Goal: Task Accomplishment & Management: Complete application form

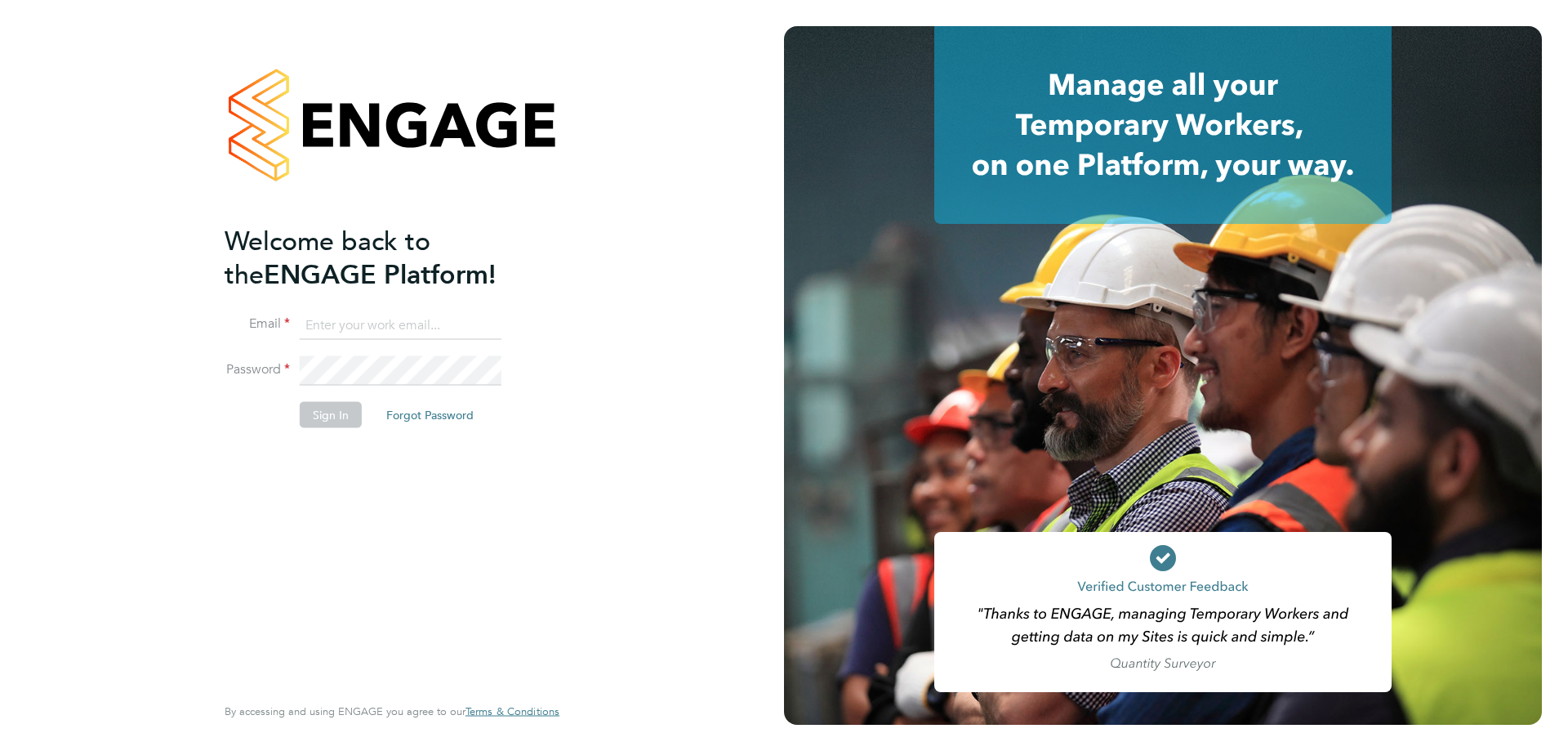
type input "jamespedley@jambo.co"
click at [311, 419] on button "Sign In" at bounding box center [330, 414] width 62 height 27
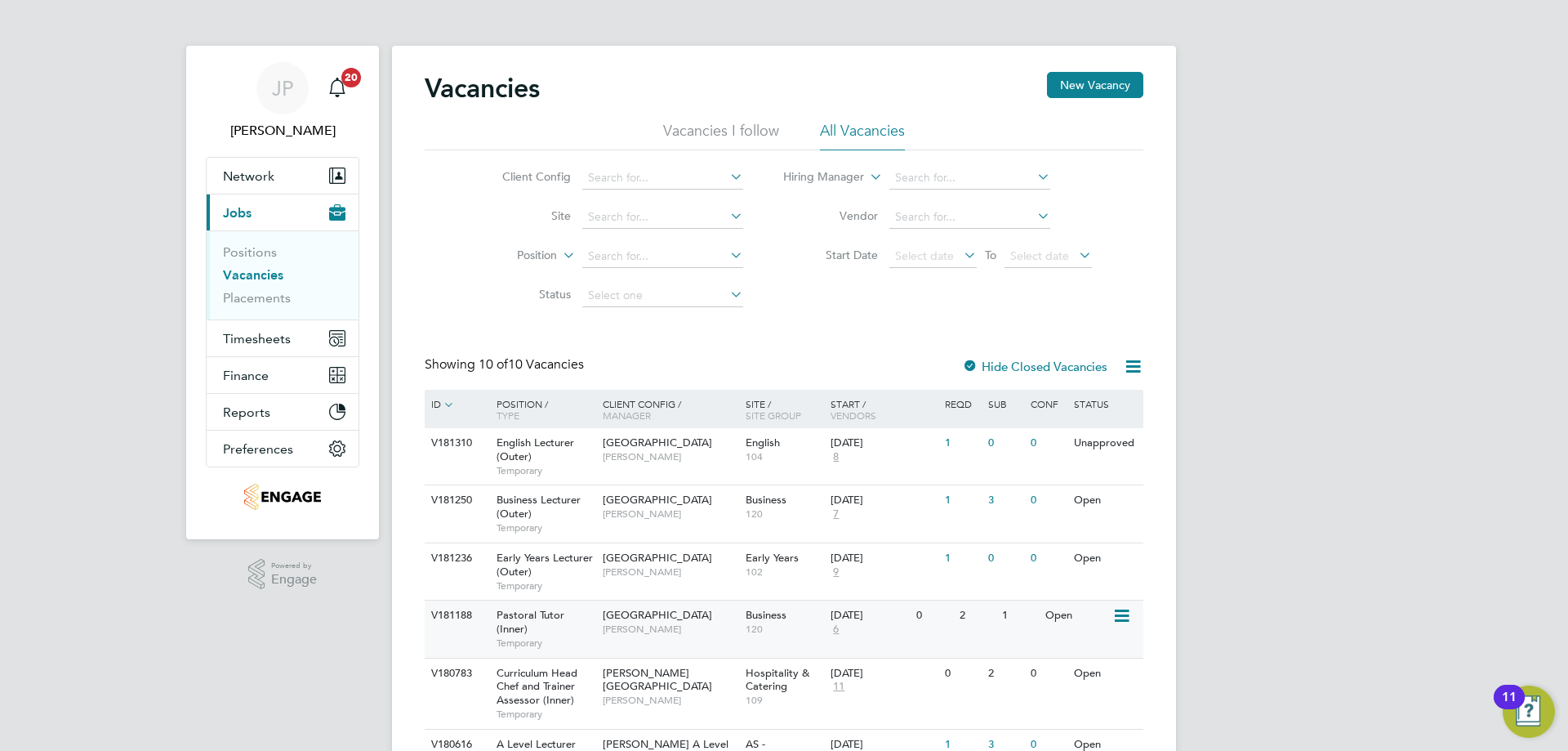
scroll to position [163, 0]
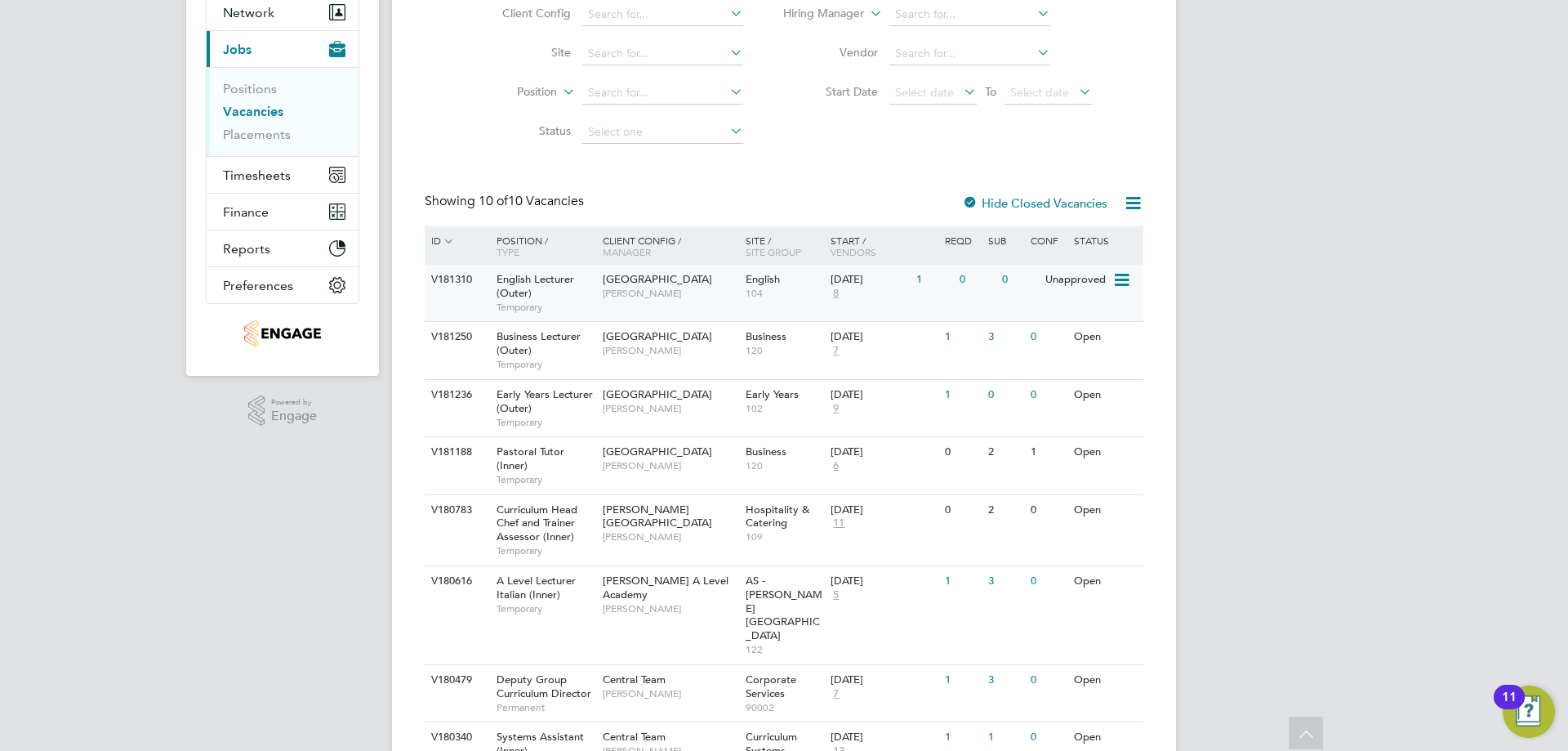
click at [893, 287] on div "[DATE] 8" at bounding box center [869, 286] width 85 height 45
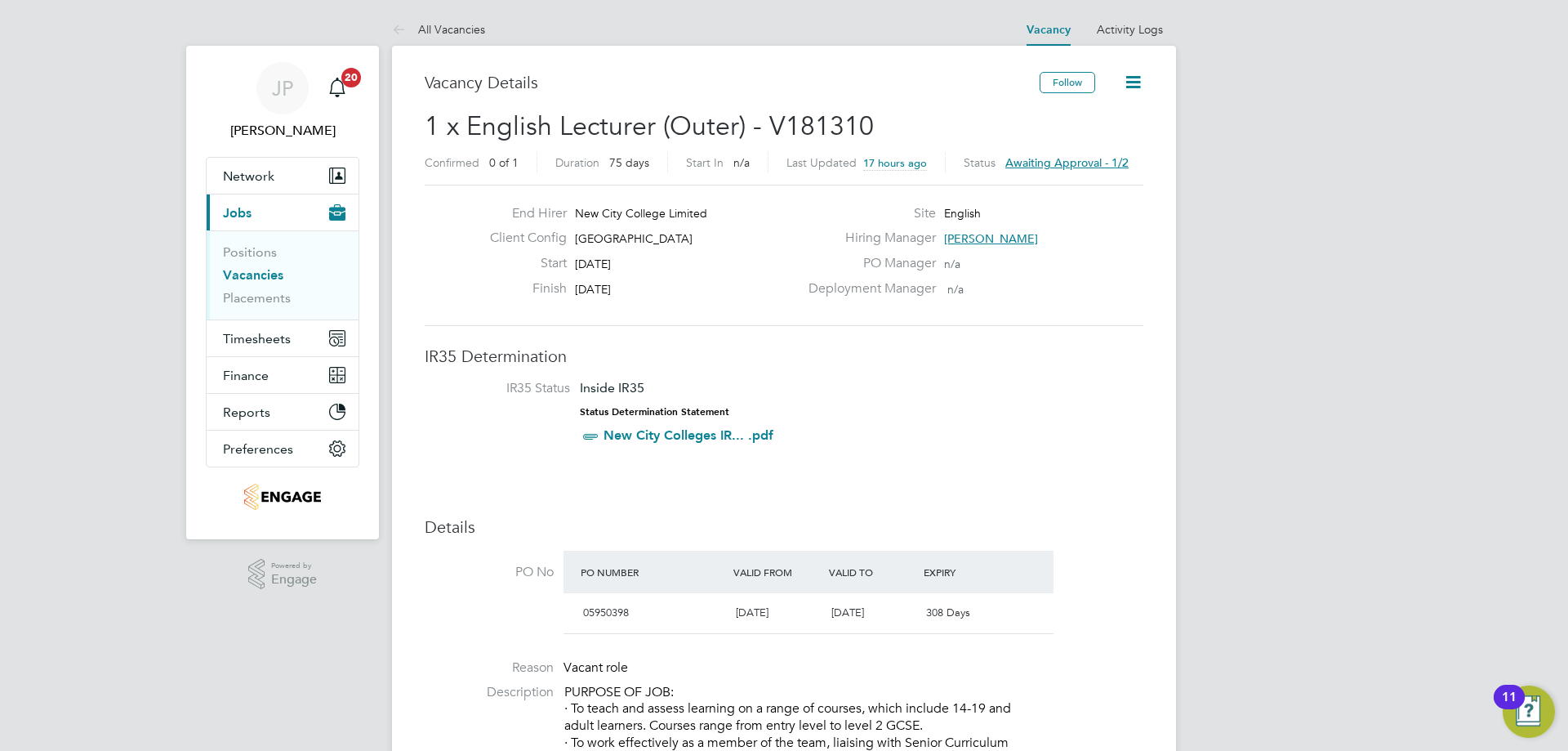
drag, startPoint x: 1019, startPoint y: 233, endPoint x: 953, endPoint y: 229, distance: 66.1
click at [953, 229] on div "Site English Hiring Manager [PERSON_NAME] PO Manager n/a Deployment Manager n/a" at bounding box center [974, 255] width 351 height 101
click at [978, 233] on span "[PERSON_NAME]" at bounding box center [991, 239] width 94 height 15
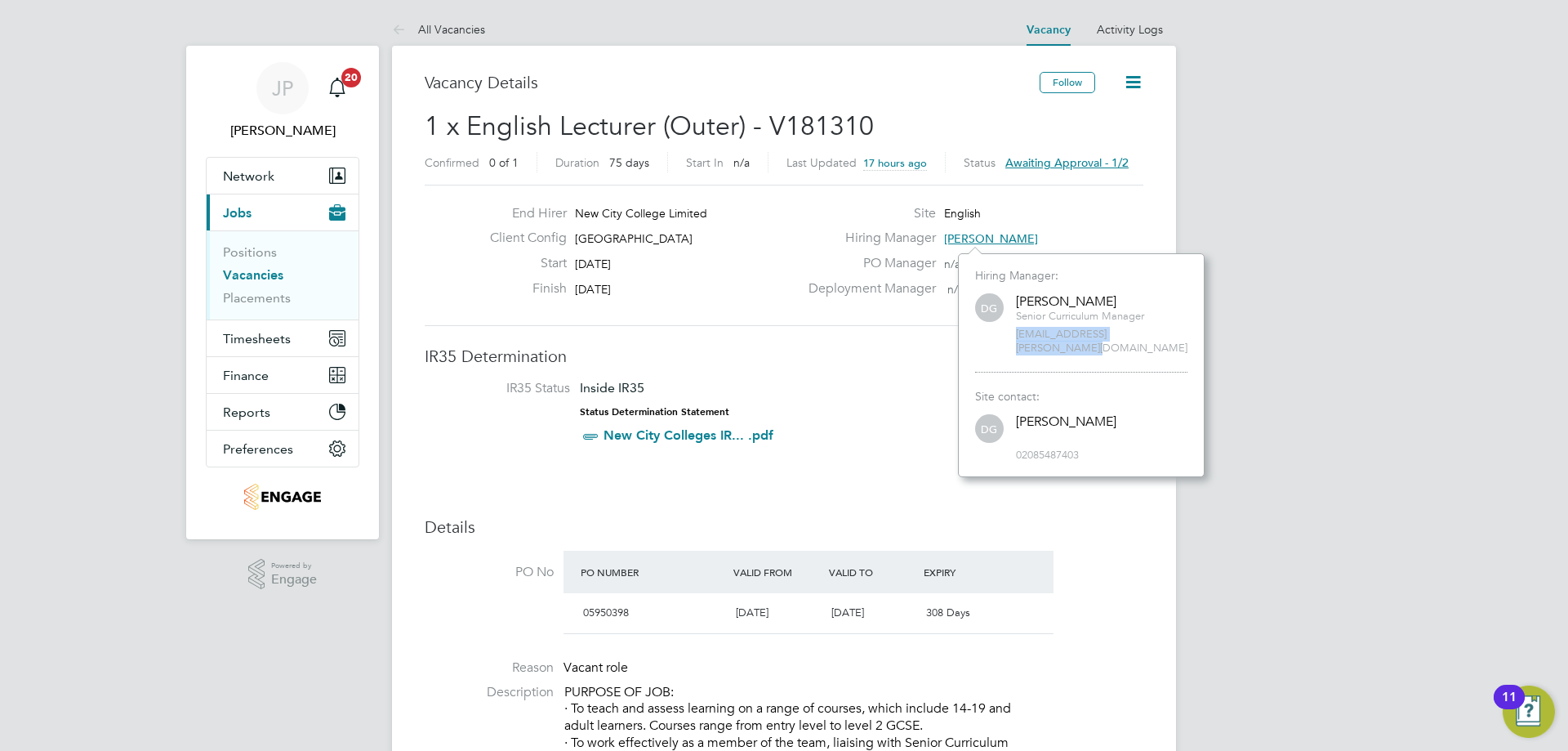
drag, startPoint x: 1164, startPoint y: 333, endPoint x: 1013, endPoint y: 330, distance: 151.0
click at [1013, 330] on div "DG Daria Gregory Senior Curriculum Manager daria.gregory@ncclondon.ac.uk" at bounding box center [1082, 323] width 212 height 64
copy span "daria.gregory@ncclondon.ac.uk"
click at [917, 355] on h3 "IR35 Determination" at bounding box center [784, 356] width 719 height 21
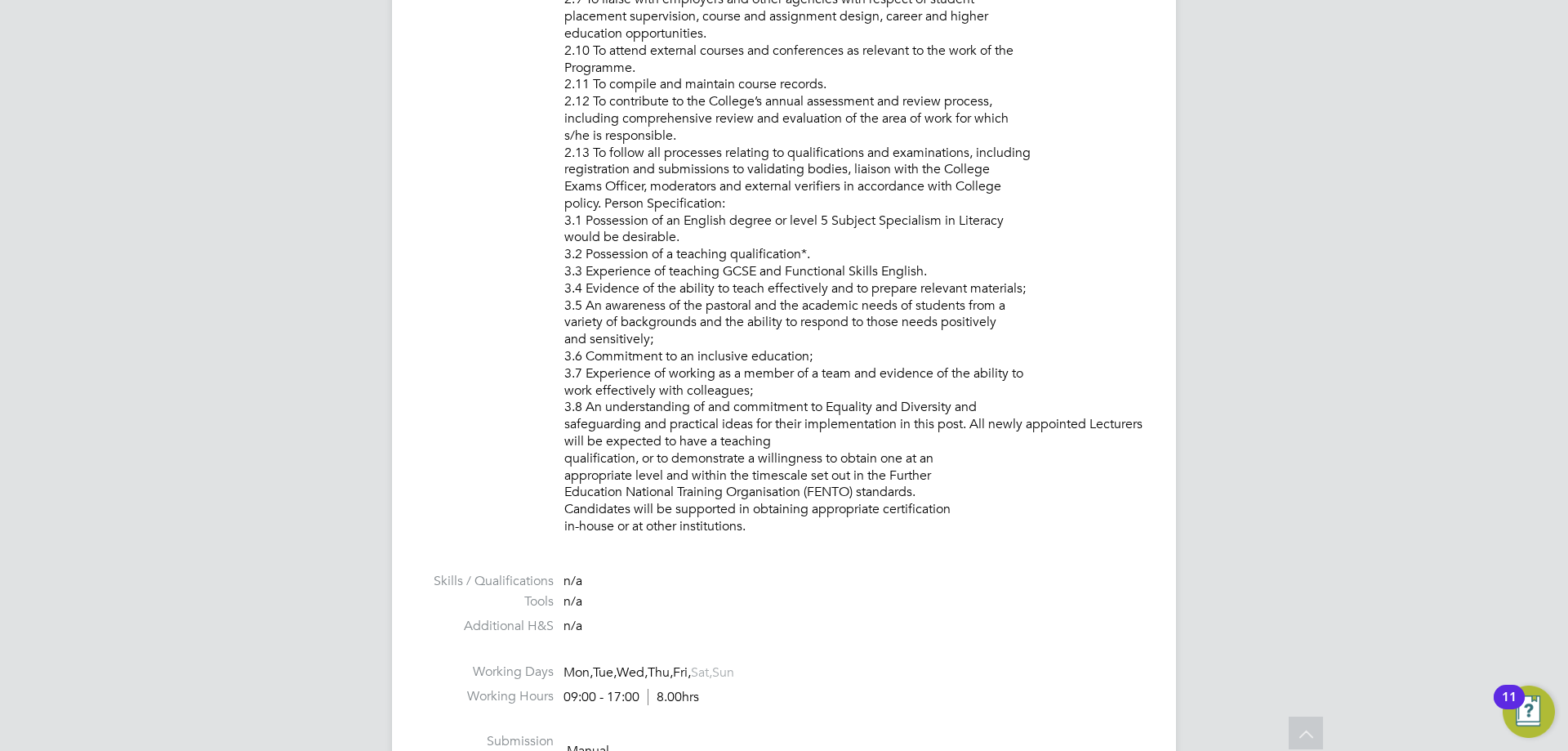
scroll to position [2042, 0]
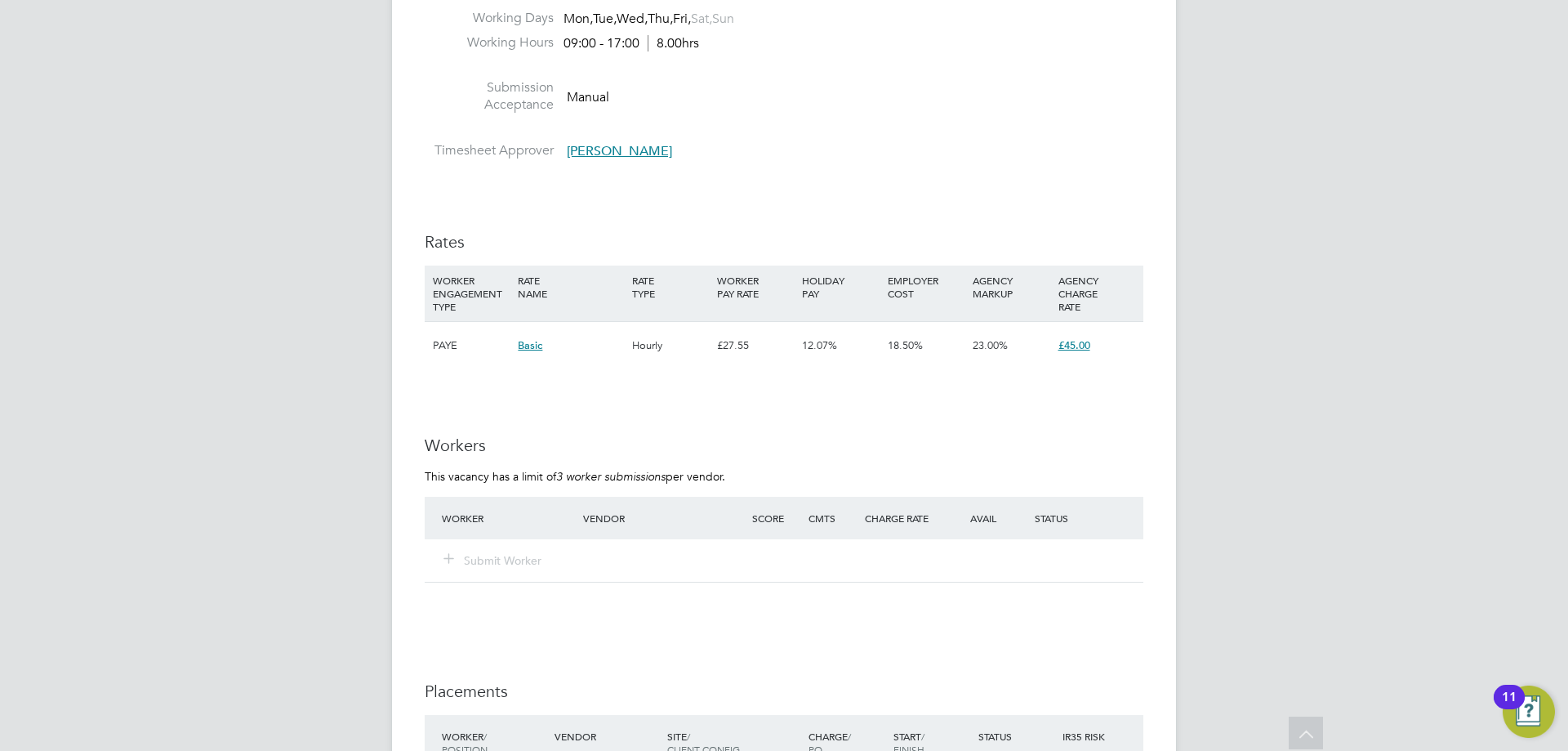
click at [622, 147] on span "[PERSON_NAME]" at bounding box center [619, 151] width 105 height 16
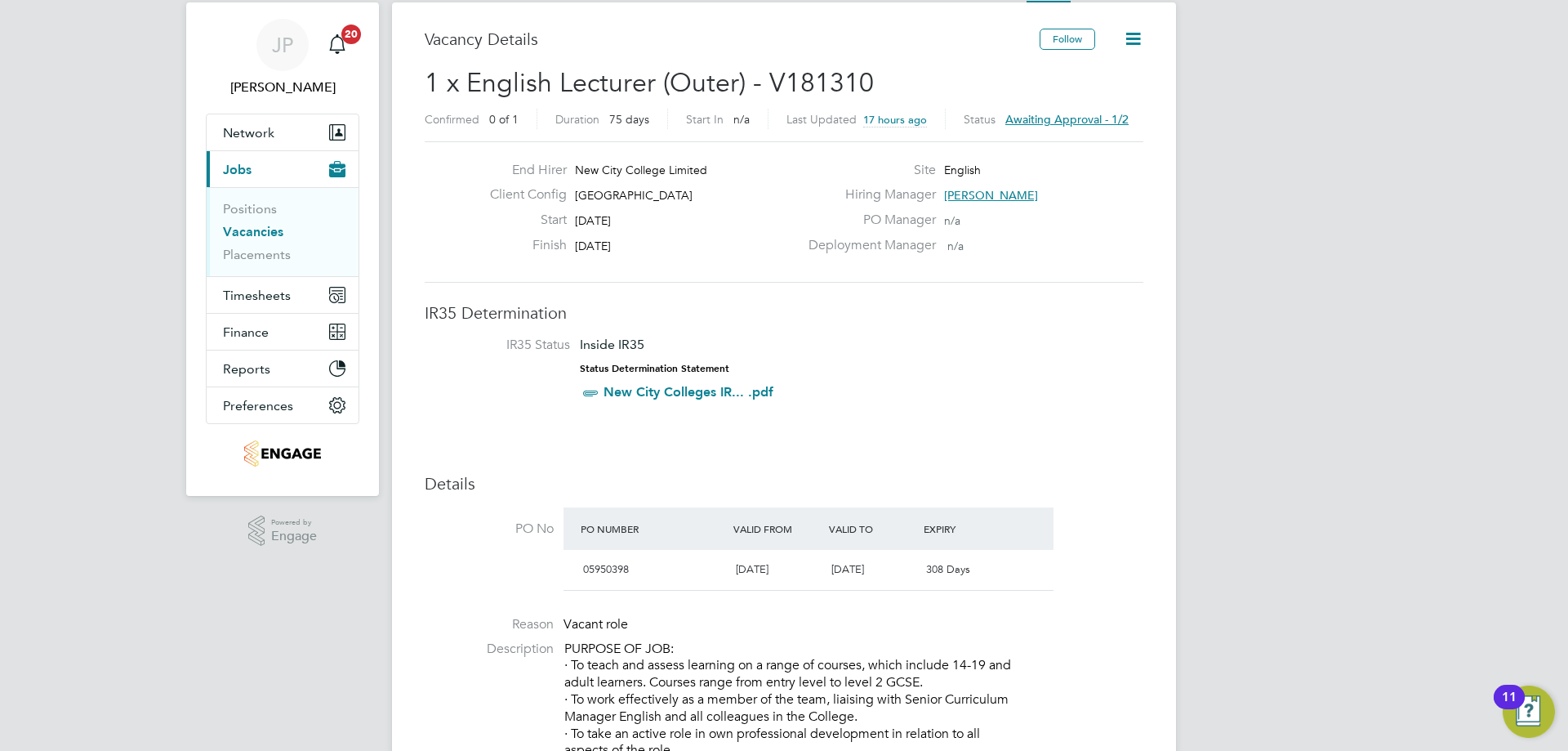
scroll to position [0, 0]
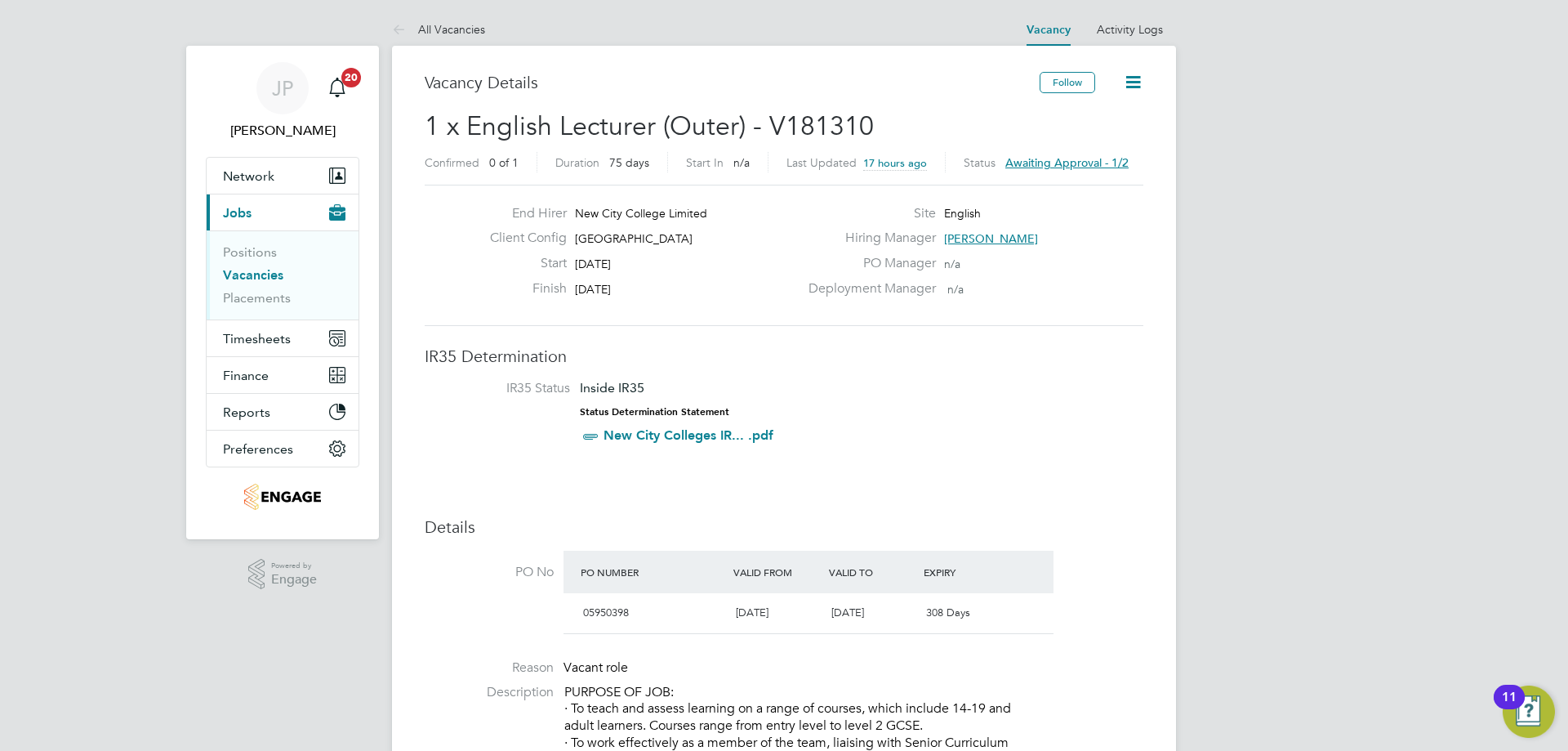
drag, startPoint x: 1046, startPoint y: 233, endPoint x: 941, endPoint y: 242, distance: 105.4
click at [941, 242] on div "Hiring Manager Daria Gregory" at bounding box center [974, 242] width 351 height 26
drag, startPoint x: 1018, startPoint y: 235, endPoint x: 933, endPoint y: 241, distance: 85.2
click at [933, 241] on div "Hiring Manager Daria Gregory" at bounding box center [974, 242] width 351 height 26
click at [941, 241] on div "Hiring Manager Daria Gregory" at bounding box center [974, 242] width 351 height 26
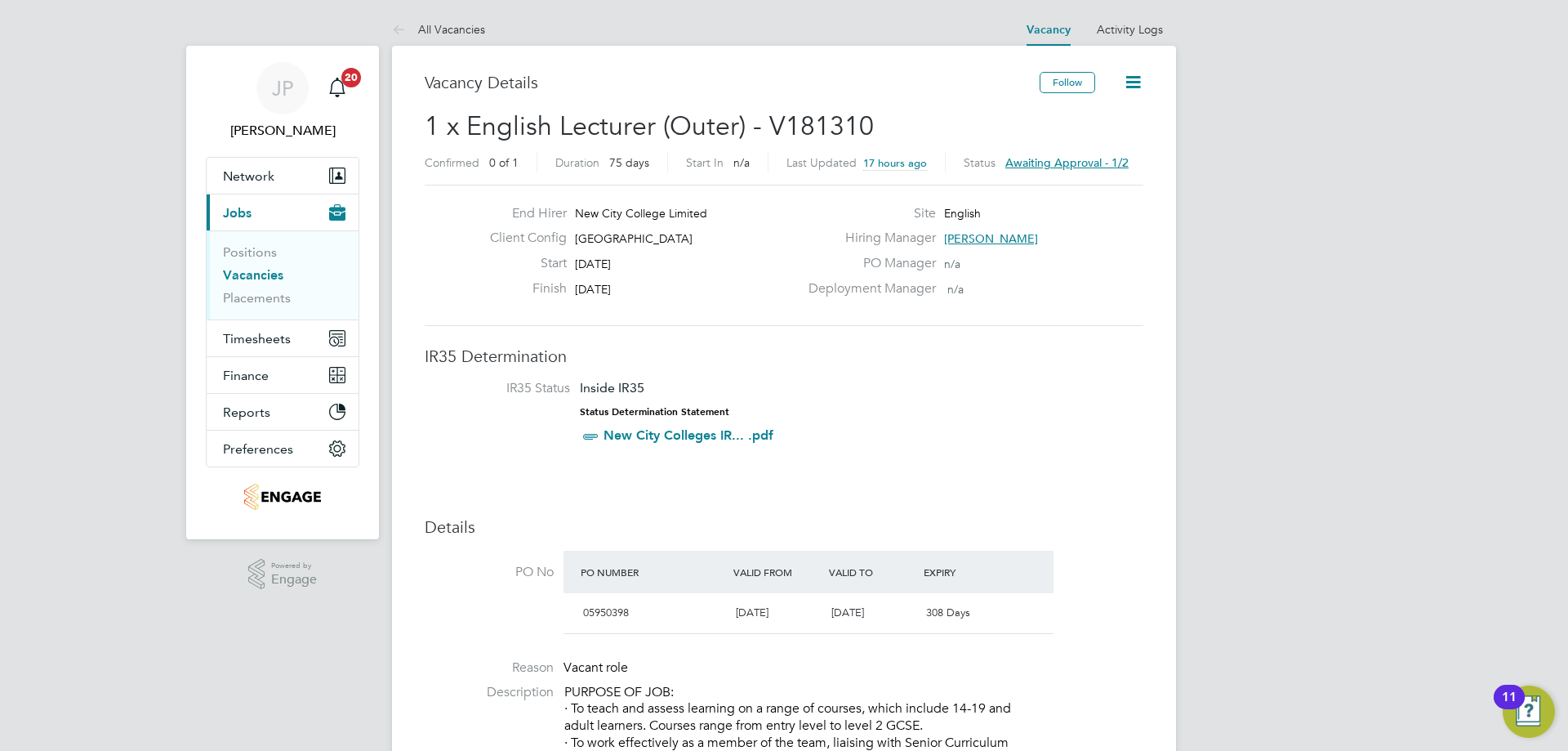
drag, startPoint x: 941, startPoint y: 241, endPoint x: 1029, endPoint y: 231, distance: 88.6
click at [1028, 231] on div "Hiring Manager Daria Gregory" at bounding box center [974, 242] width 351 height 26
click at [1108, 162] on span "Awaiting approval - 1/2" at bounding box center [1067, 163] width 123 height 15
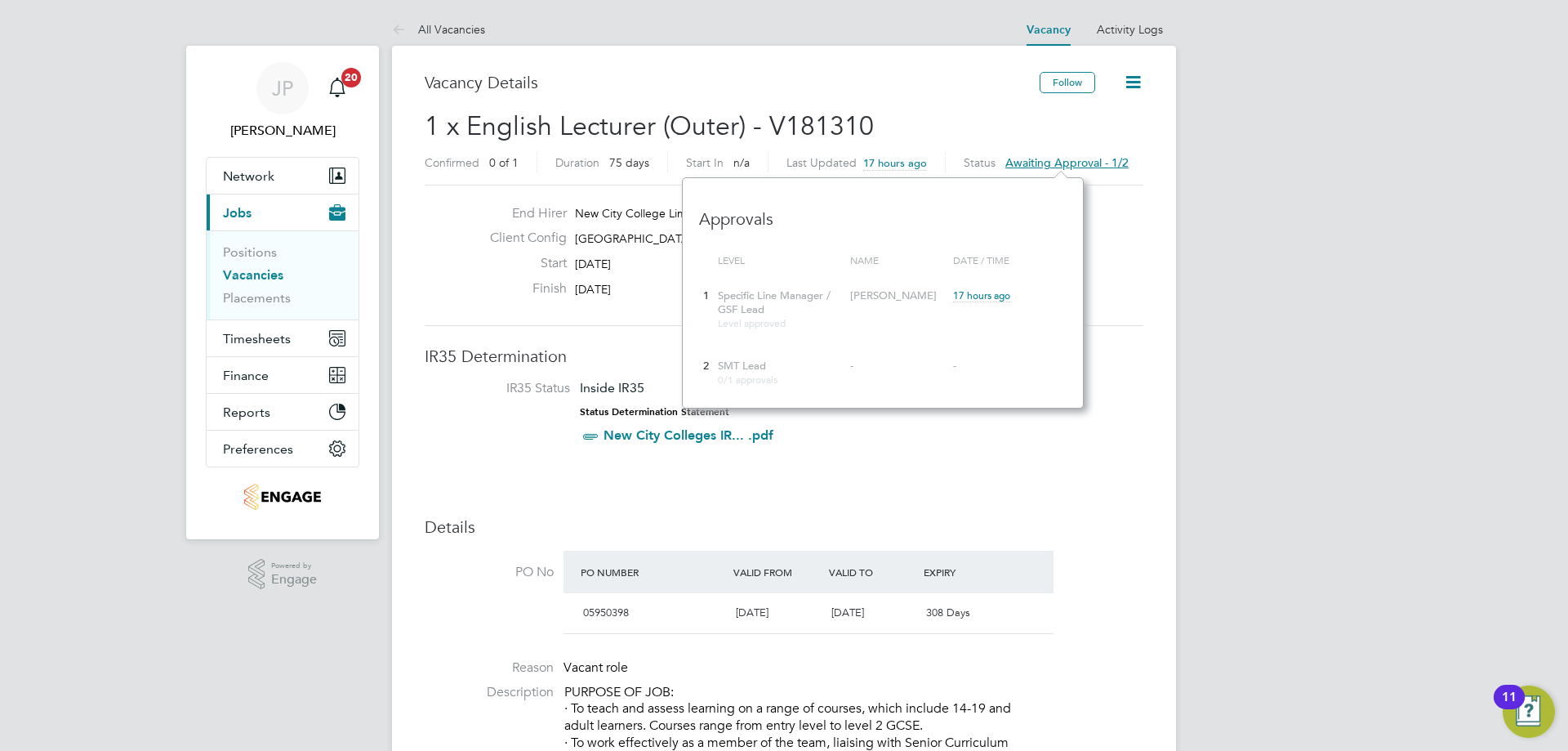
scroll to position [230, 401]
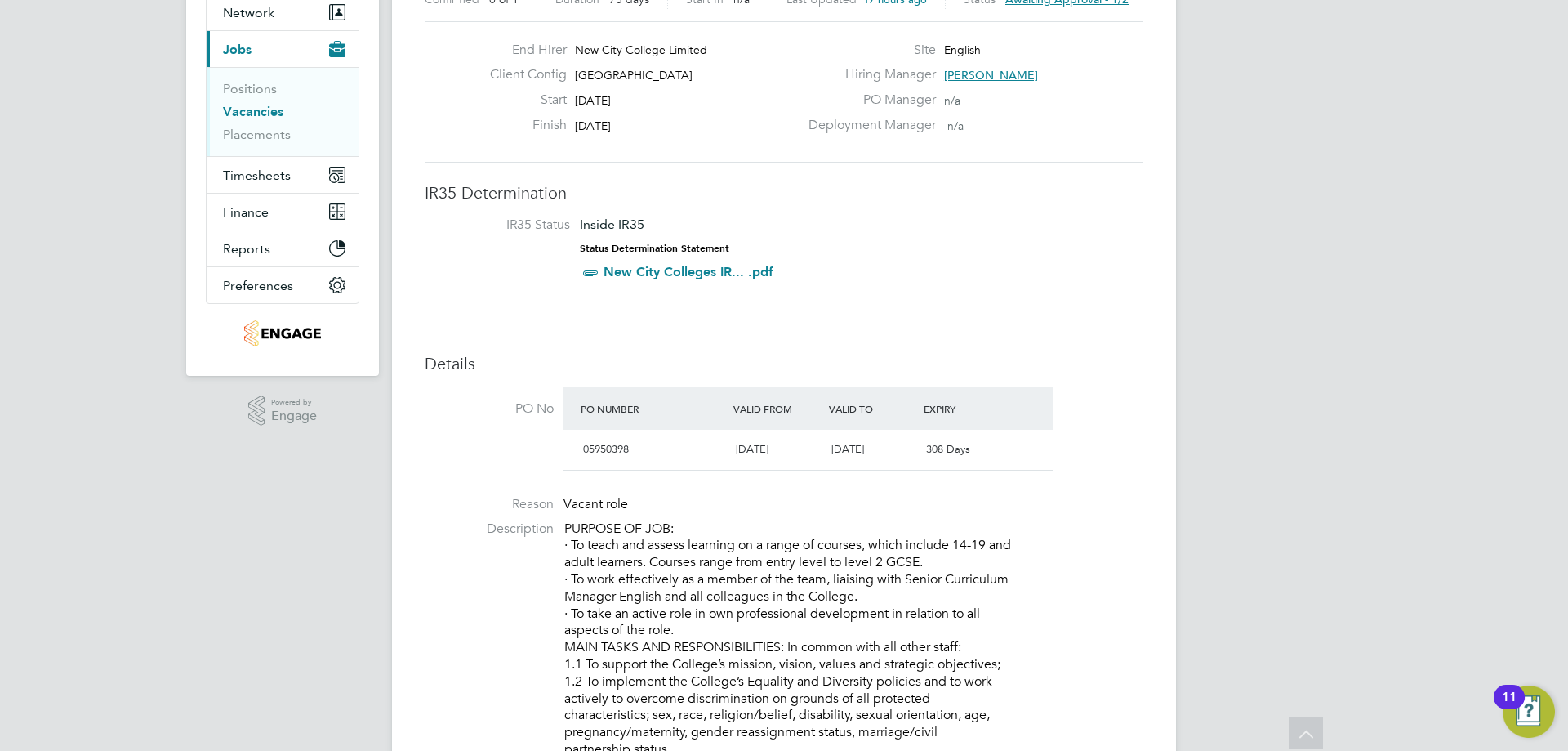
scroll to position [0, 0]
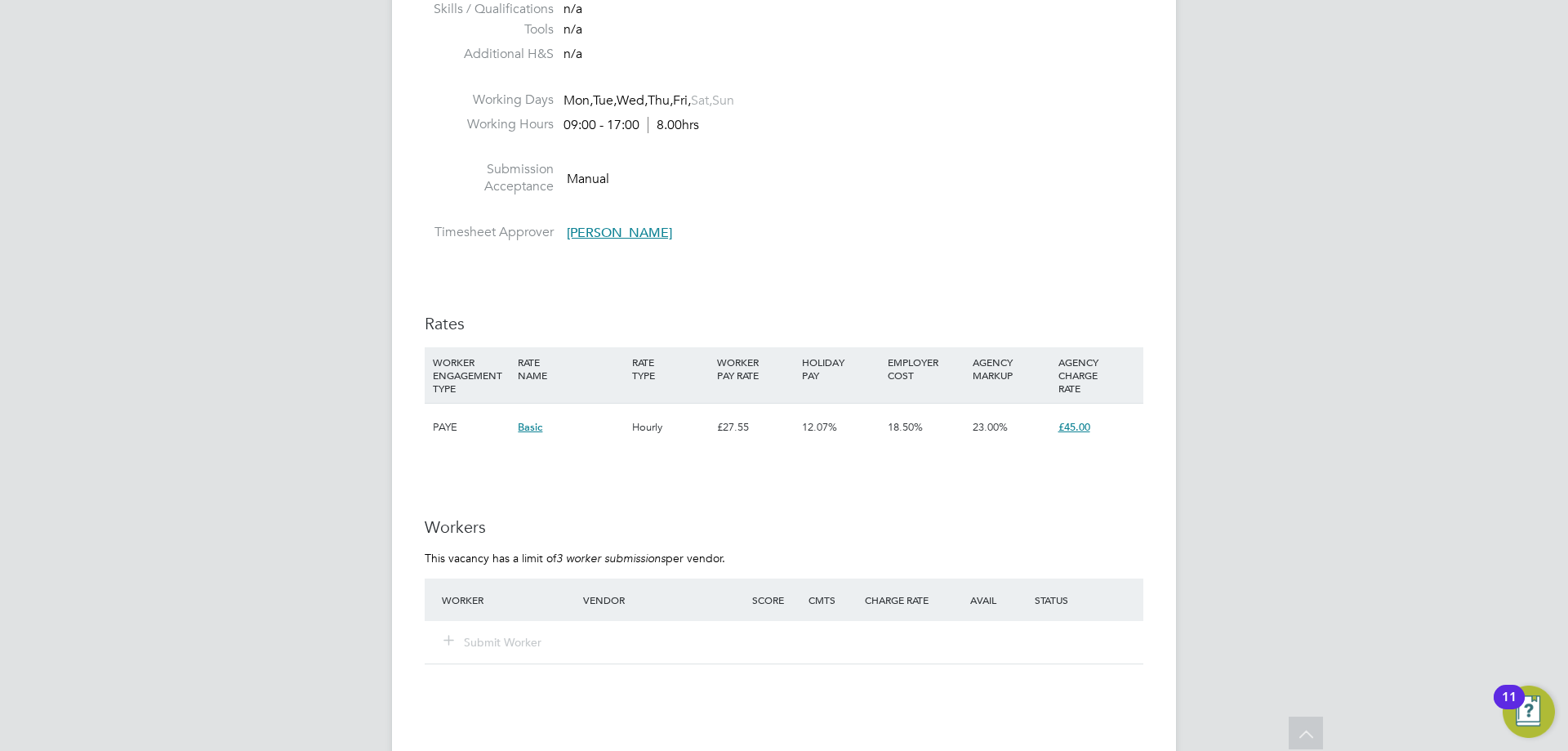
scroll to position [1797, 0]
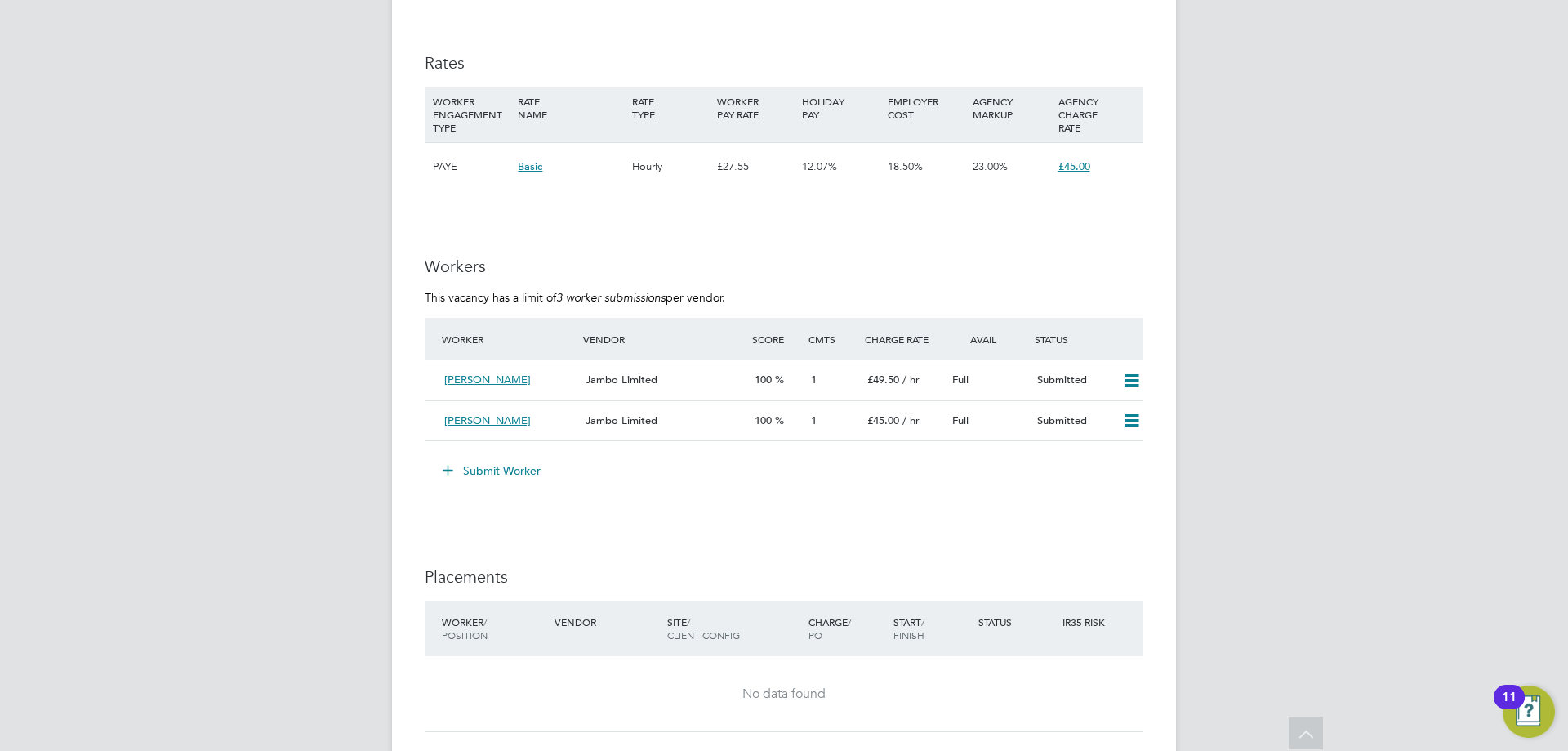
click at [478, 474] on button "Submit Worker" at bounding box center [492, 470] width 122 height 27
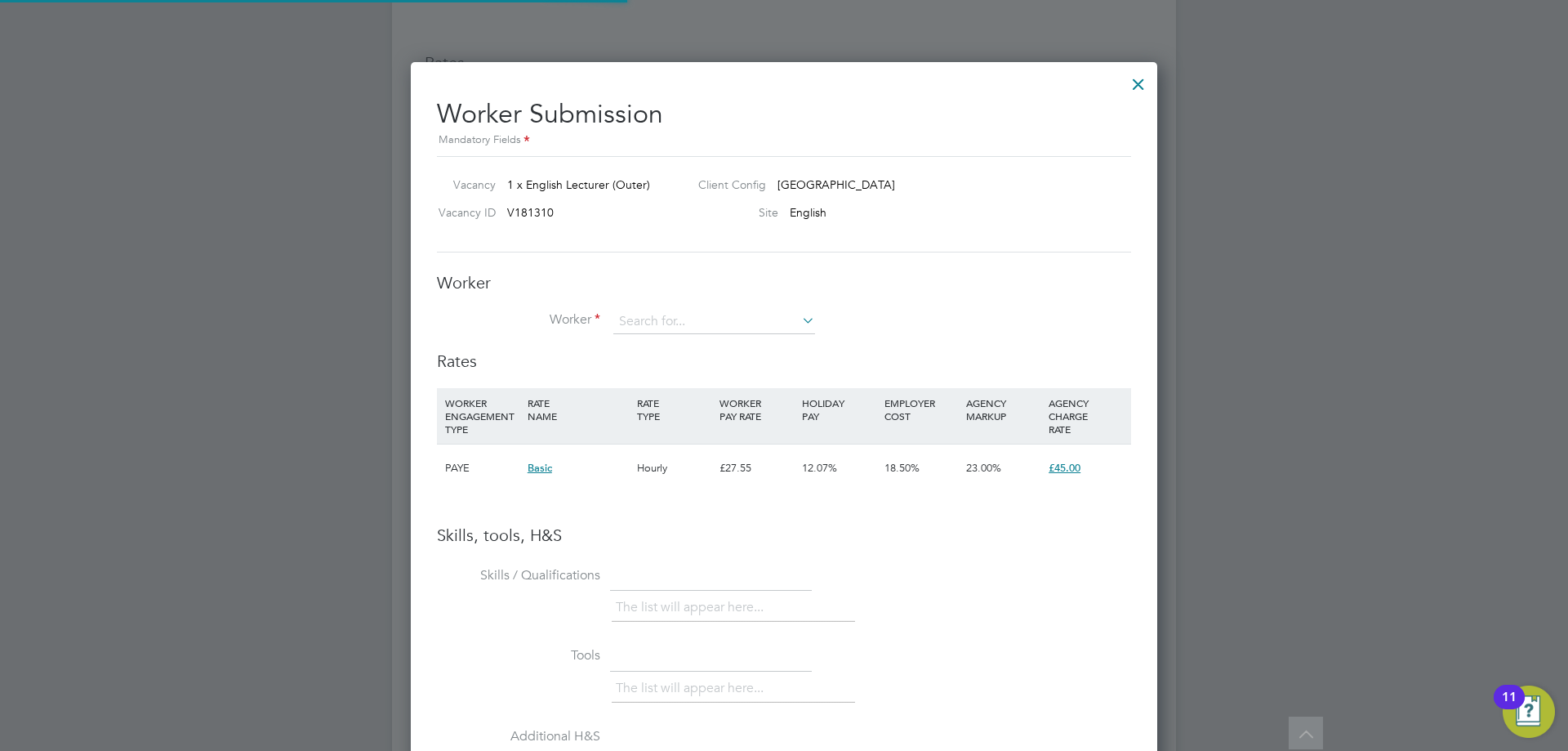
scroll to position [1033, 747]
click at [692, 314] on input at bounding box center [714, 321] width 202 height 25
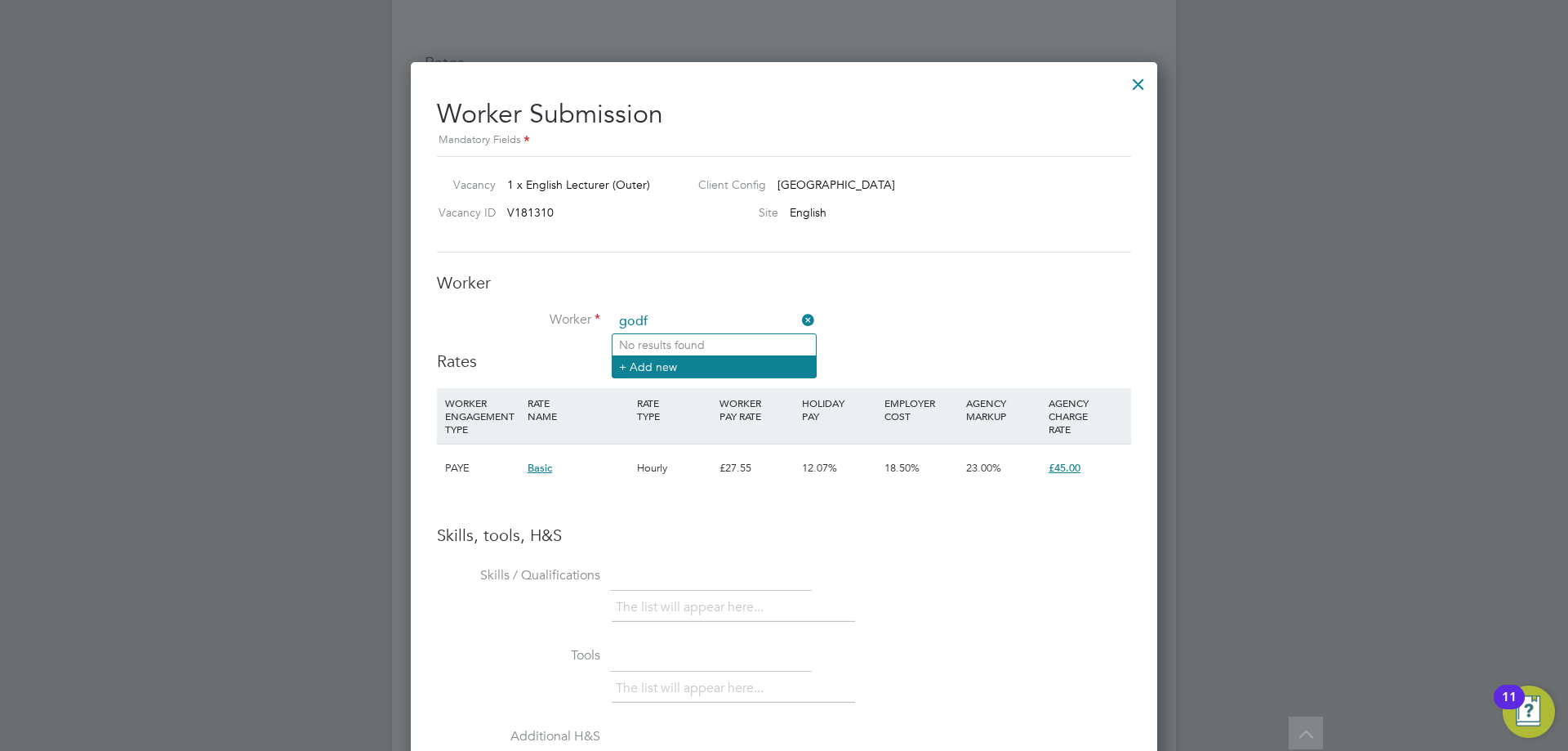
type input "godf"
click at [658, 369] on li "+ Add new" at bounding box center [714, 366] width 203 height 22
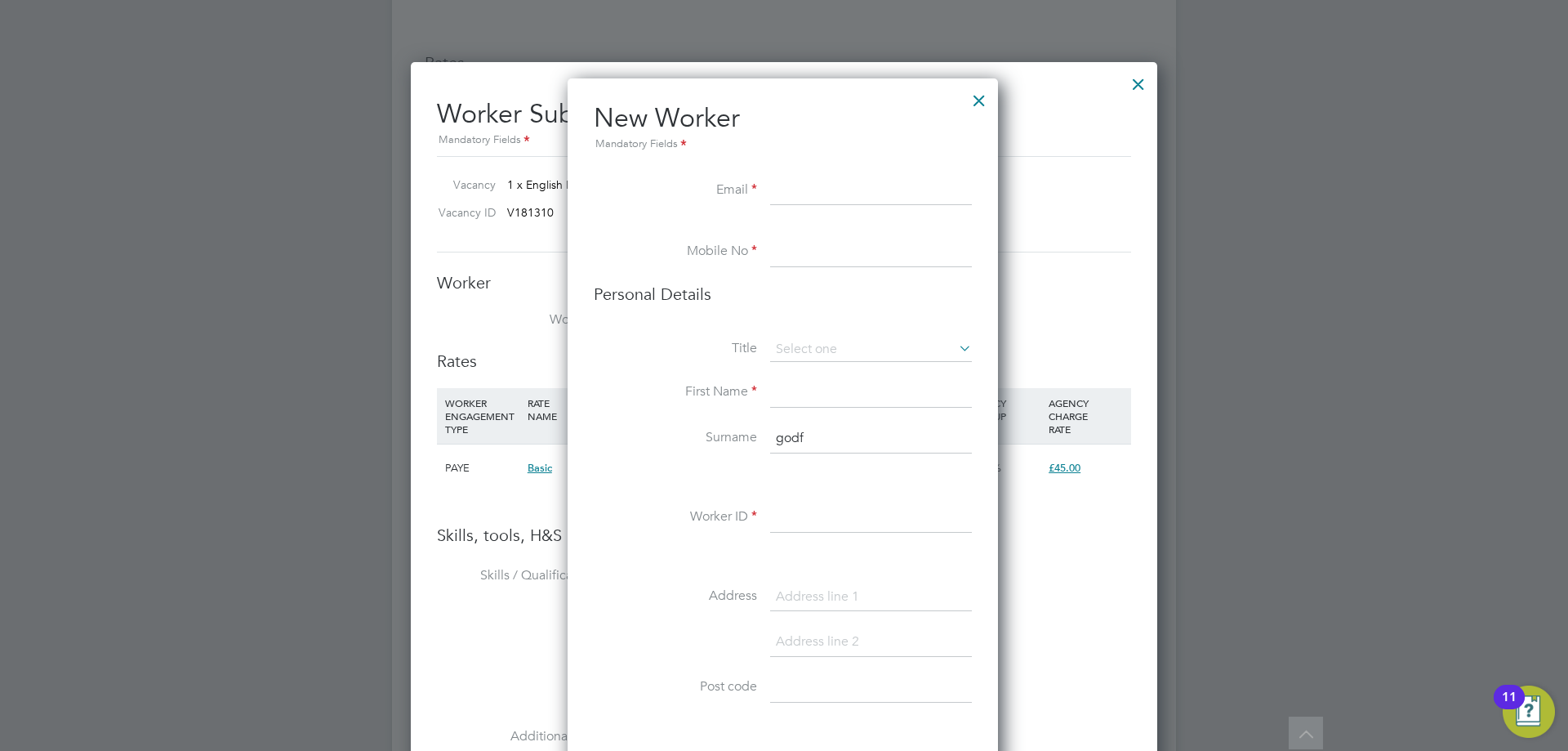
click at [793, 191] on input at bounding box center [870, 191] width 202 height 29
paste input "greengodfrey7@gmail.com"
type input "greengodfrey7@gmail.com"
drag, startPoint x: 793, startPoint y: 264, endPoint x: 646, endPoint y: 301, distance: 151.6
click at [793, 264] on input at bounding box center [870, 252] width 202 height 29
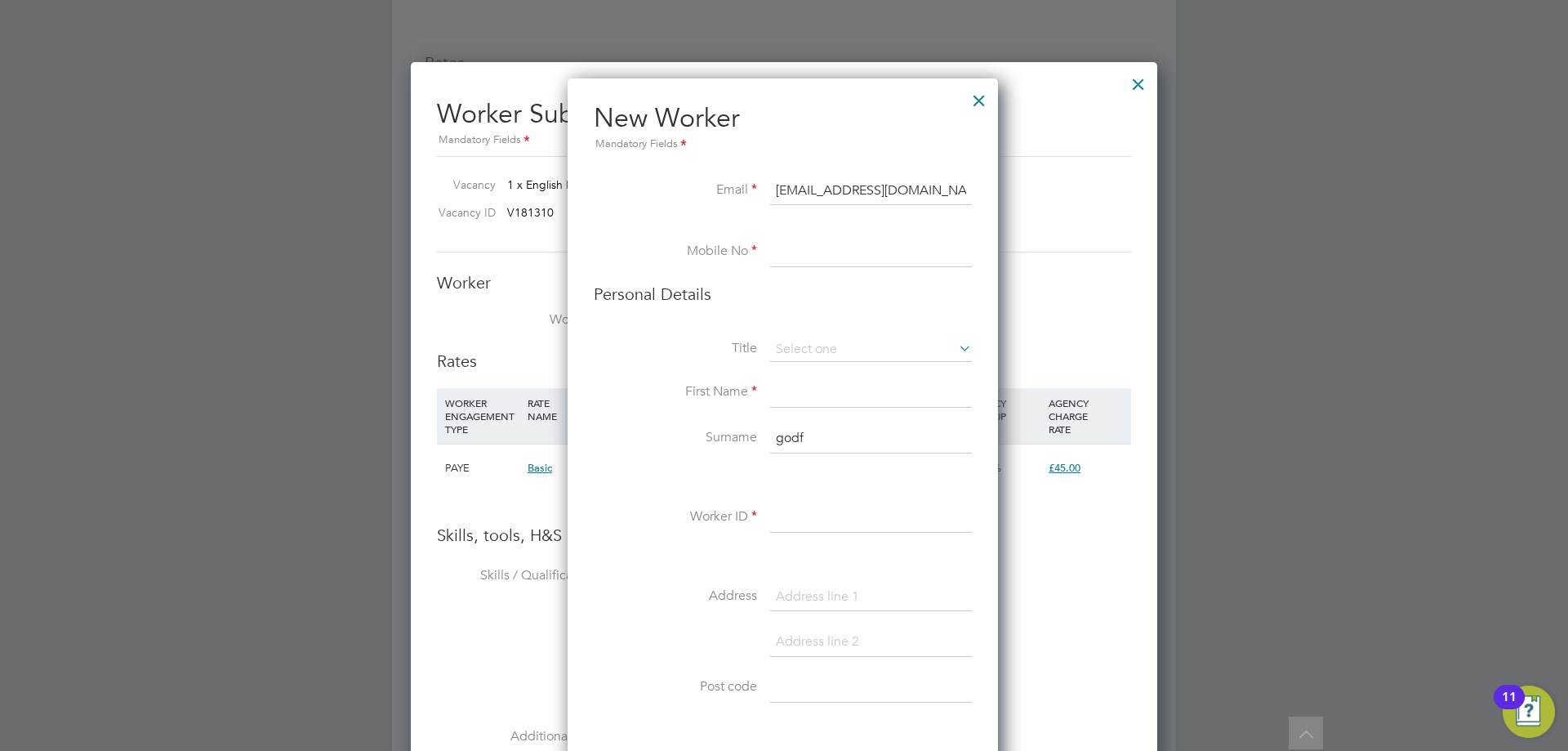
click at [820, 245] on input at bounding box center [870, 252] width 202 height 29
paste input "07791 915284"
type input "07791 915284"
click at [788, 411] on li "First Name" at bounding box center [782, 401] width 378 height 46
click at [786, 397] on input at bounding box center [870, 393] width 202 height 29
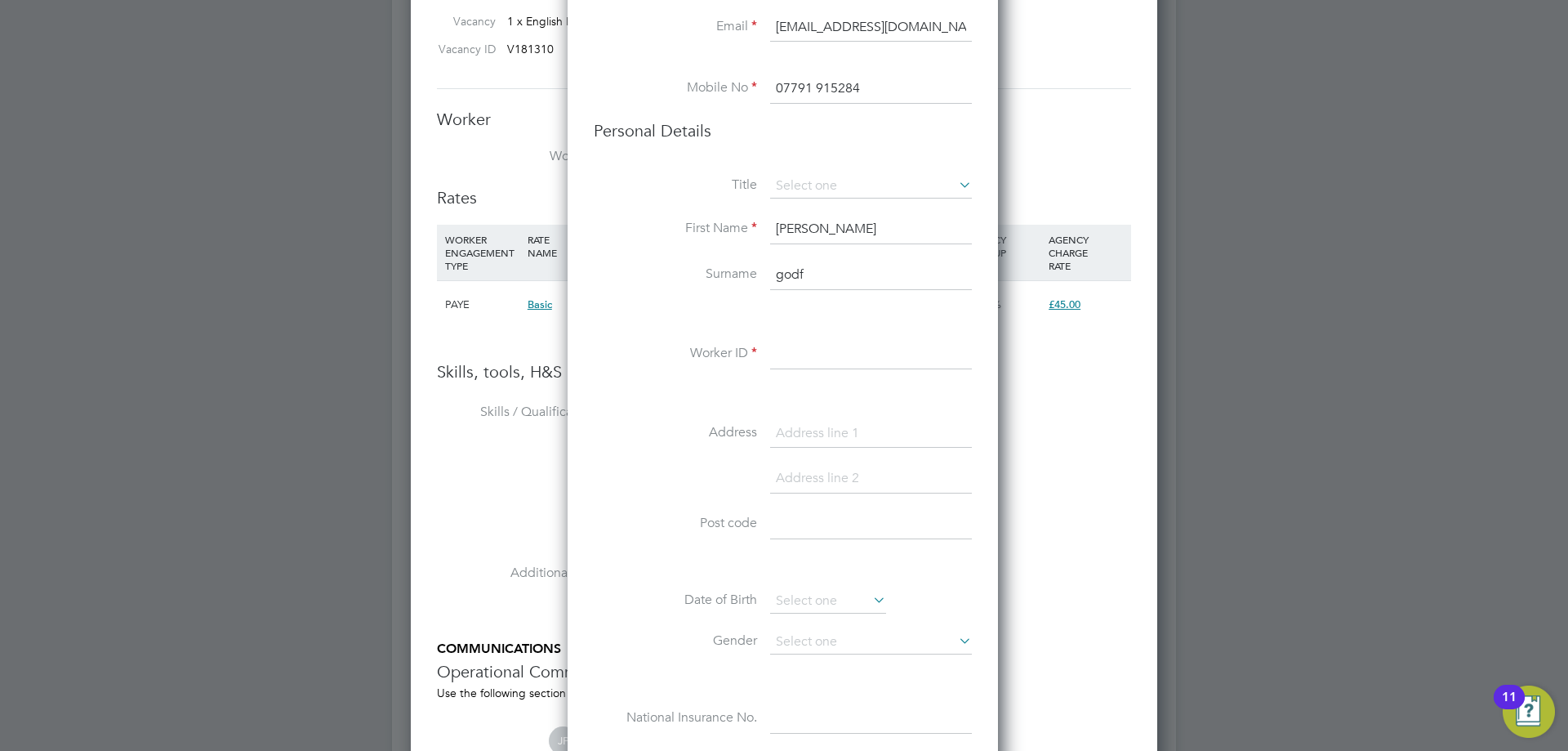
type input "Godfrey"
click at [820, 366] on input at bounding box center [870, 354] width 202 height 29
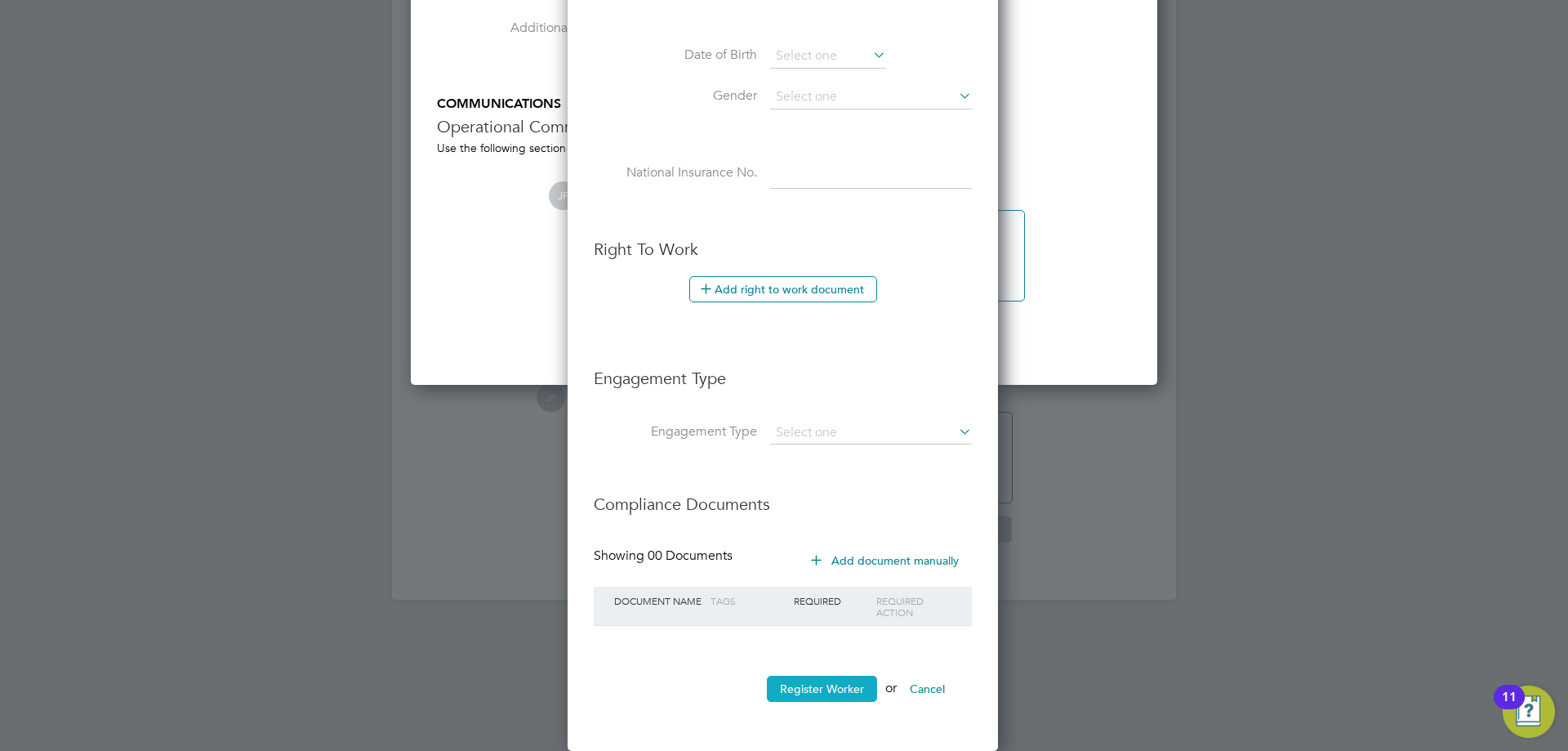
type input "HQ00119837"
click at [795, 679] on button "Register Worker" at bounding box center [822, 688] width 110 height 27
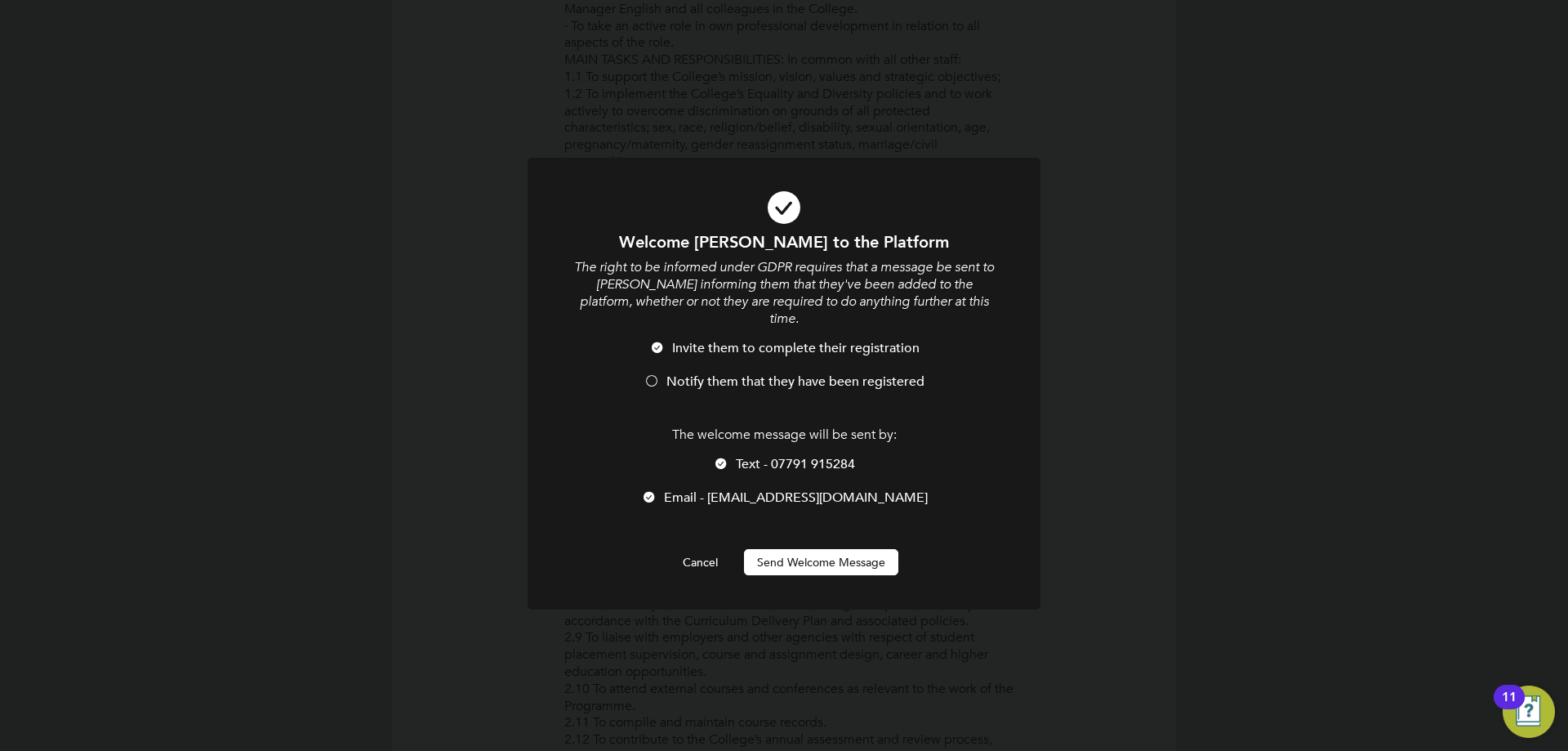
click at [692, 350] on li "Invite them to complete their registration" at bounding box center [784, 356] width 425 height 33
click at [738, 456] on span "Text - 07791 915284" at bounding box center [795, 464] width 119 height 16
click at [803, 551] on button "Send Welcome Message" at bounding box center [821, 562] width 155 height 27
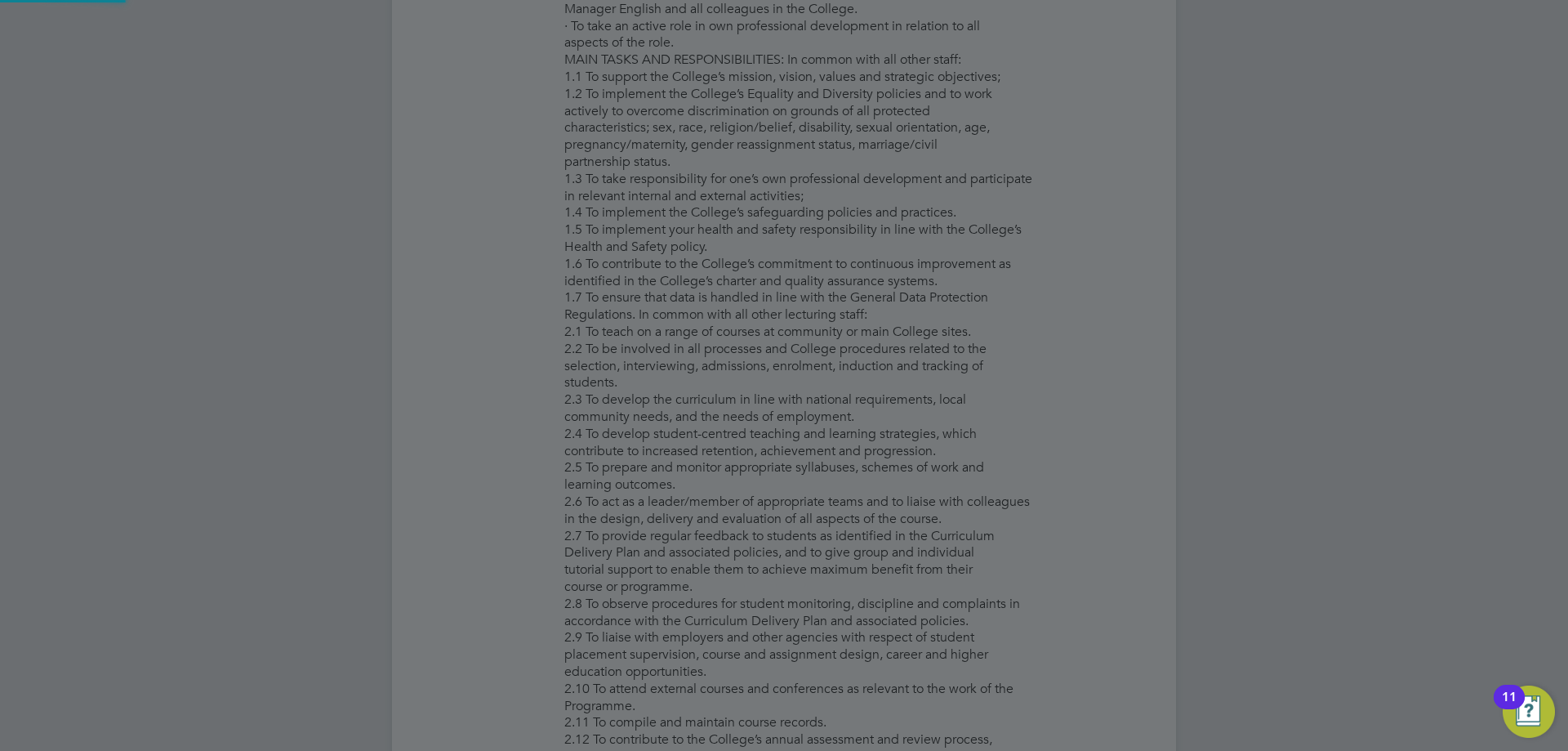
type input "Godfrey godf (HQ00119837)"
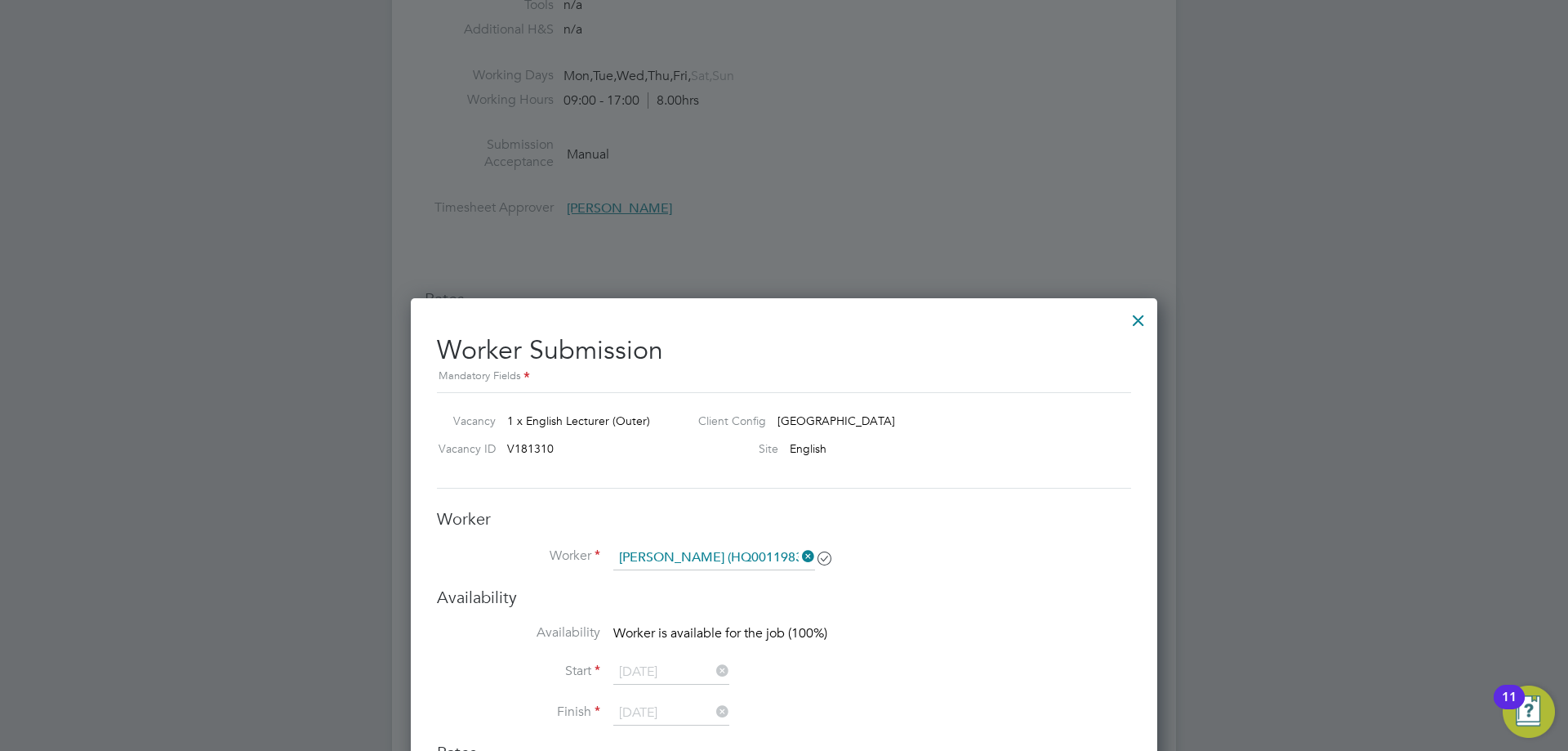
click at [1135, 319] on div at bounding box center [1138, 316] width 29 height 29
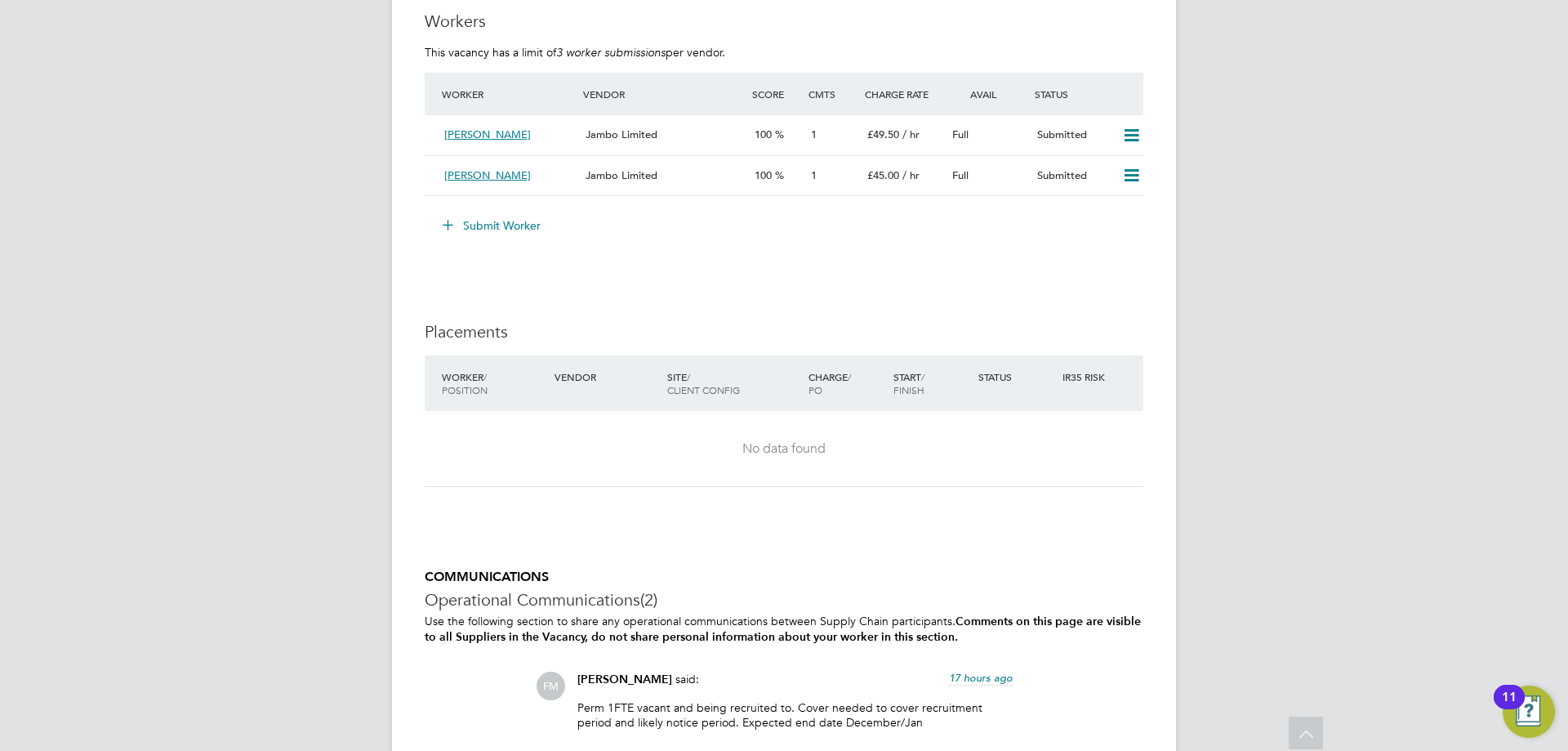
click at [496, 221] on button "Submit Worker" at bounding box center [492, 226] width 122 height 27
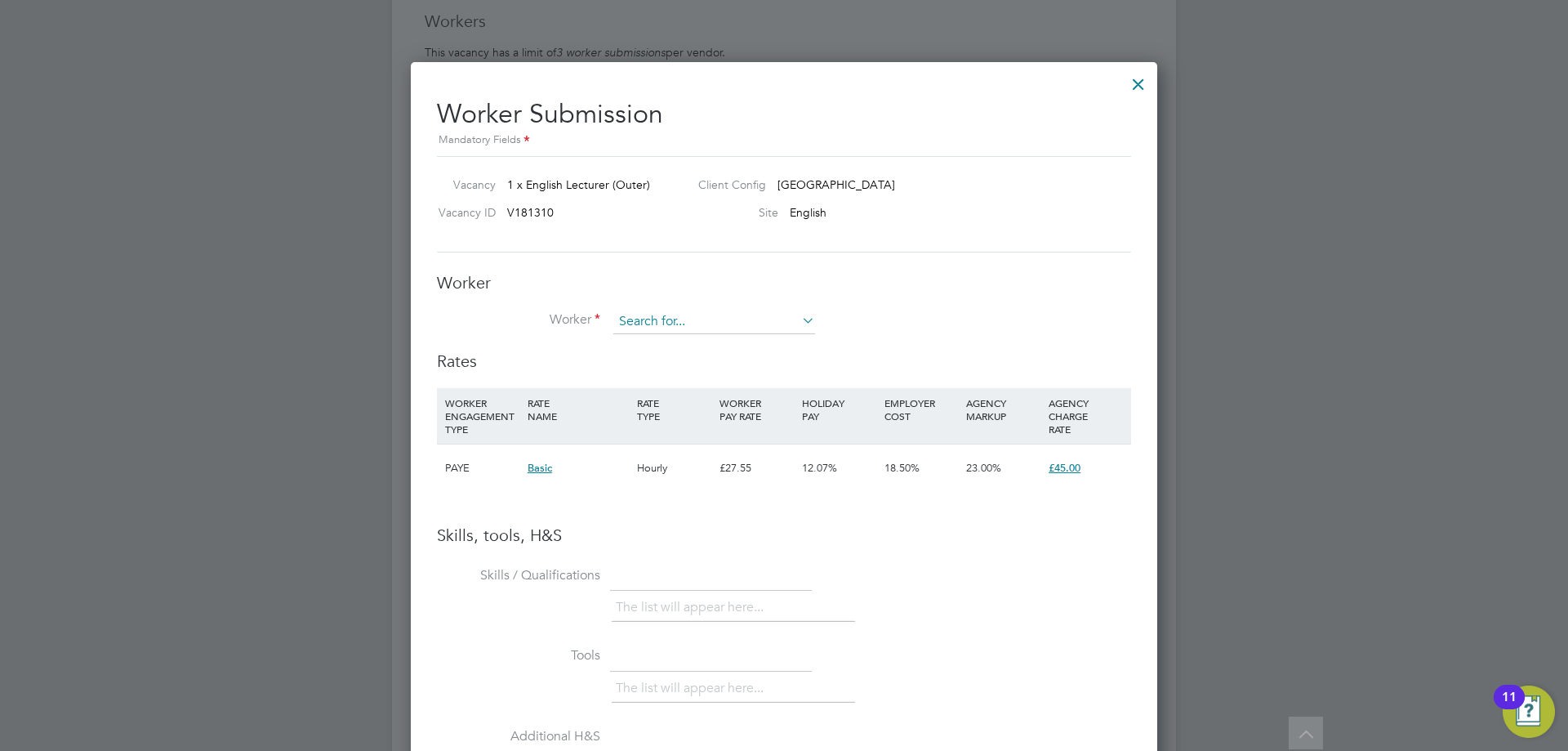
click at [651, 311] on input at bounding box center [714, 321] width 202 height 25
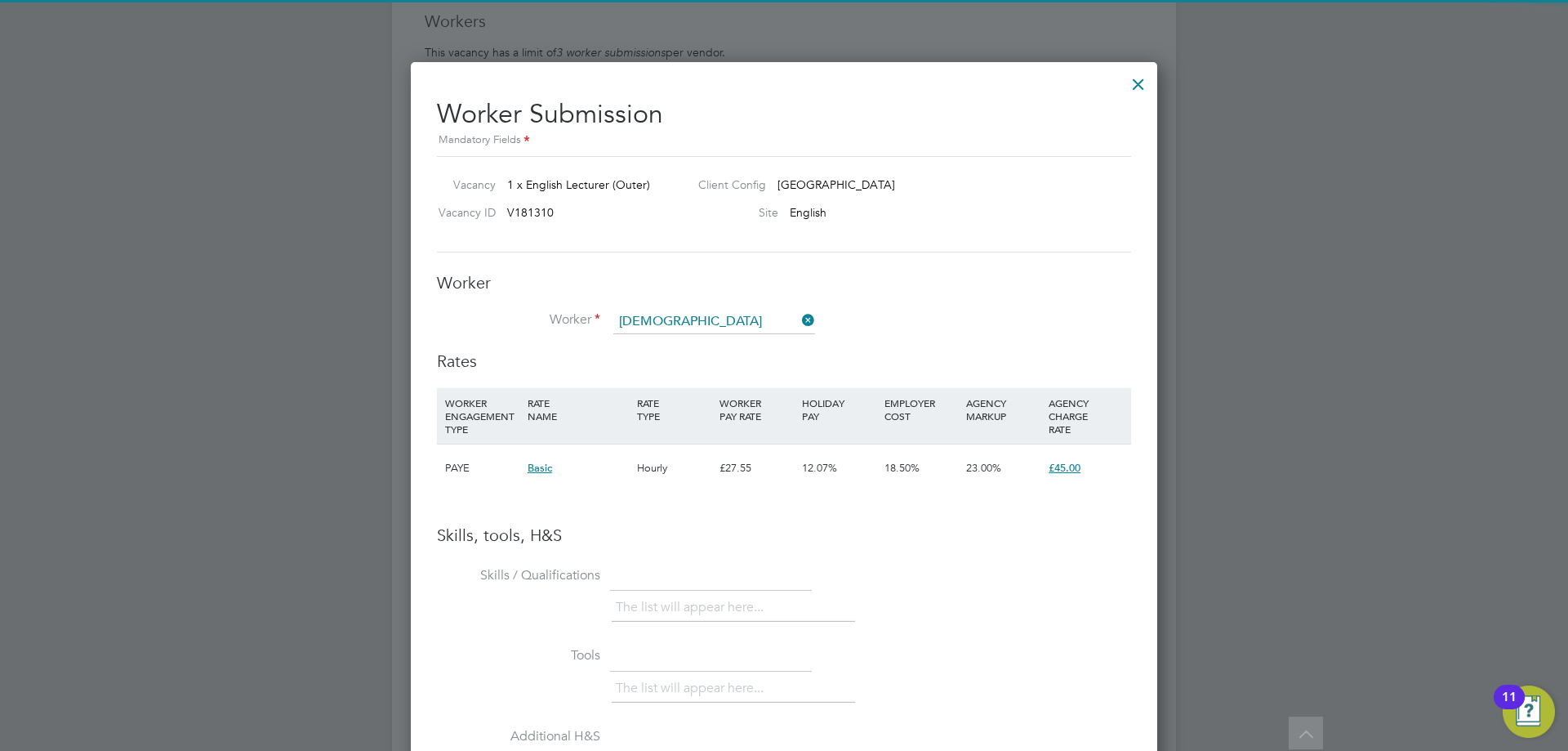
click at [686, 342] on li "God frey Godf (HQ00119837)" at bounding box center [786, 344] width 347 height 22
type input "Godfrey Godf (HQ00119837)"
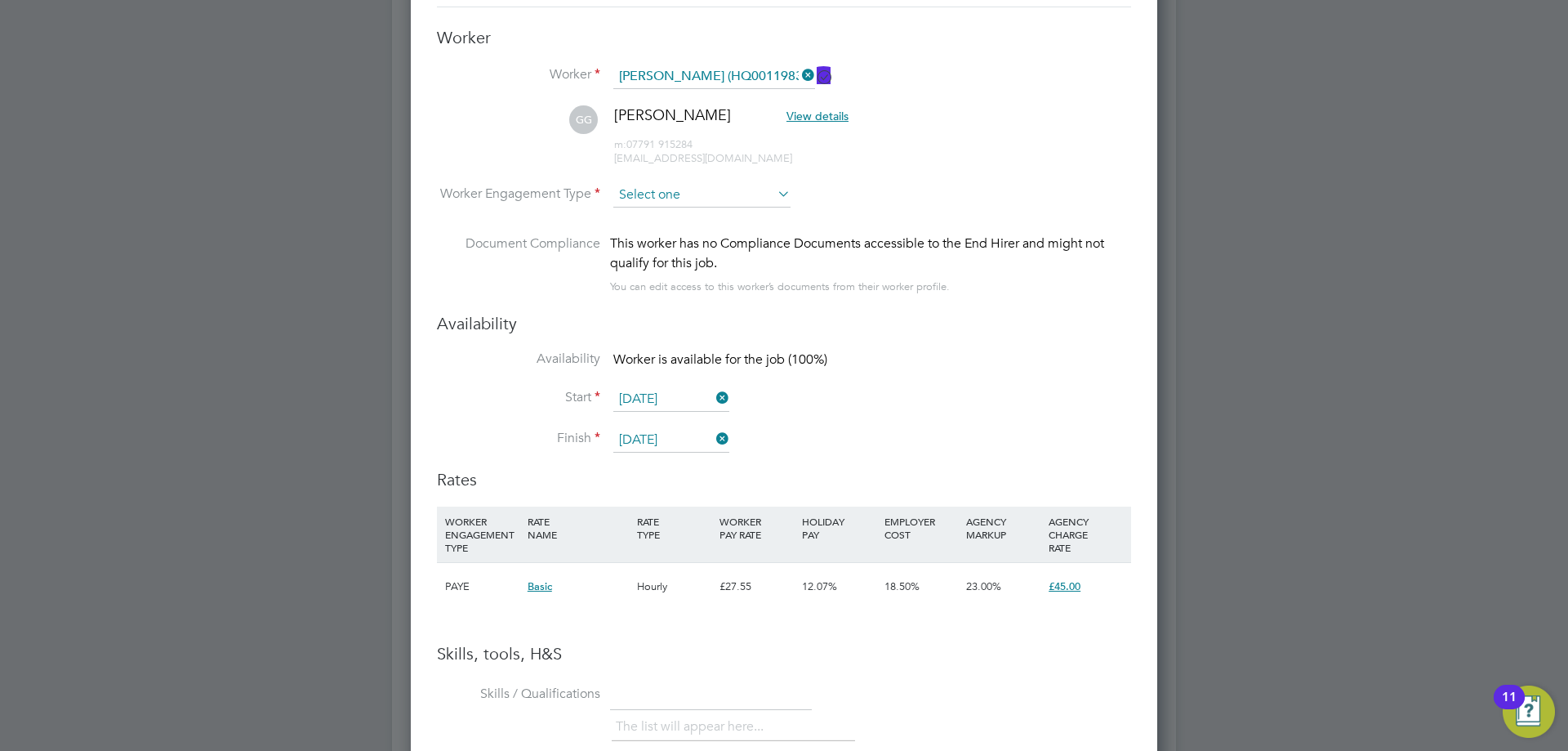
click at [738, 189] on input at bounding box center [702, 195] width 177 height 25
click at [682, 219] on li "Contract" at bounding box center [702, 218] width 179 height 21
type input "Contract"
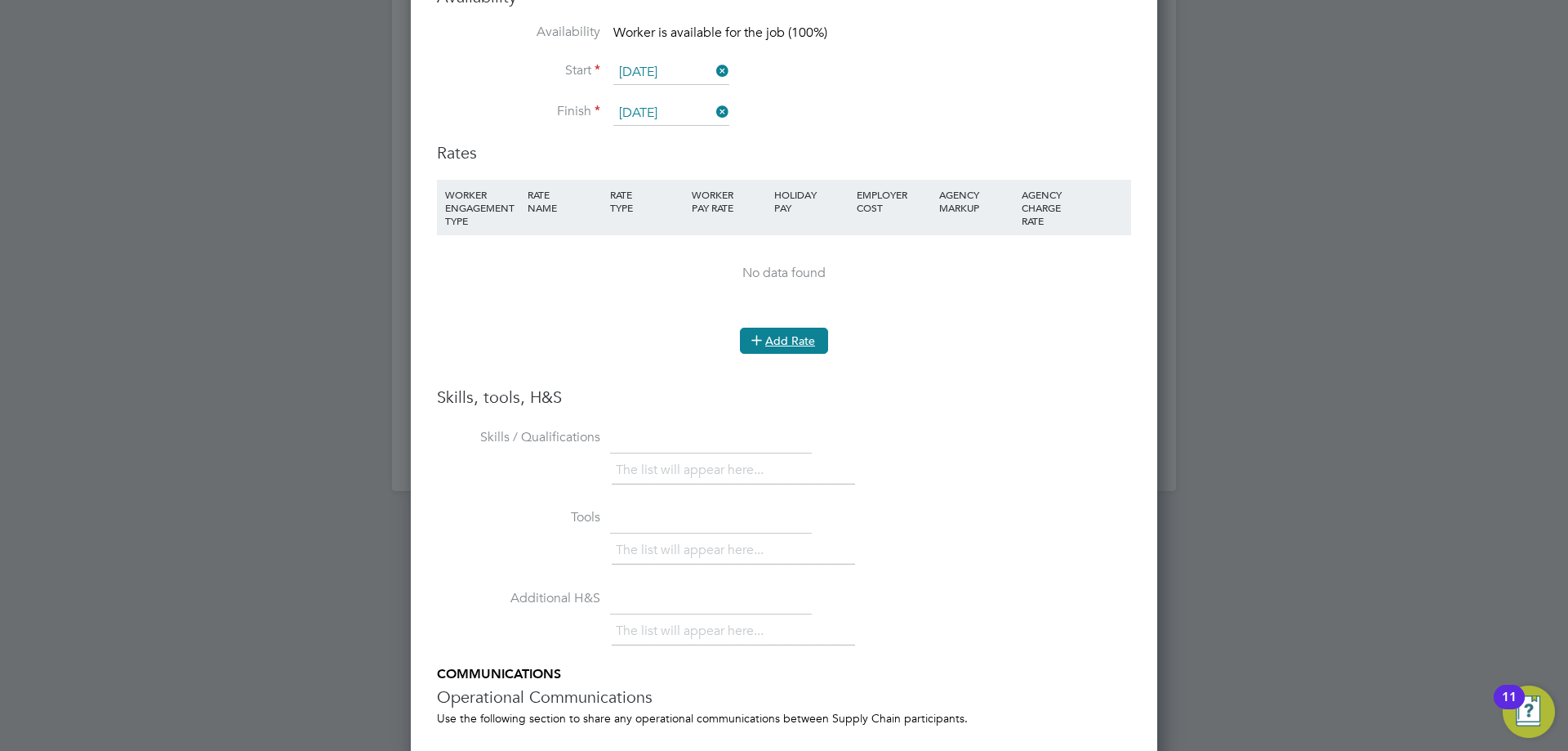
click at [787, 345] on button "Add Rate" at bounding box center [783, 340] width 88 height 27
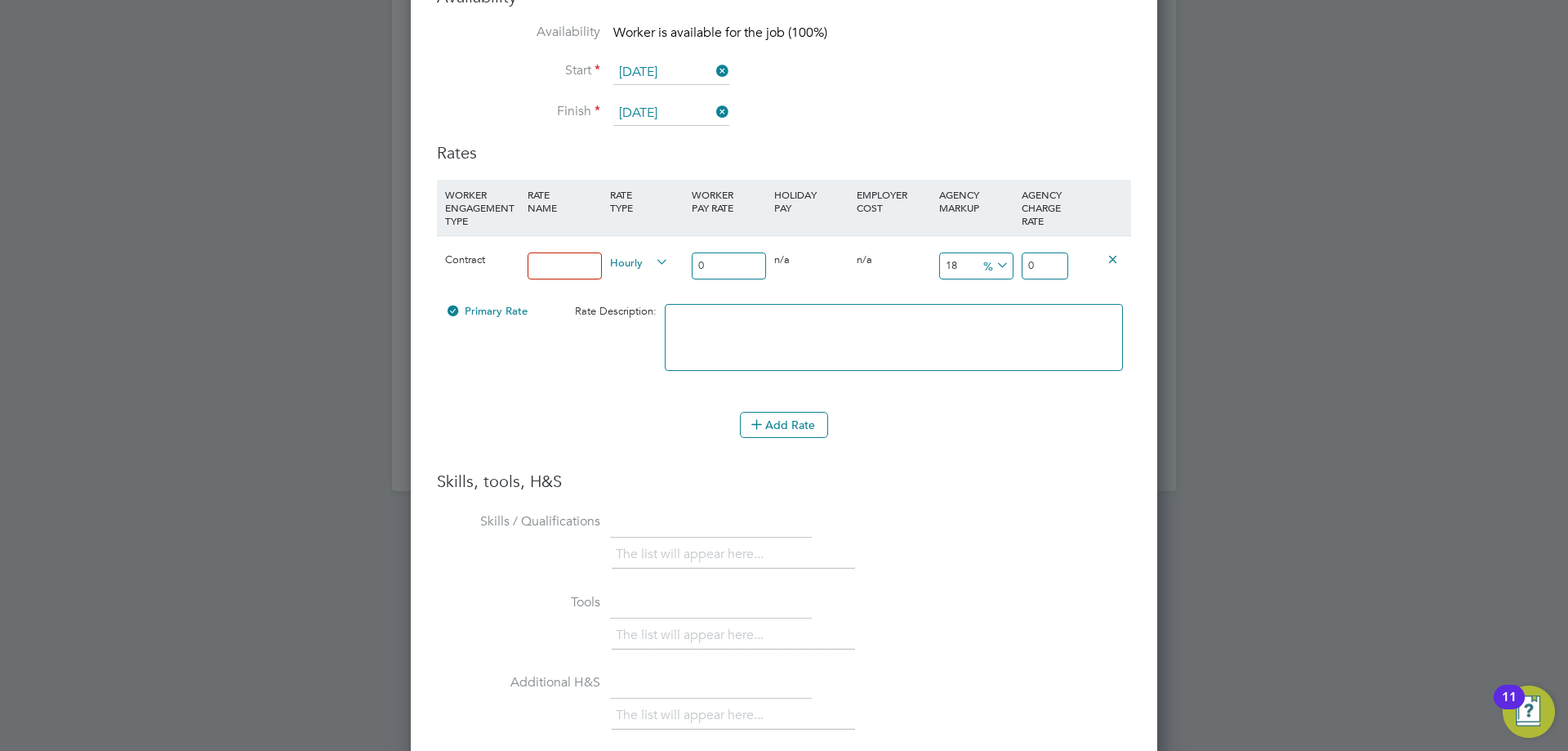
click at [574, 262] on input at bounding box center [564, 266] width 74 height 27
type input "35"
click at [982, 254] on input "18" at bounding box center [976, 266] width 74 height 27
click at [994, 268] on icon at bounding box center [994, 266] width 0 height 23
click at [989, 298] on li "£" at bounding box center [995, 305] width 39 height 21
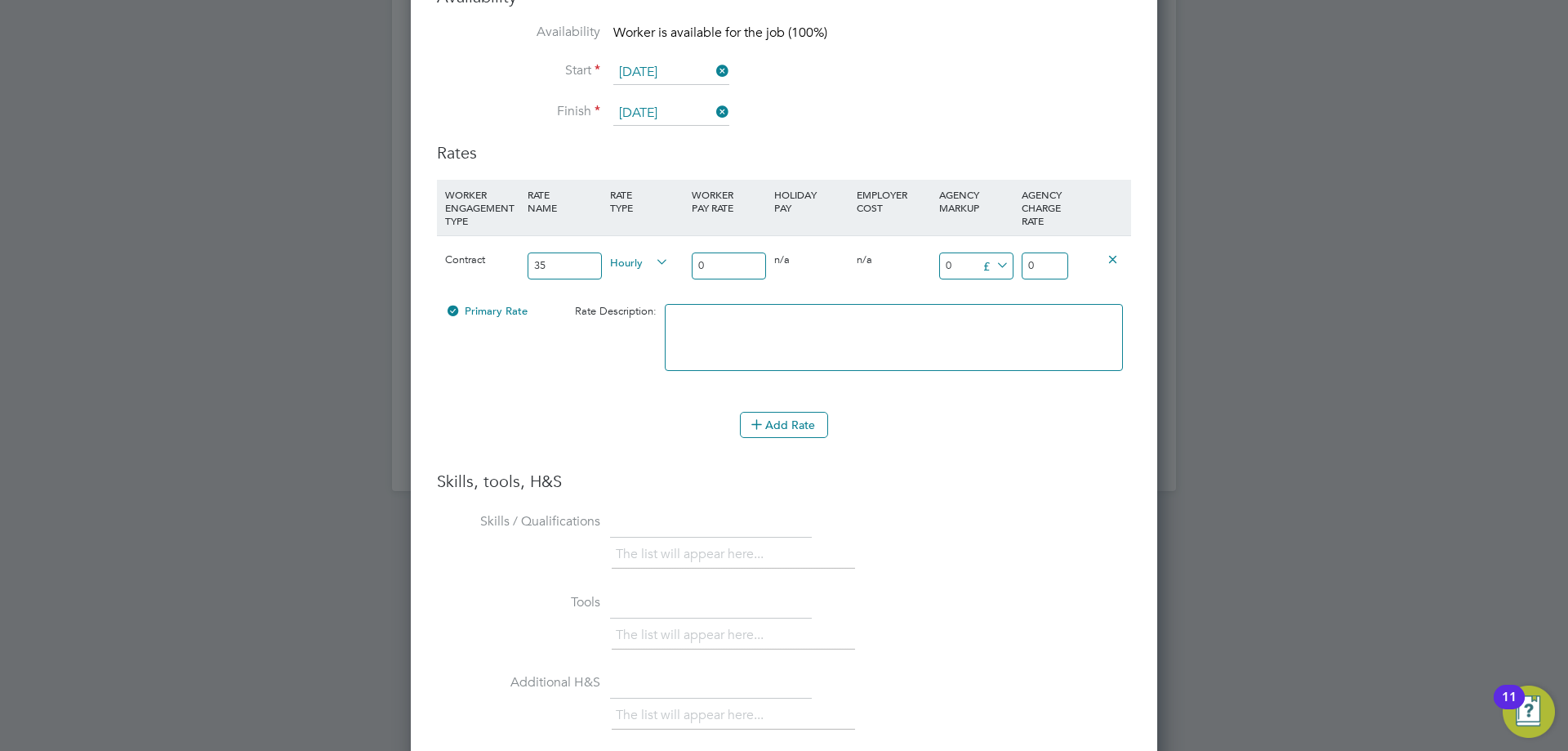
click at [1037, 263] on input "0" at bounding box center [1045, 266] width 46 height 27
type input "4"
type input "41"
type input "45"
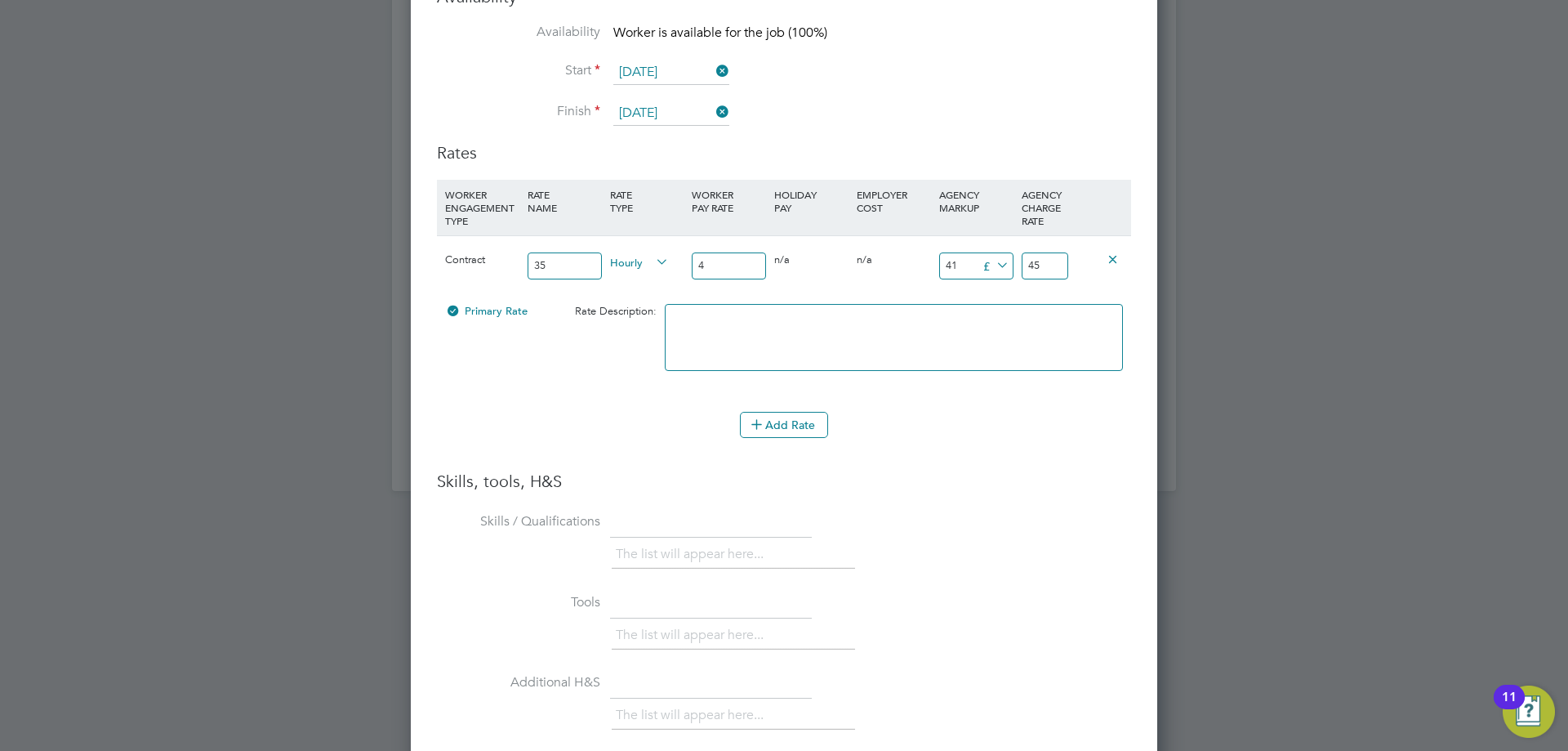
click at [985, 271] on span "£" at bounding box center [994, 265] width 33 height 18
click at [831, 347] on textarea at bounding box center [893, 337] width 458 height 67
click at [720, 263] on input "4" at bounding box center [729, 266] width 74 height 27
type input "2"
type input "43"
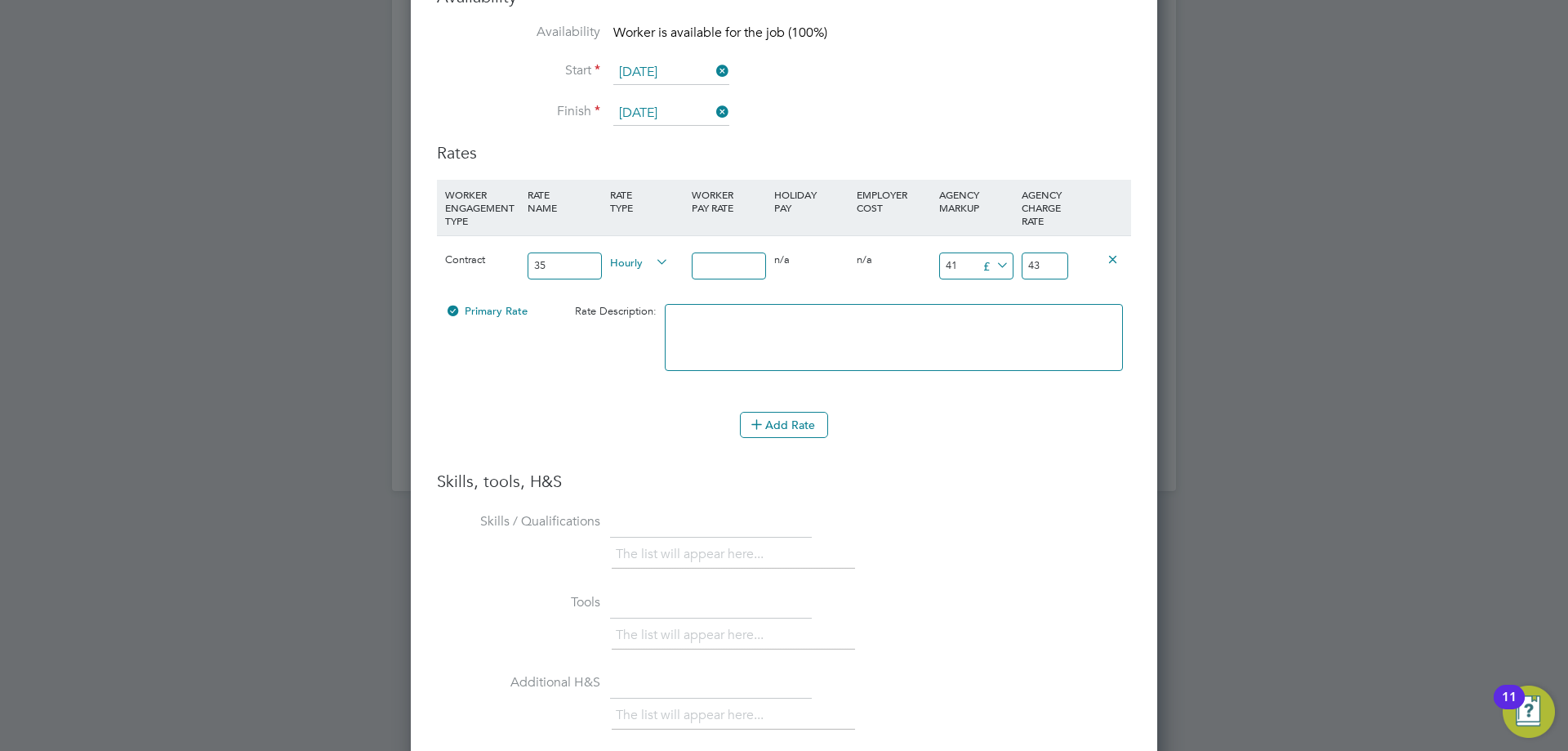
type input "3"
type input "44"
type input "35"
type input "76"
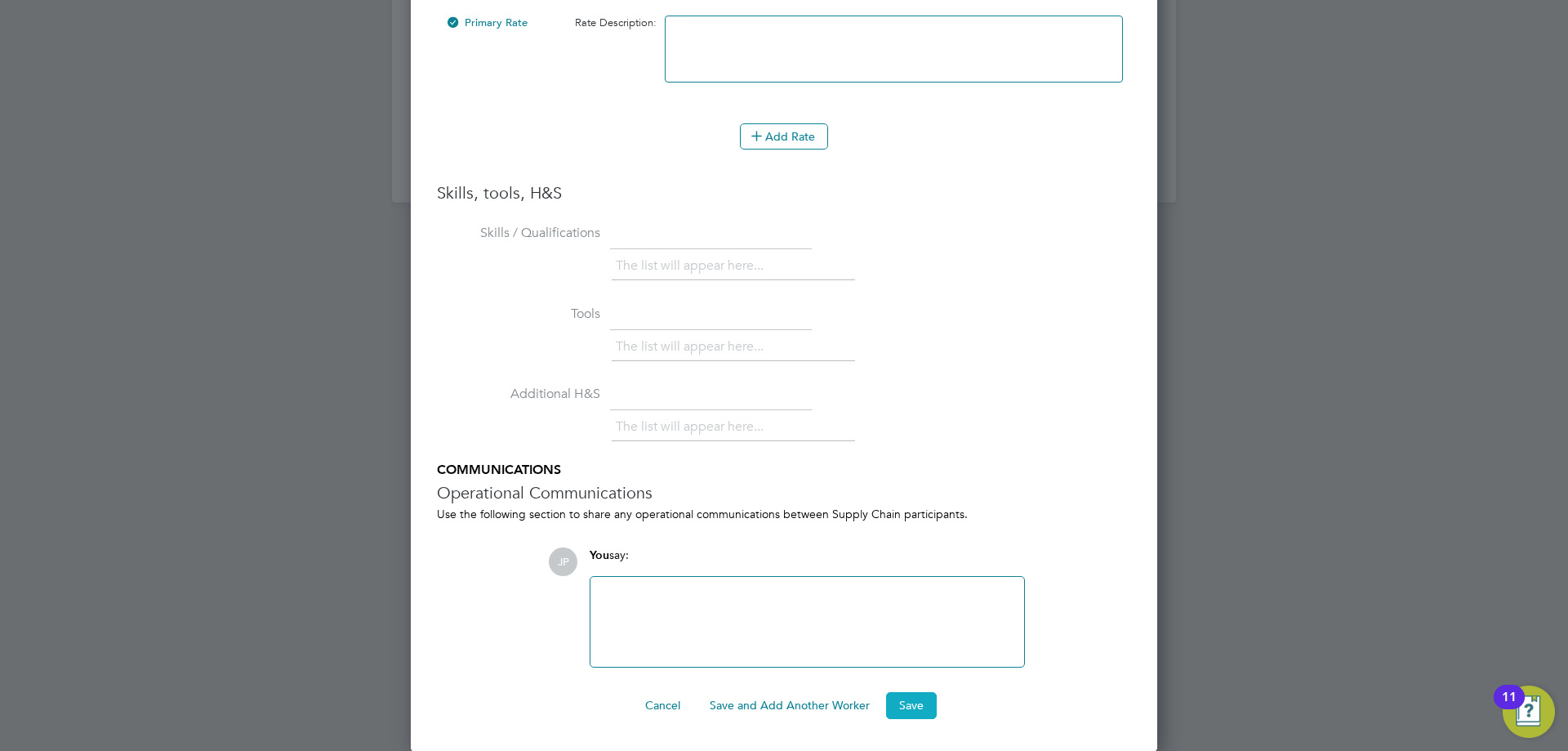
type input "35"
click at [917, 700] on button "Save" at bounding box center [911, 705] width 50 height 27
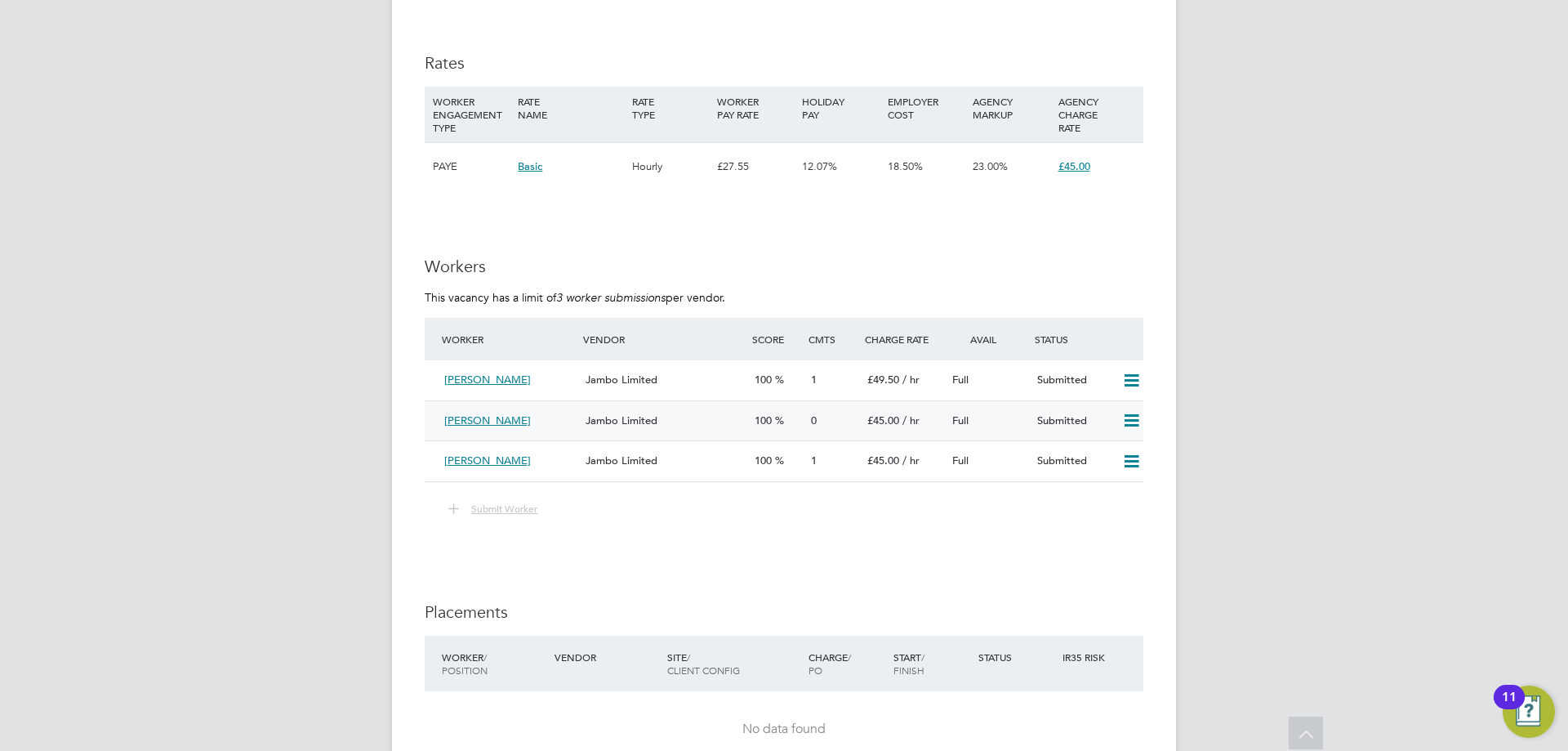
click at [1100, 422] on div "Submitted" at bounding box center [1073, 421] width 85 height 27
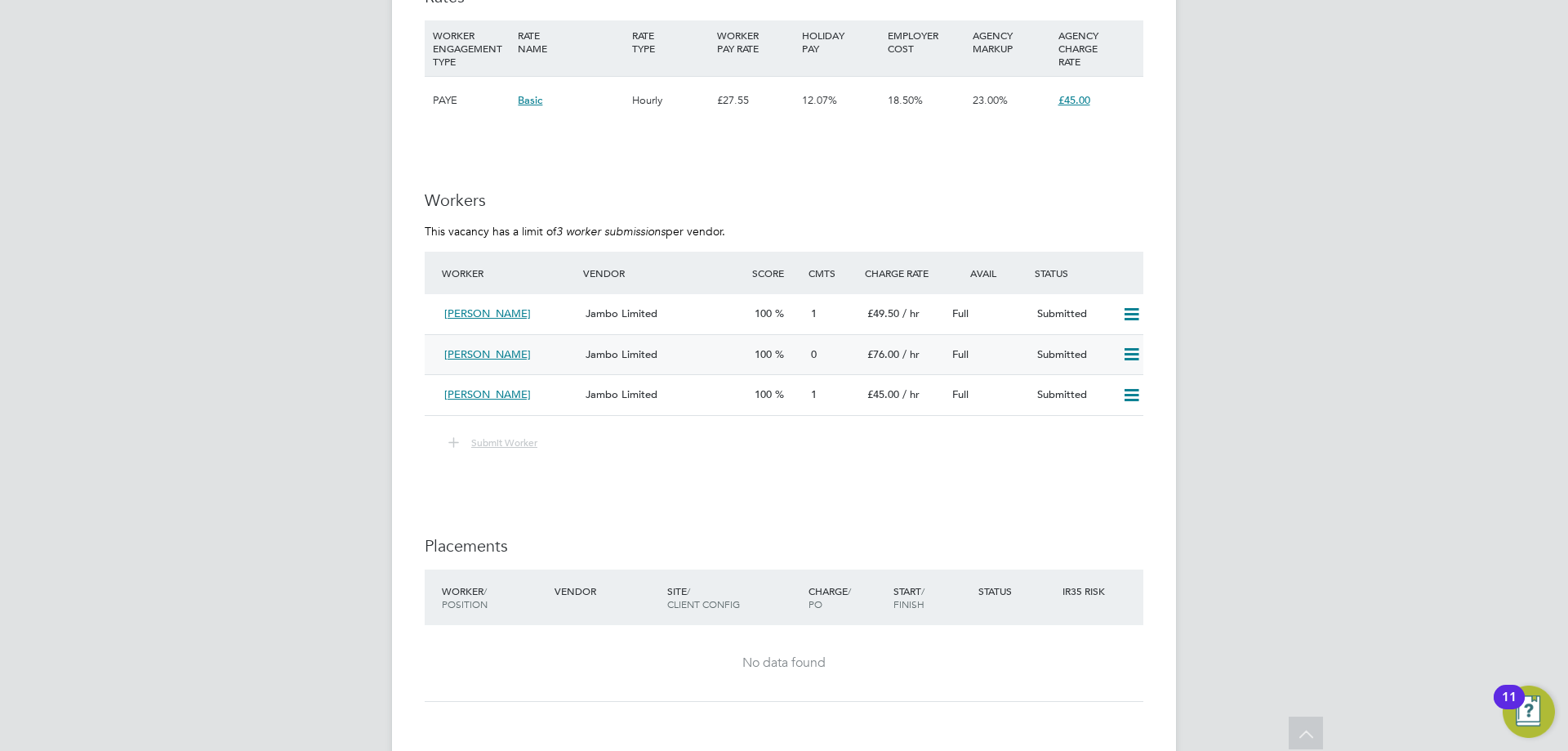
click at [723, 359] on div "Jambo Limited" at bounding box center [664, 355] width 169 height 27
click at [1135, 351] on icon at bounding box center [1132, 355] width 21 height 13
click at [739, 358] on div "Jambo Limited" at bounding box center [664, 355] width 169 height 27
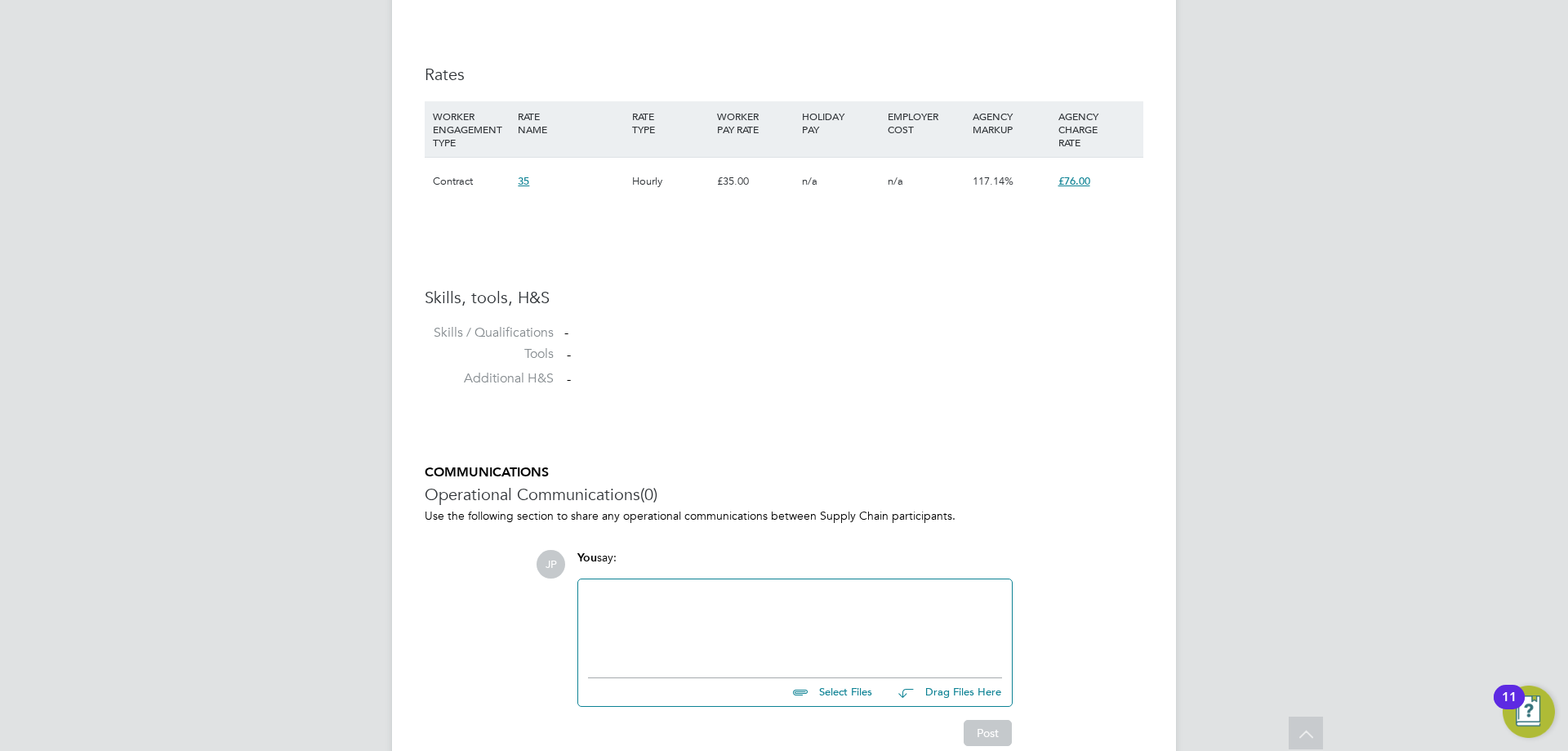
click at [896, 180] on span "n/a" at bounding box center [895, 180] width 15 height 14
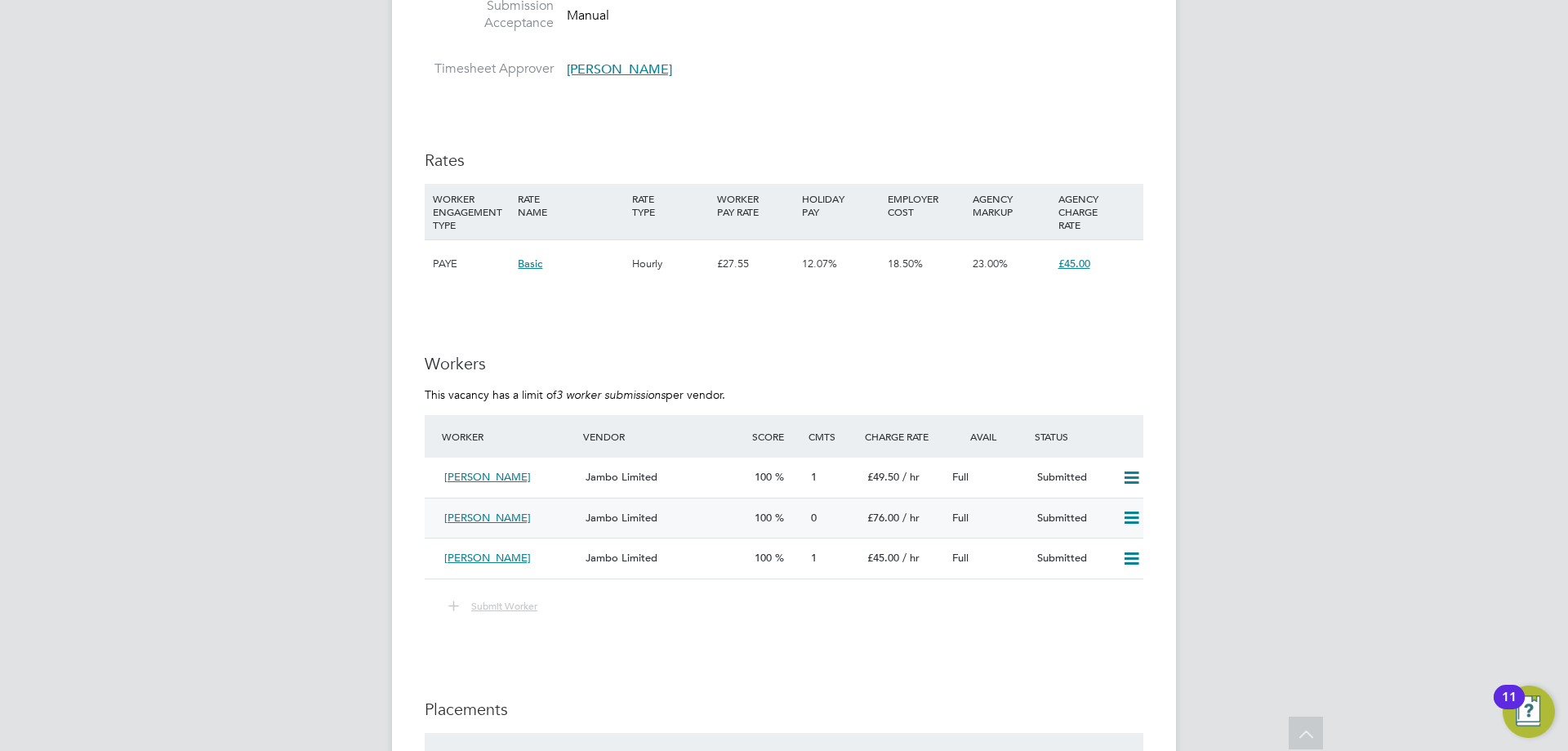
click at [1135, 513] on icon at bounding box center [1132, 518] width 21 height 13
click at [991, 516] on div "Full" at bounding box center [989, 518] width 85 height 27
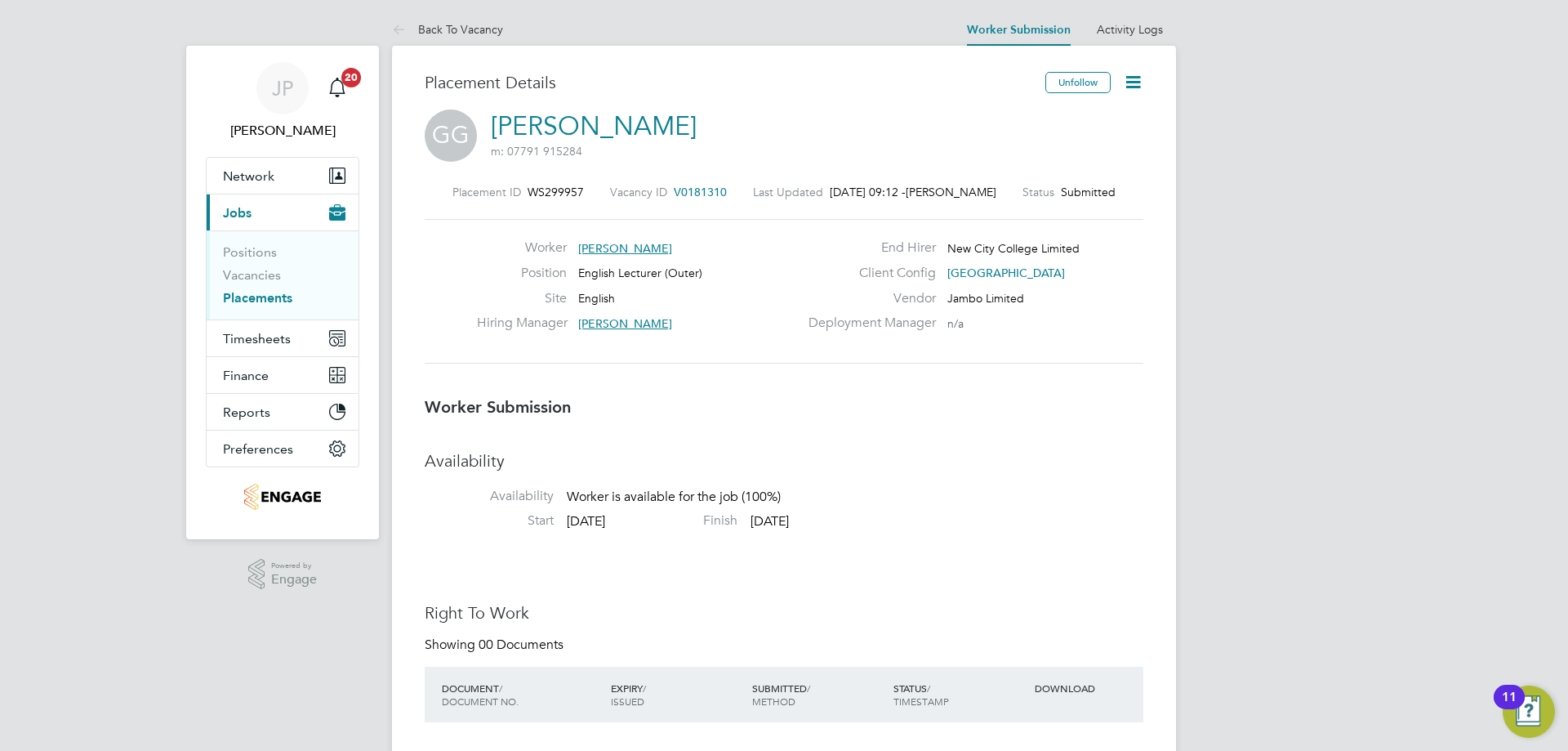
click at [1133, 80] on icon at bounding box center [1133, 82] width 21 height 21
click at [1051, 120] on li "Edit Worker Submission e" at bounding box center [1064, 120] width 151 height 23
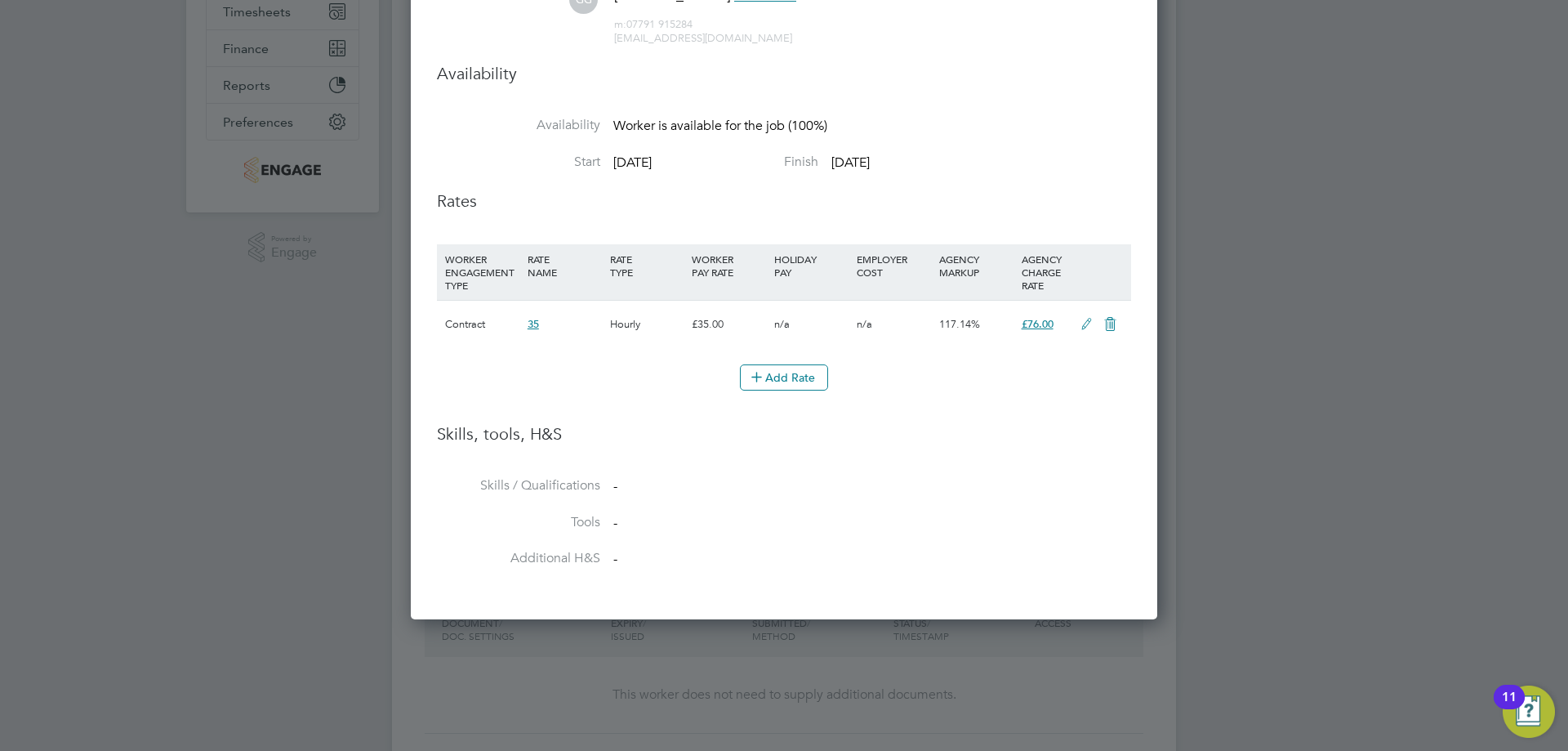
click at [1082, 323] on icon at bounding box center [1086, 324] width 21 height 13
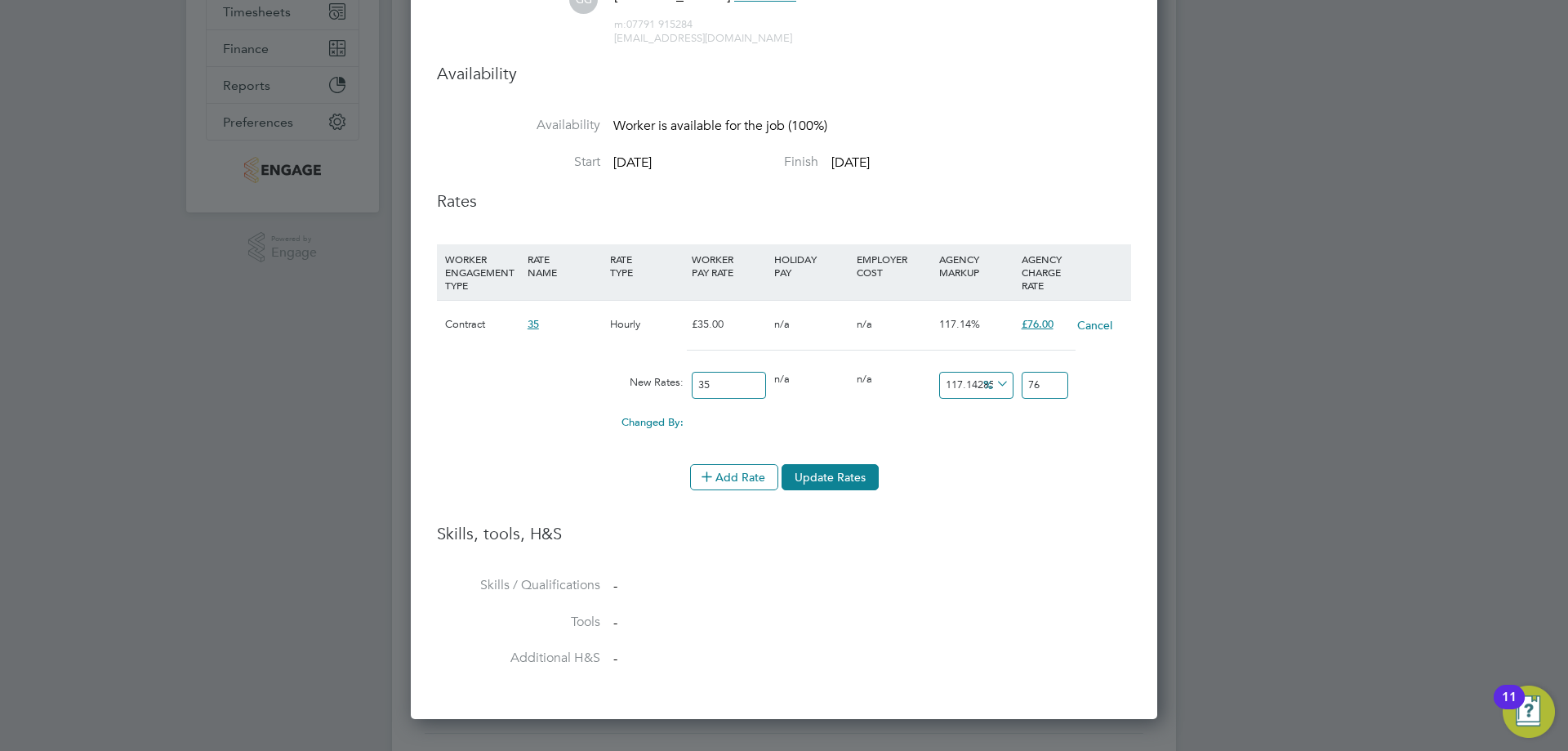
click at [1091, 333] on div "Cancel" at bounding box center [1100, 325] width 55 height 49
click at [1095, 321] on button "Cancel" at bounding box center [1094, 324] width 37 height 16
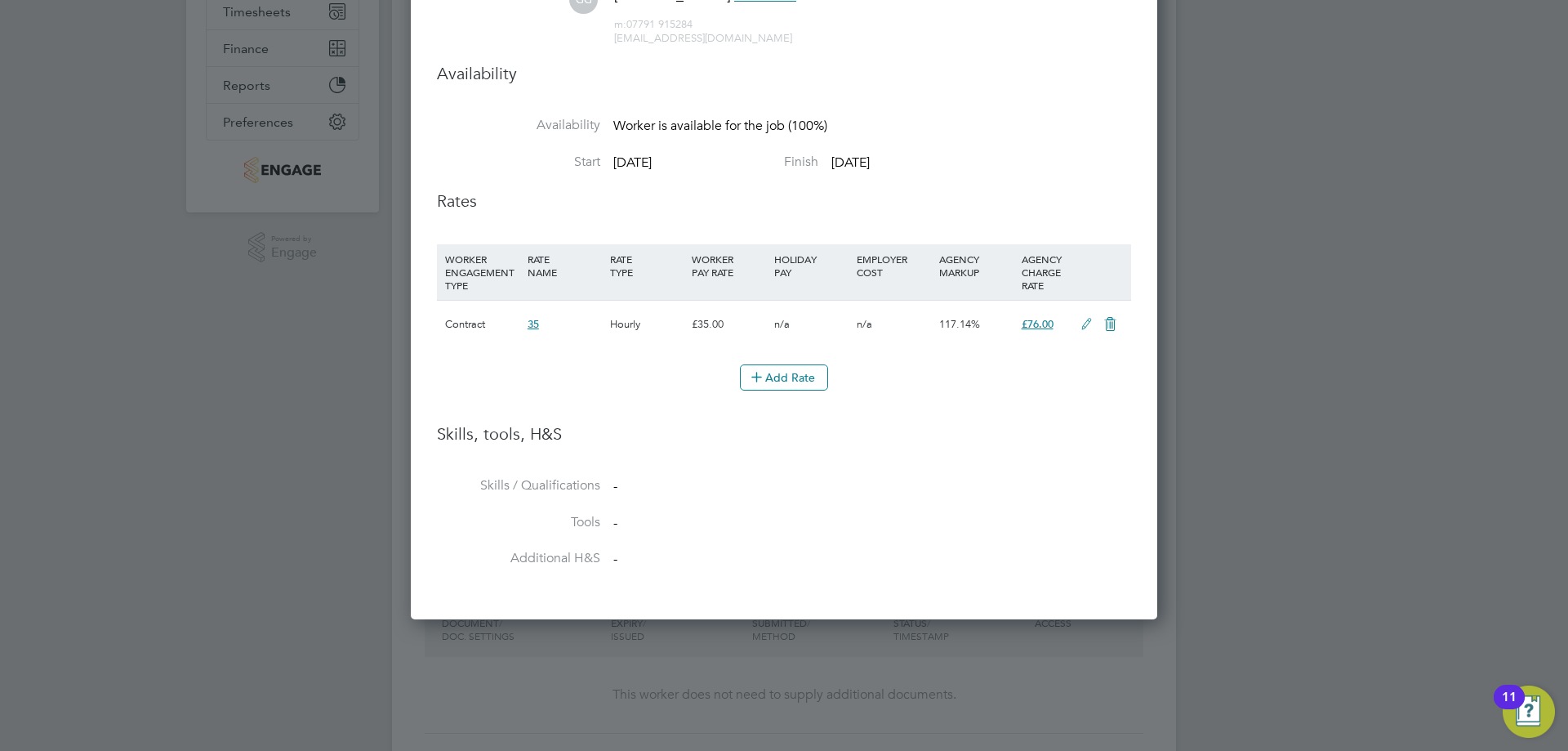
click at [1118, 320] on icon at bounding box center [1110, 324] width 21 height 13
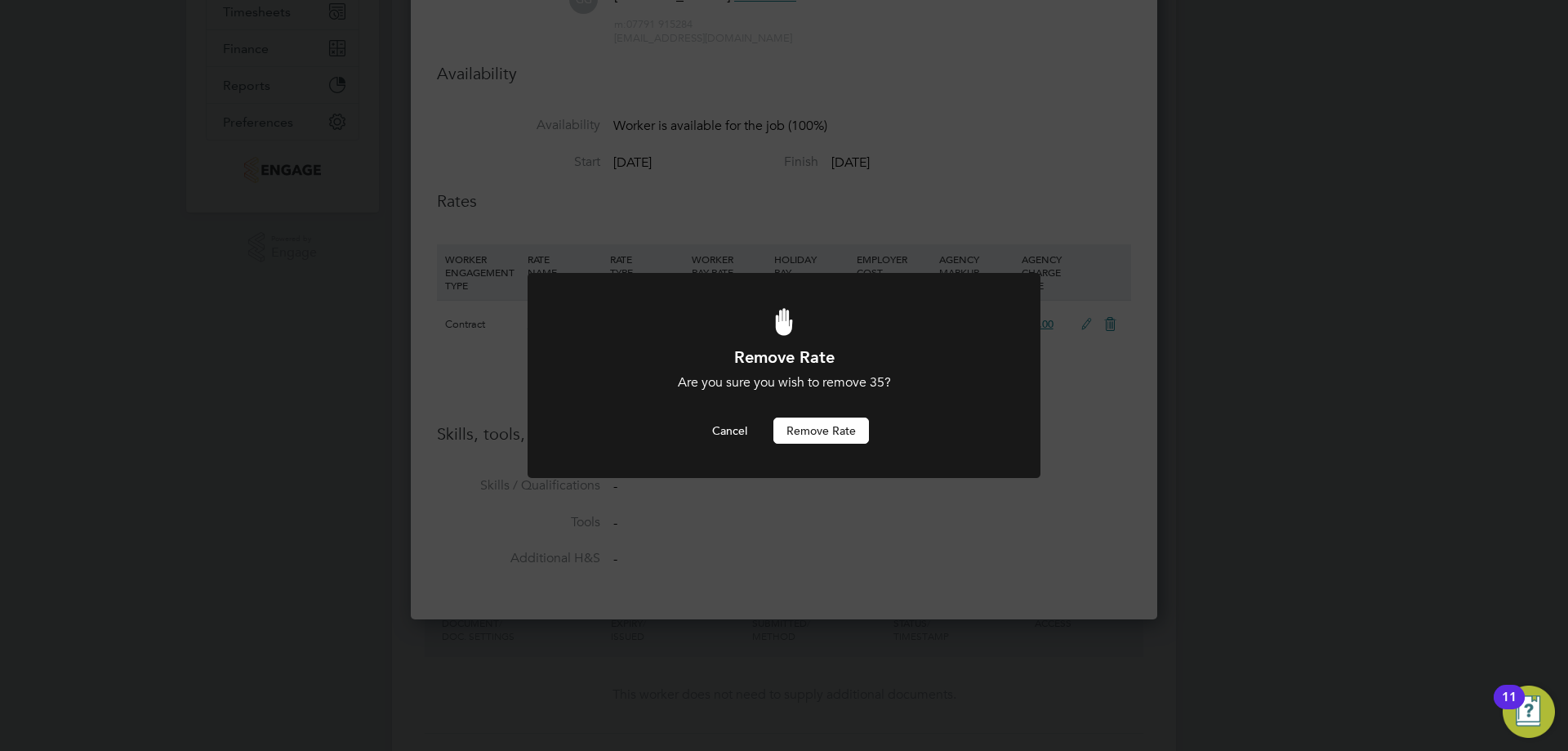
click at [811, 437] on button "Remove rate" at bounding box center [821, 430] width 96 height 27
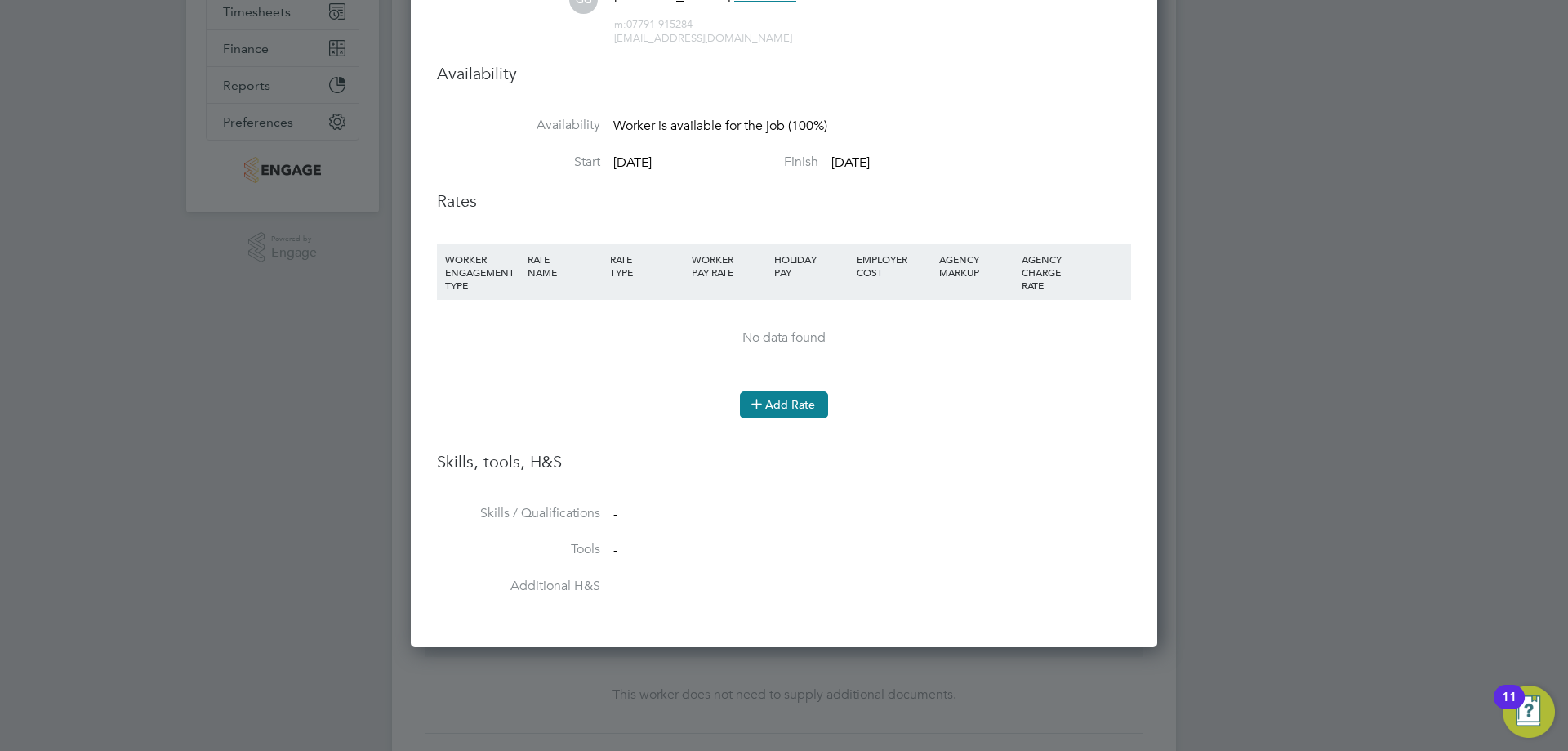
click at [771, 411] on button "Add Rate" at bounding box center [783, 405] width 88 height 27
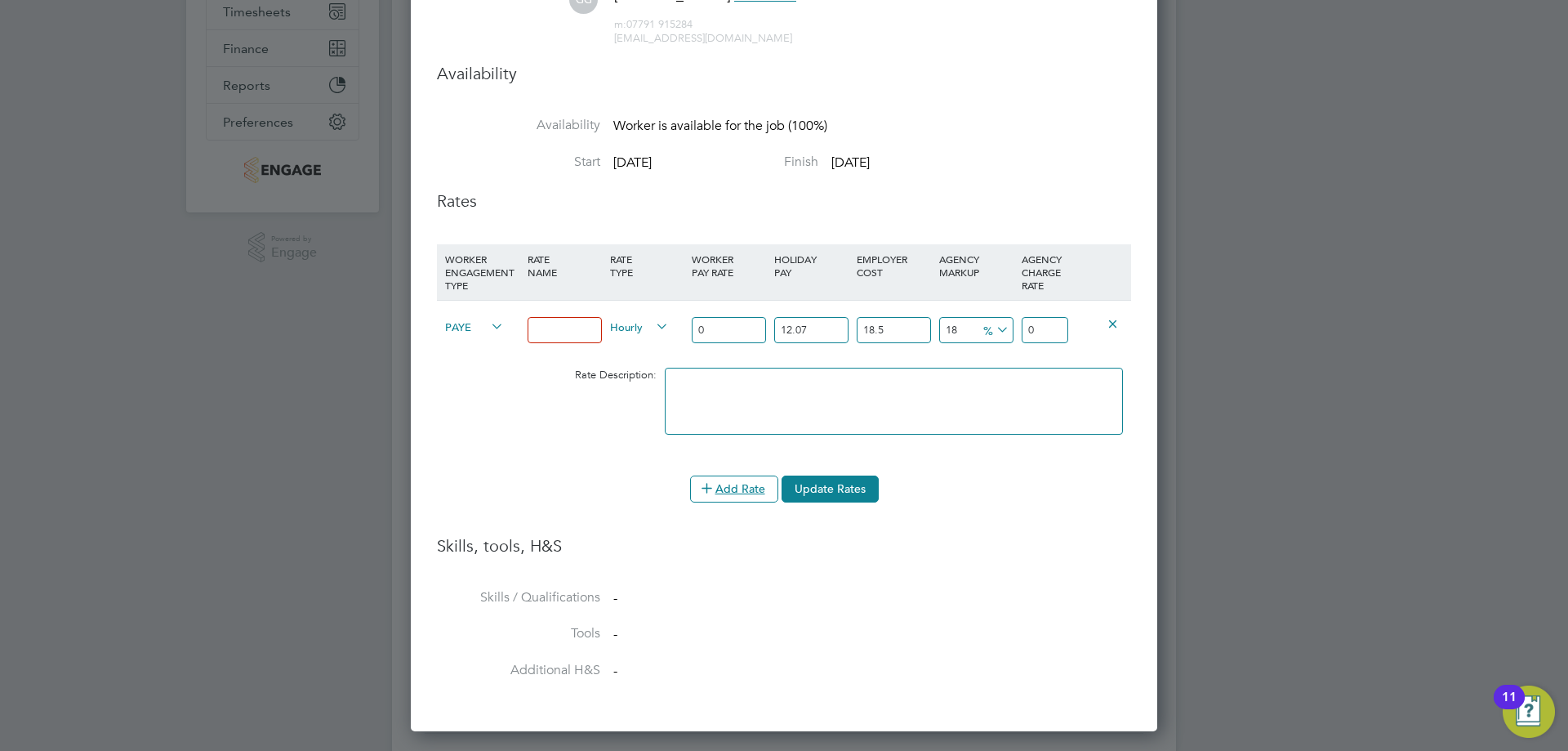
click at [608, 331] on div "Hourly" at bounding box center [647, 328] width 82 height 56
click at [591, 330] on input at bounding box center [564, 330] width 74 height 27
type input "Basic"
click at [742, 331] on input "0" at bounding box center [729, 330] width 74 height 27
type input "3"
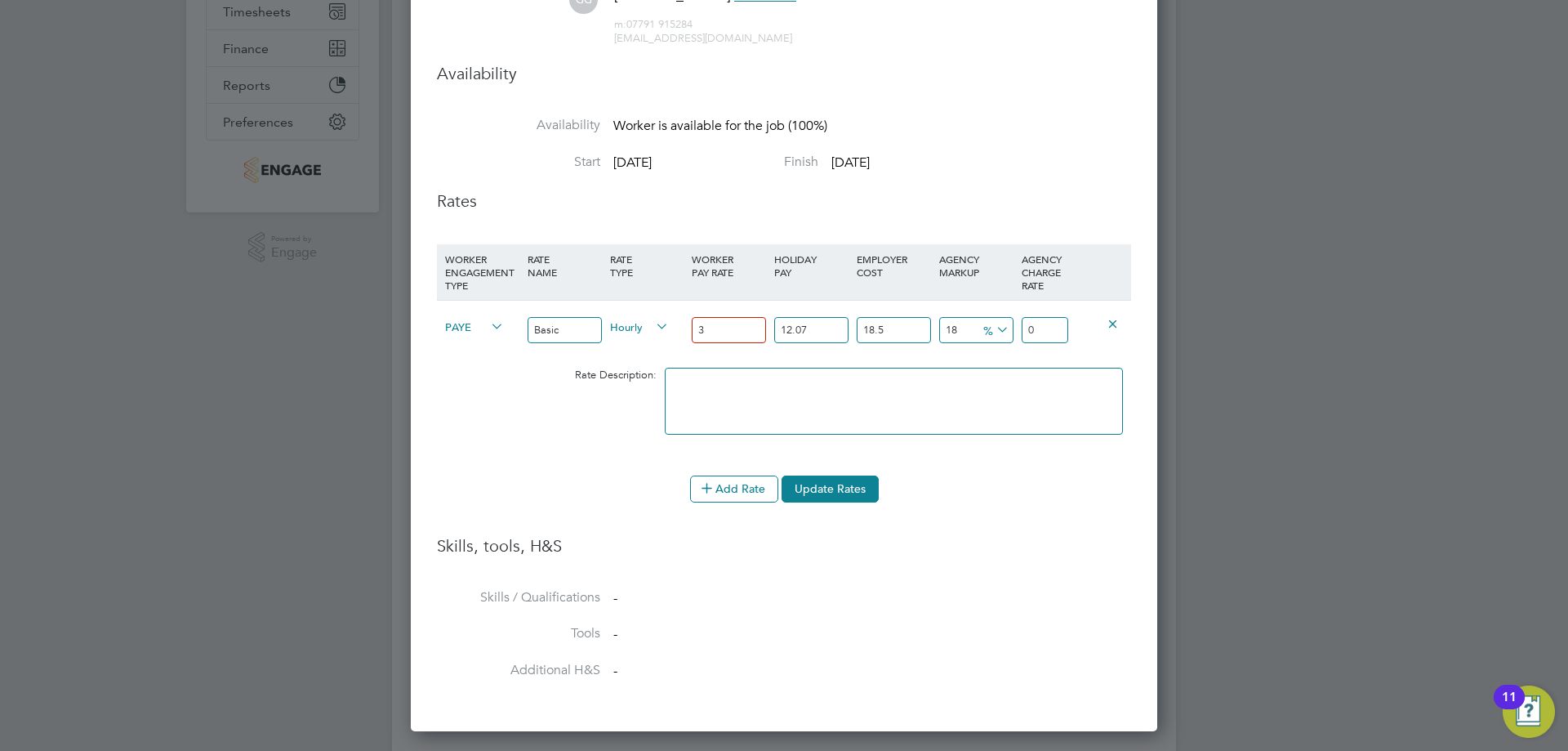
type input "4.70122443"
type input "35"
type input "54.84761835"
type input "35"
click at [1043, 326] on input "54.84761835" at bounding box center [1045, 330] width 46 height 27
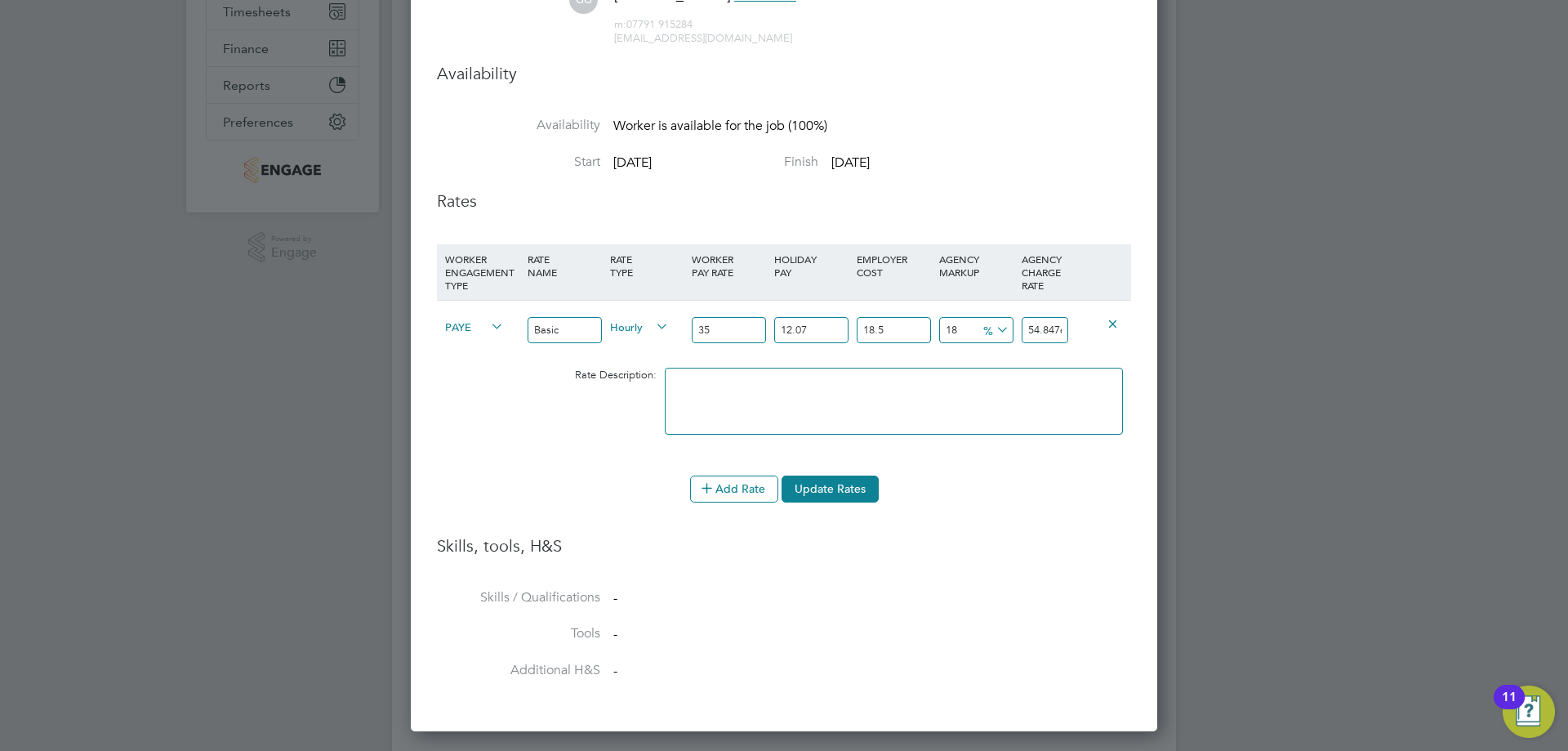
drag, startPoint x: 906, startPoint y: 324, endPoint x: 800, endPoint y: 332, distance: 106.3
click at [815, 330] on div "PAYE Basic Hourly 35 12.07 n/a 18.5 n/a 18 8.36658585 % 54.84761835" at bounding box center [784, 330] width 694 height 61
click at [1064, 327] on div "54.84761835" at bounding box center [1045, 330] width 55 height 60
click at [1051, 327] on input "54.84761835" at bounding box center [1045, 330] width 46 height 27
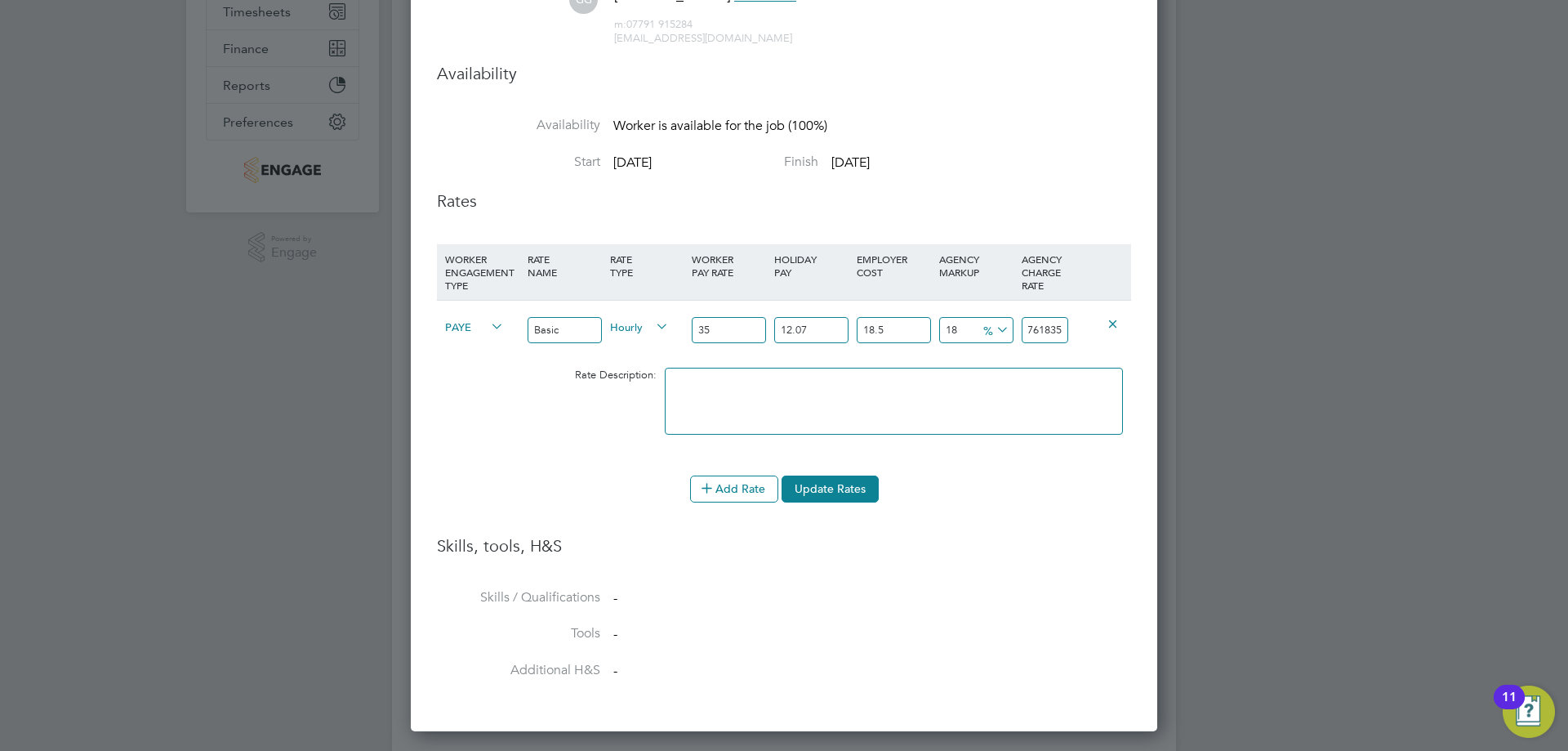
click at [1050, 327] on input "54.84761835" at bounding box center [1045, 330] width 46 height 27
type input "-91.39433918555919"
type input "4"
type input "-3.186315837540829"
type input "45"
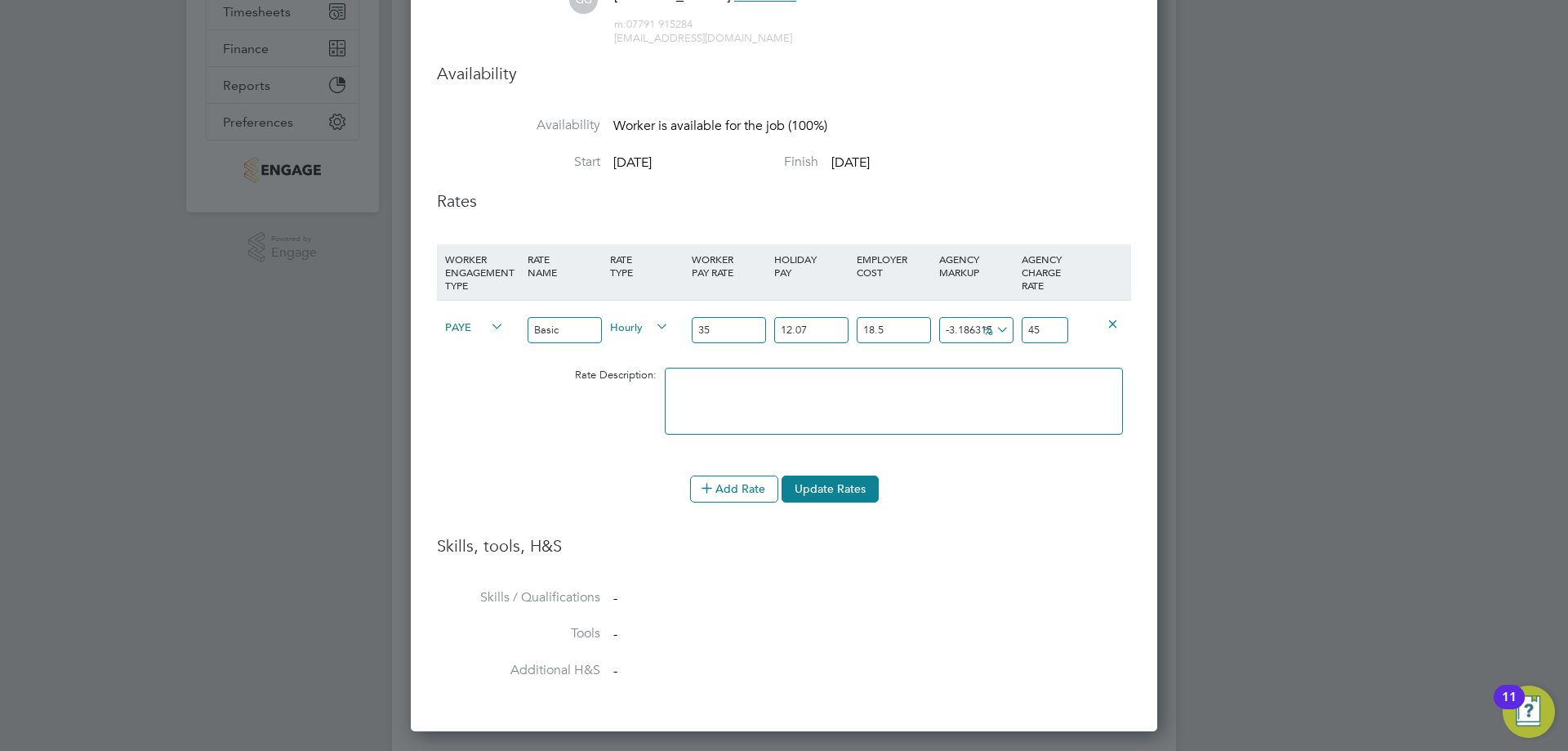
click at [994, 335] on icon at bounding box center [994, 330] width 0 height 23
click at [999, 363] on li "£" at bounding box center [995, 369] width 39 height 21
click at [1011, 513] on li "Add Rate Update Rates" at bounding box center [784, 496] width 694 height 43
click at [1024, 358] on div "45" at bounding box center [1045, 330] width 55 height 60
click at [1110, 321] on icon at bounding box center [1112, 322] width 12 height 12
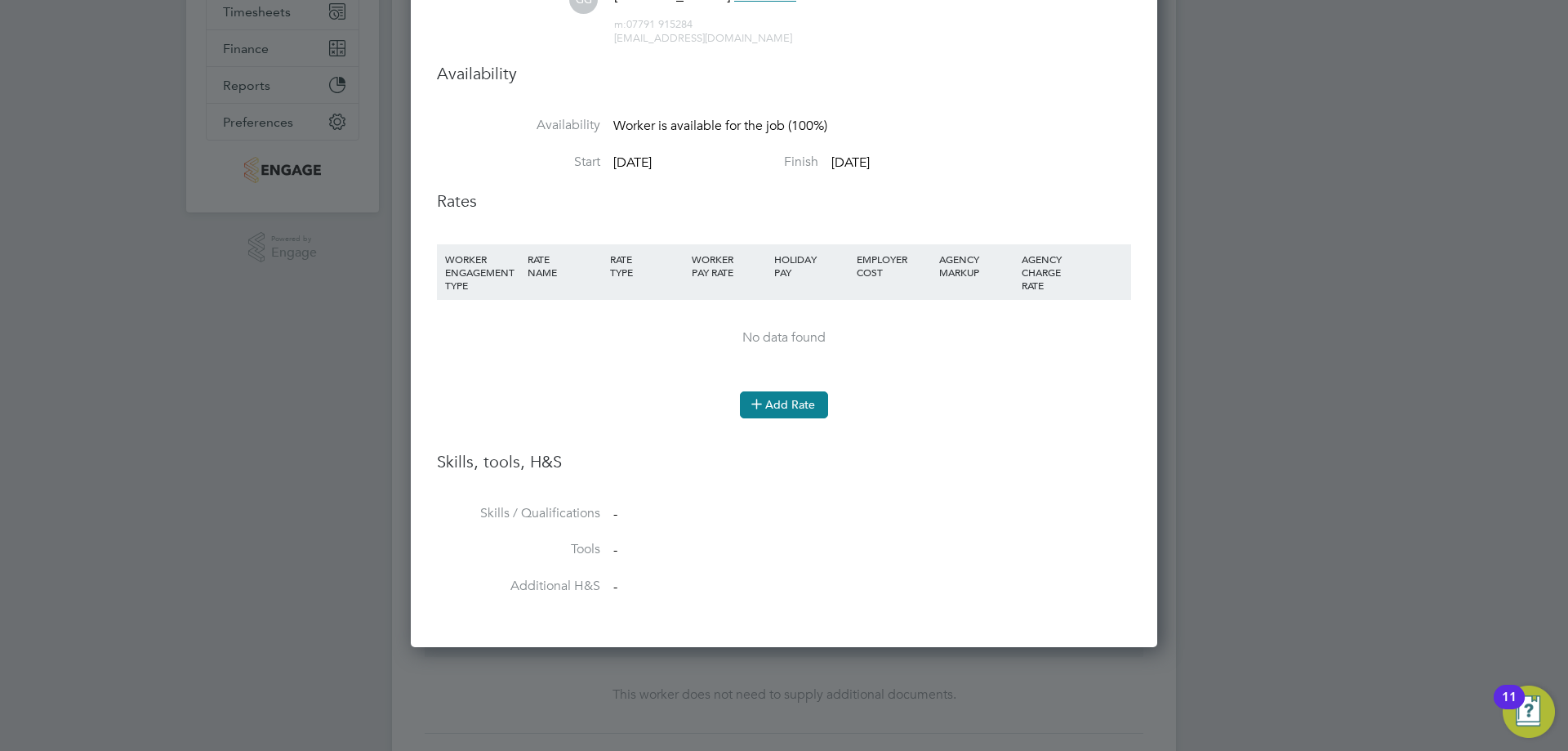
click at [769, 397] on button "Add Rate" at bounding box center [783, 405] width 88 height 27
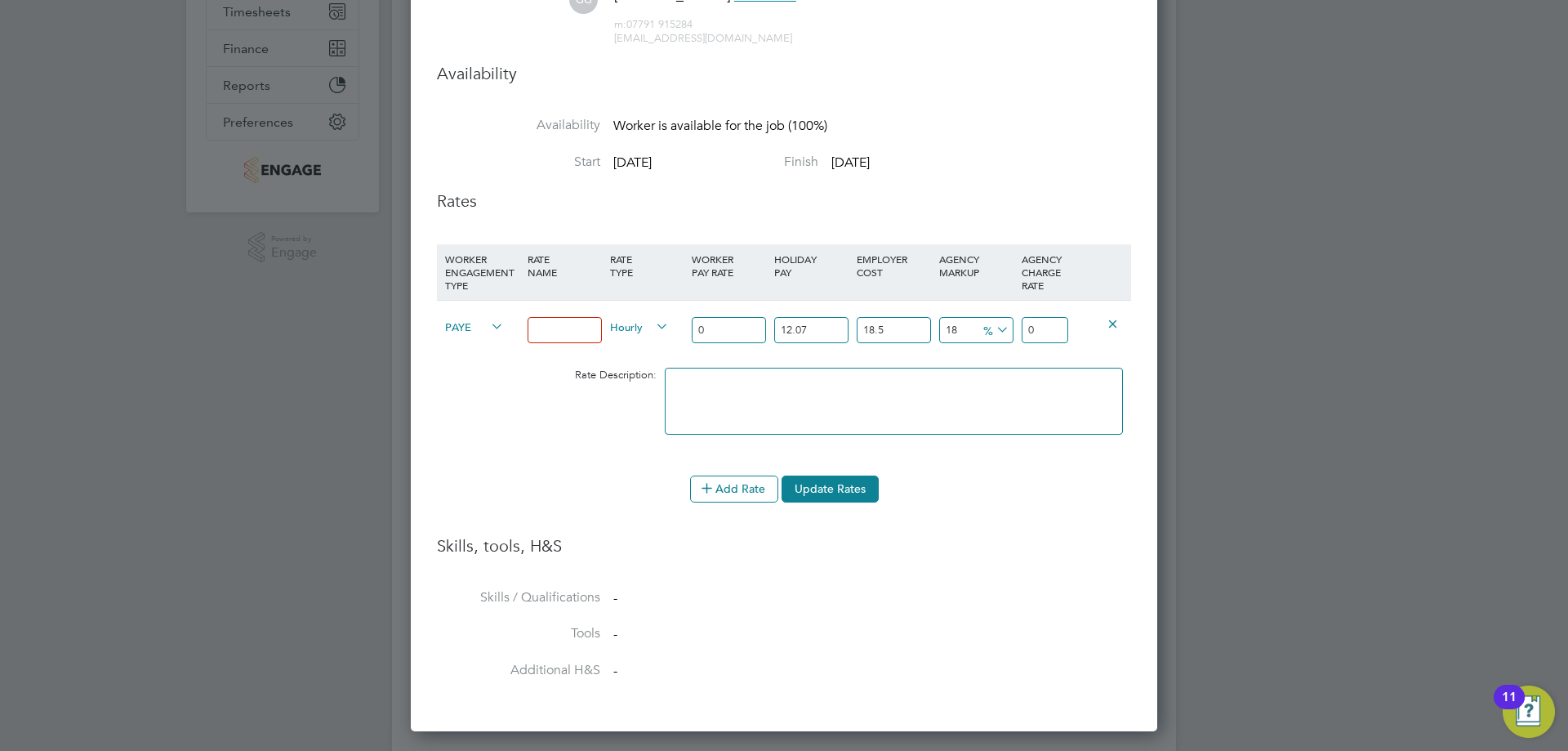
click at [556, 337] on input at bounding box center [564, 330] width 74 height 27
type input "Basic"
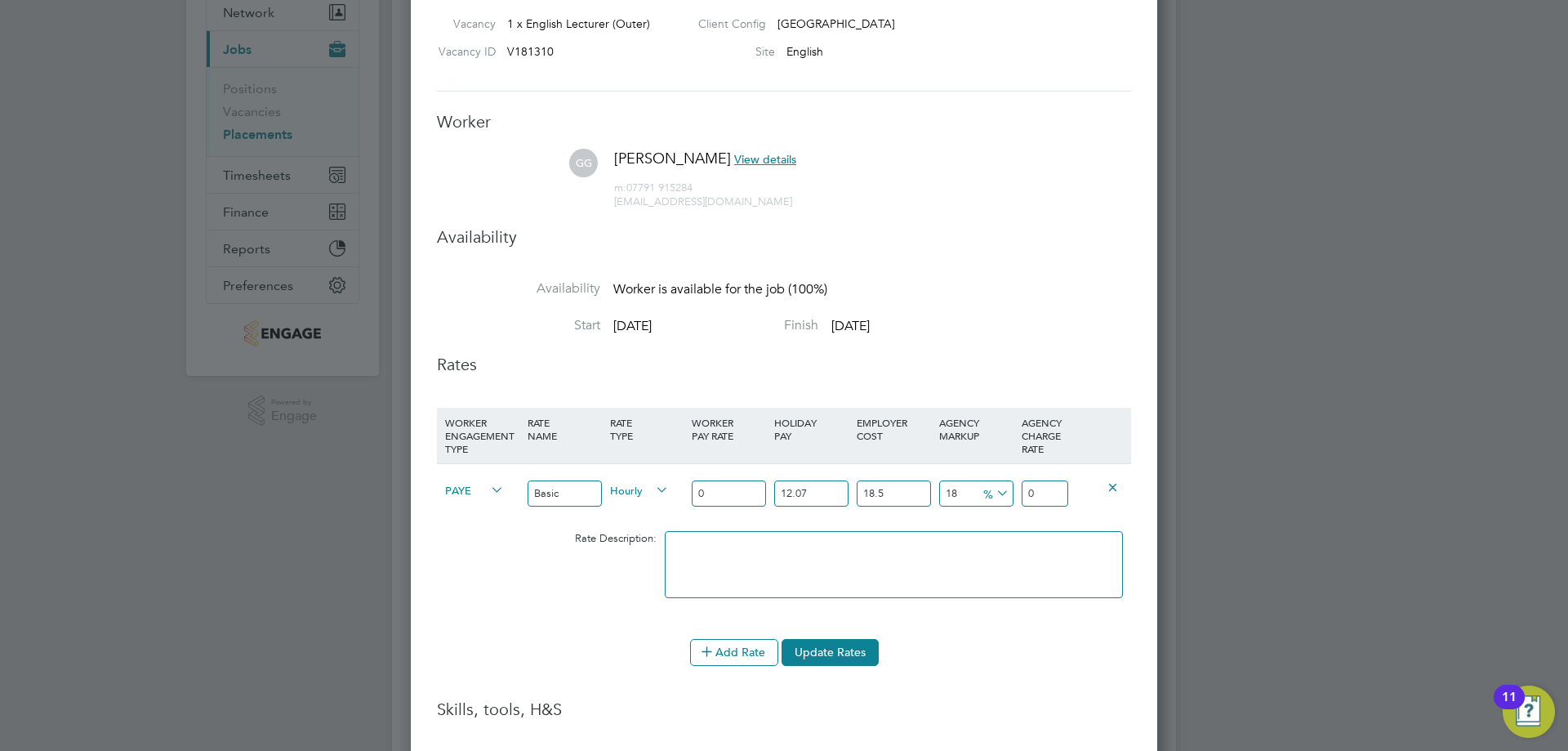
click at [474, 485] on span "PAYE" at bounding box center [474, 489] width 59 height 18
click at [477, 504] on li "Contract" at bounding box center [472, 508] width 66 height 21
click at [733, 491] on input "0" at bounding box center [729, 494] width 74 height 27
type input "3"
type input "3.54"
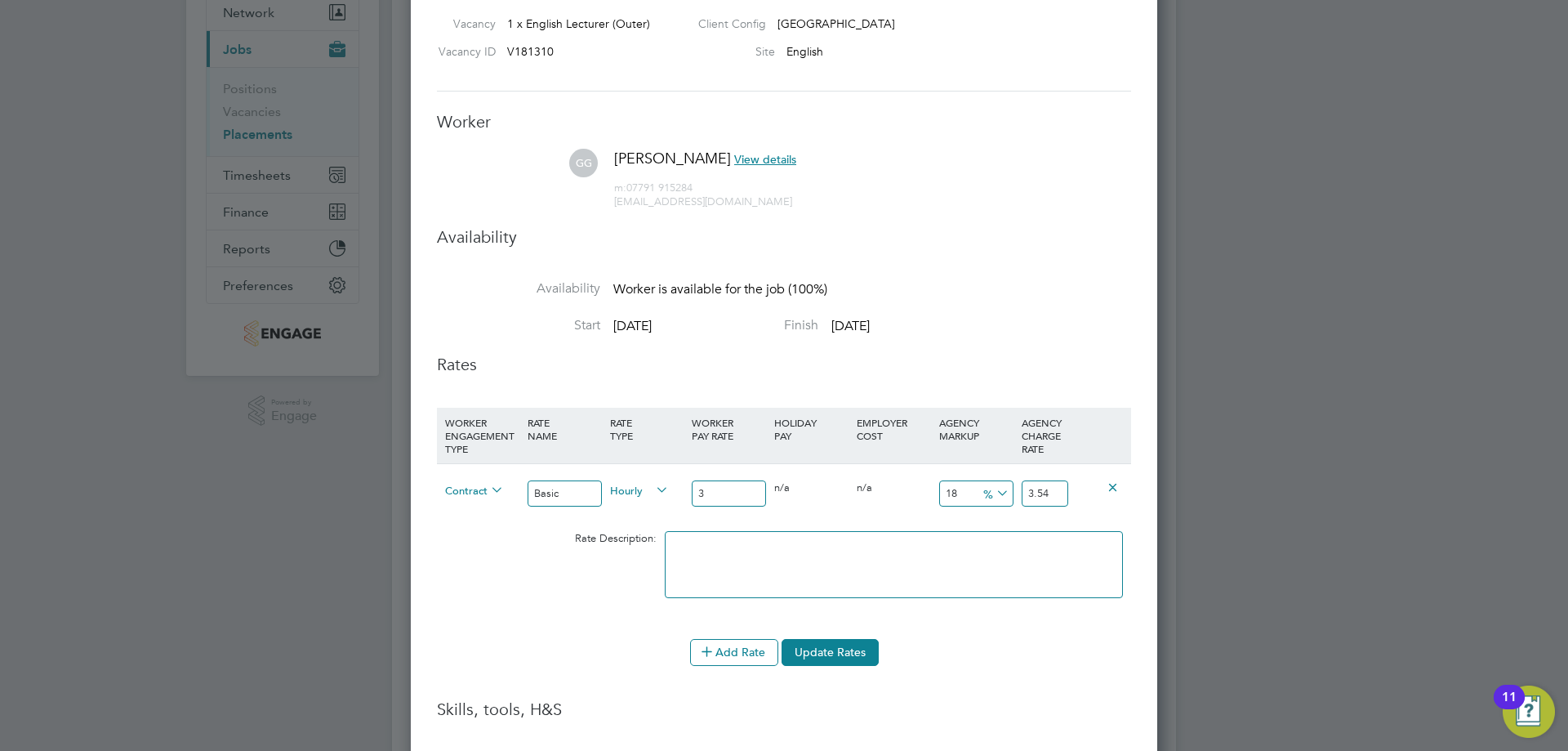
type input "35"
type input "41.3"
type input "35"
click at [1057, 497] on input "41.3" at bounding box center [1045, 494] width 46 height 27
click at [1056, 496] on input "41.3" at bounding box center [1045, 494] width 46 height 27
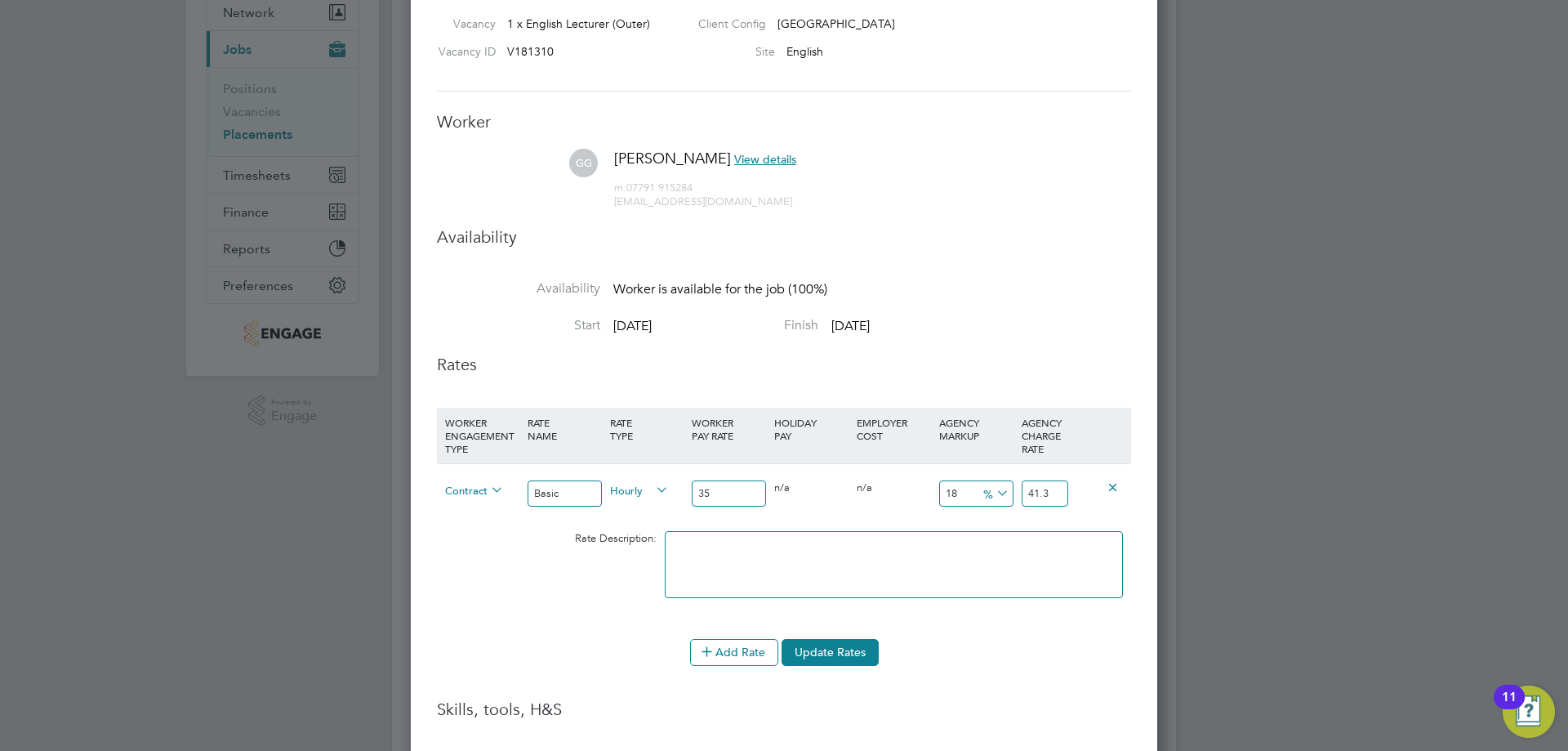
click at [1058, 496] on input "41.3" at bounding box center [1045, 494] width 46 height 27
click at [1060, 496] on input "41.3" at bounding box center [1045, 494] width 46 height 27
click at [1059, 496] on input "41.3" at bounding box center [1045, 494] width 46 height 27
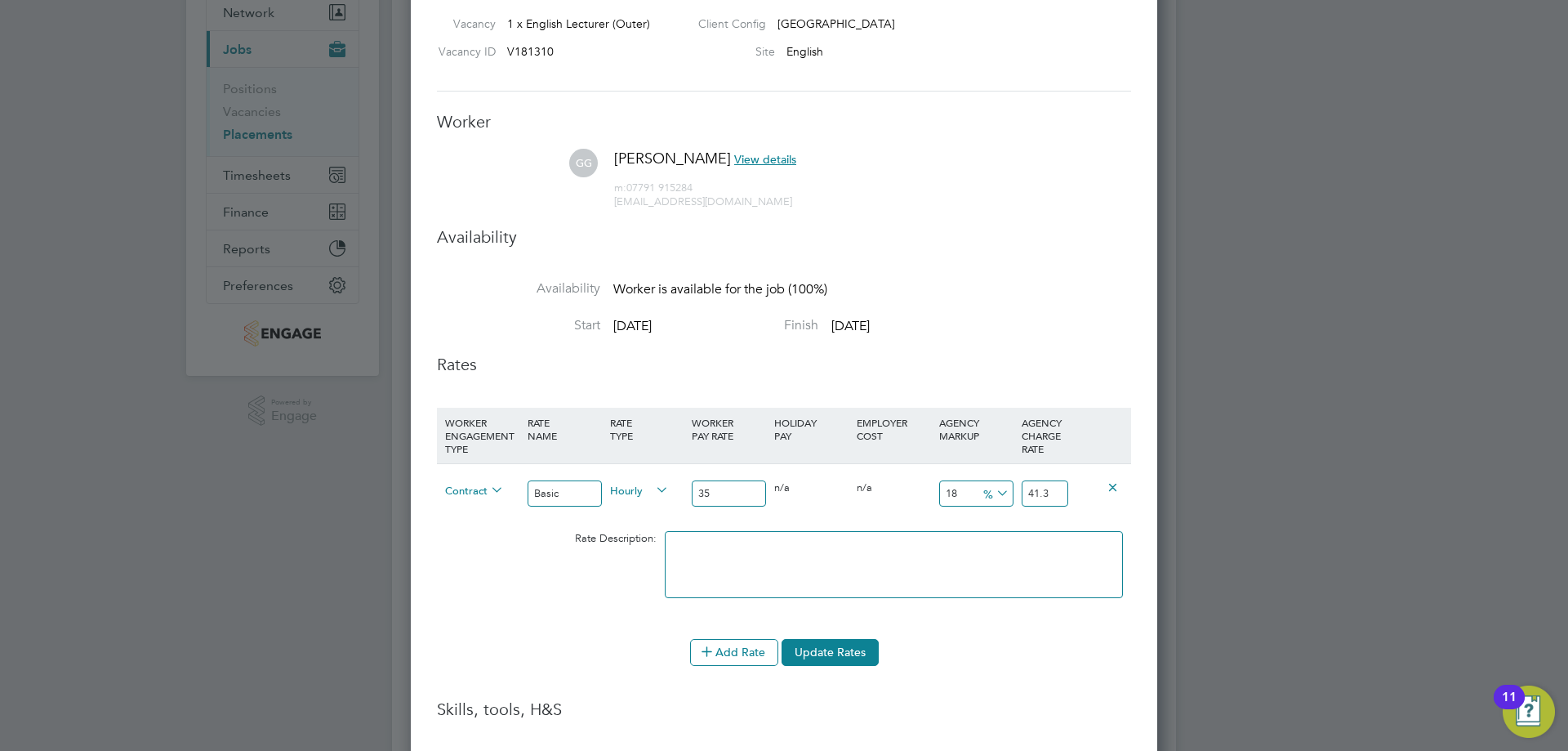
type input "-88.57142857142857"
type input "4"
type input "28.571428571428573"
type input "45"
click at [994, 496] on icon at bounding box center [994, 493] width 0 height 23
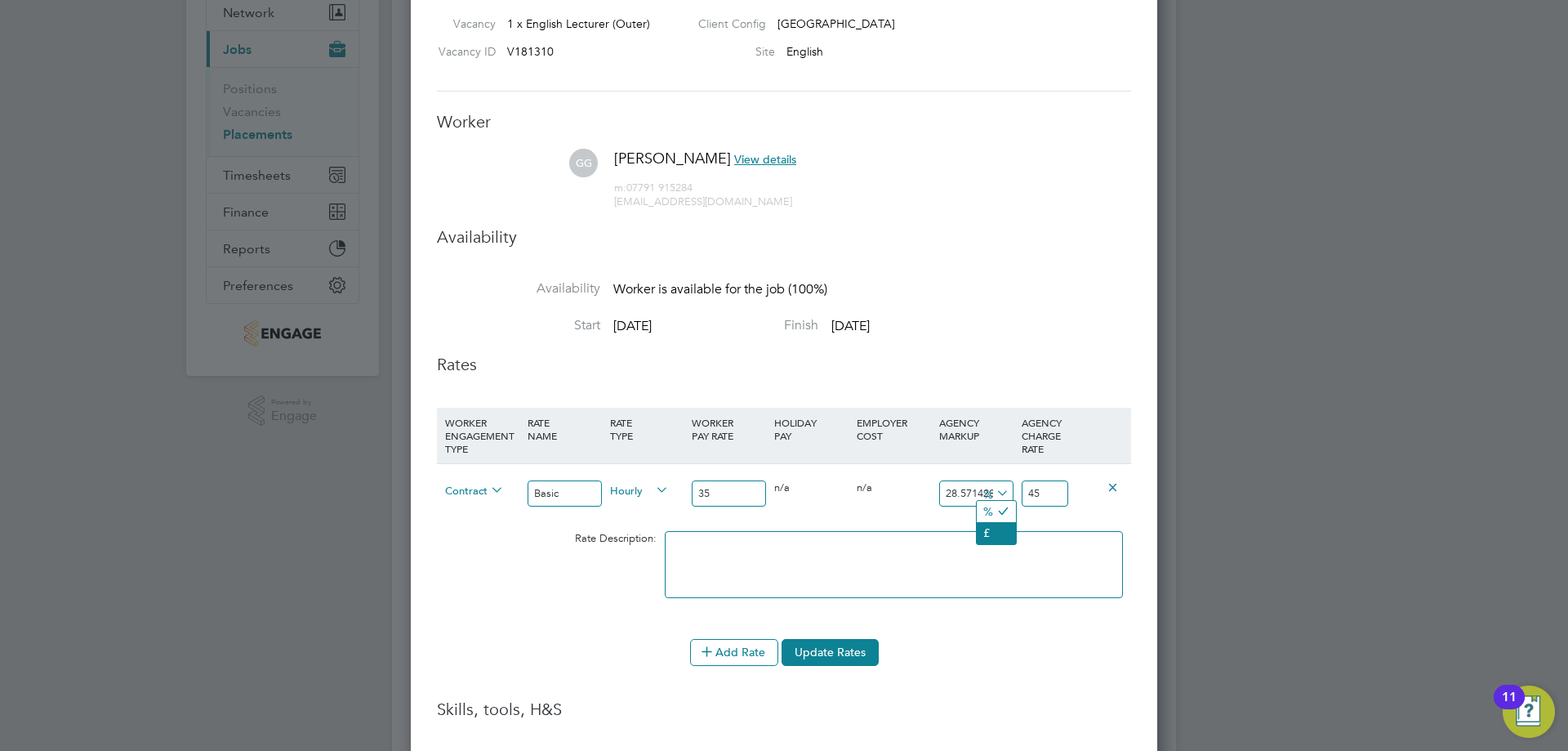
click at [997, 528] on li "£" at bounding box center [995, 532] width 39 height 21
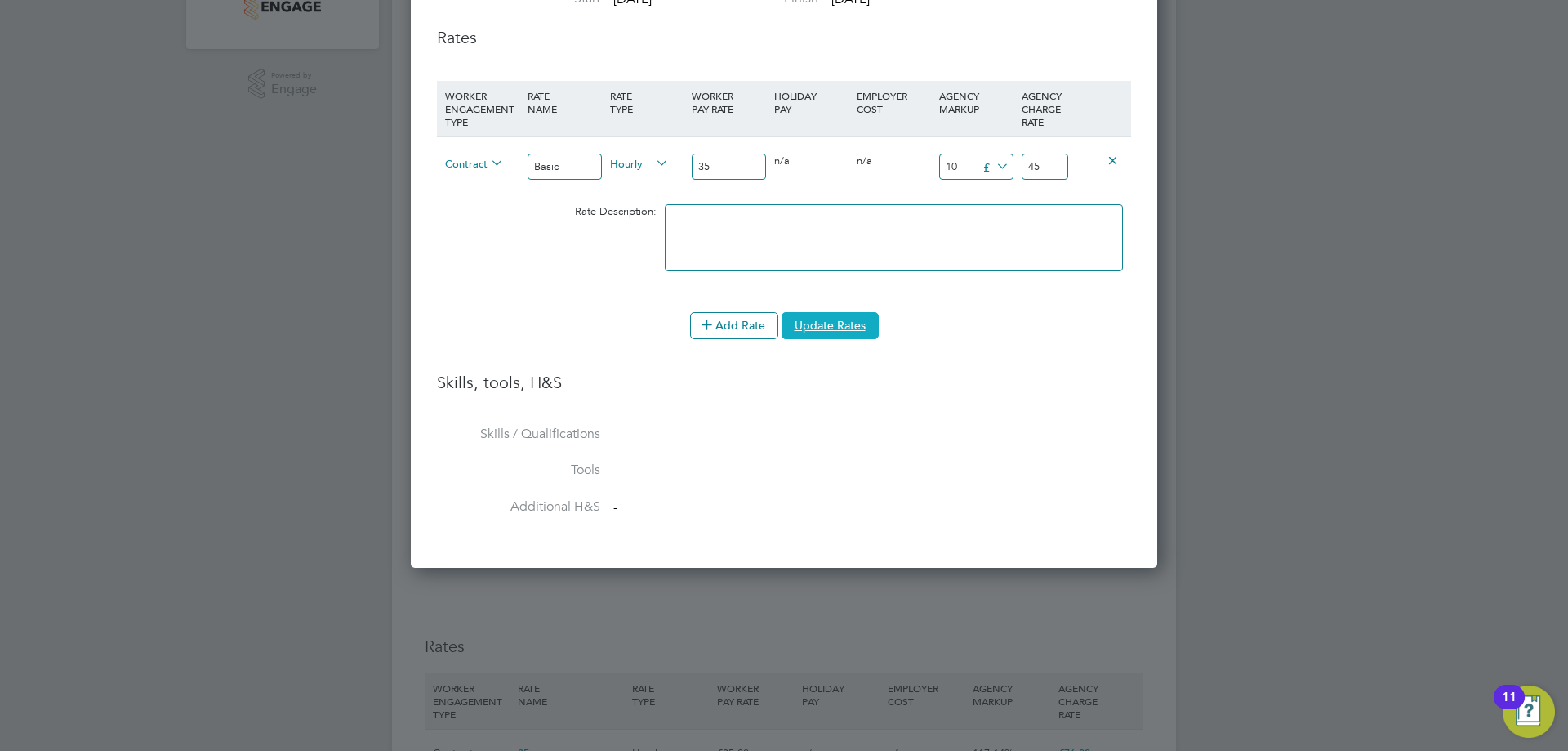
click at [830, 328] on button "Update Rates" at bounding box center [830, 325] width 98 height 27
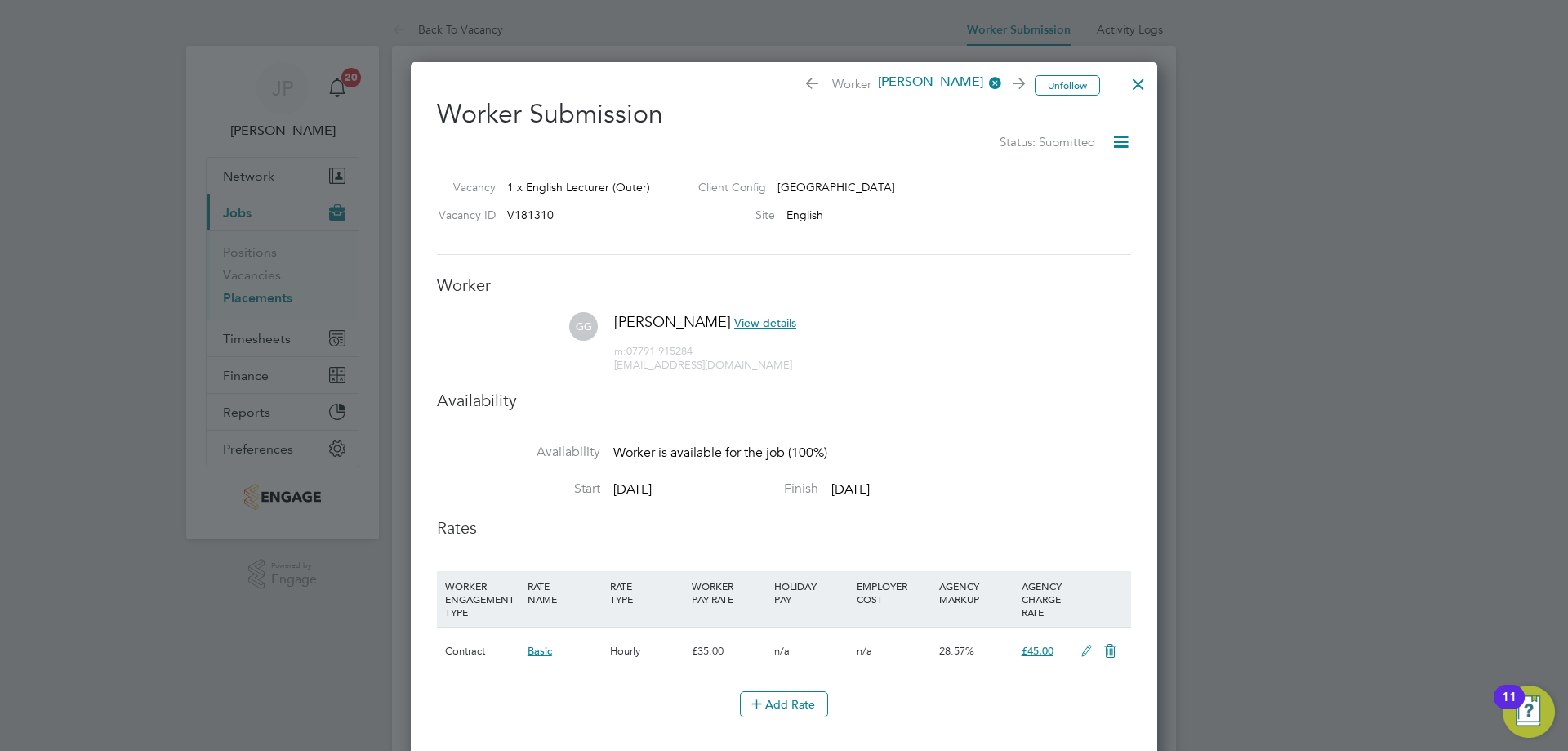
click at [728, 313] on div "Godfrey Godf View details m: 07791 915284 greengodfrey7@gmail.com" at bounding box center [703, 342] width 186 height 61
click at [734, 317] on span "View details" at bounding box center [764, 323] width 62 height 15
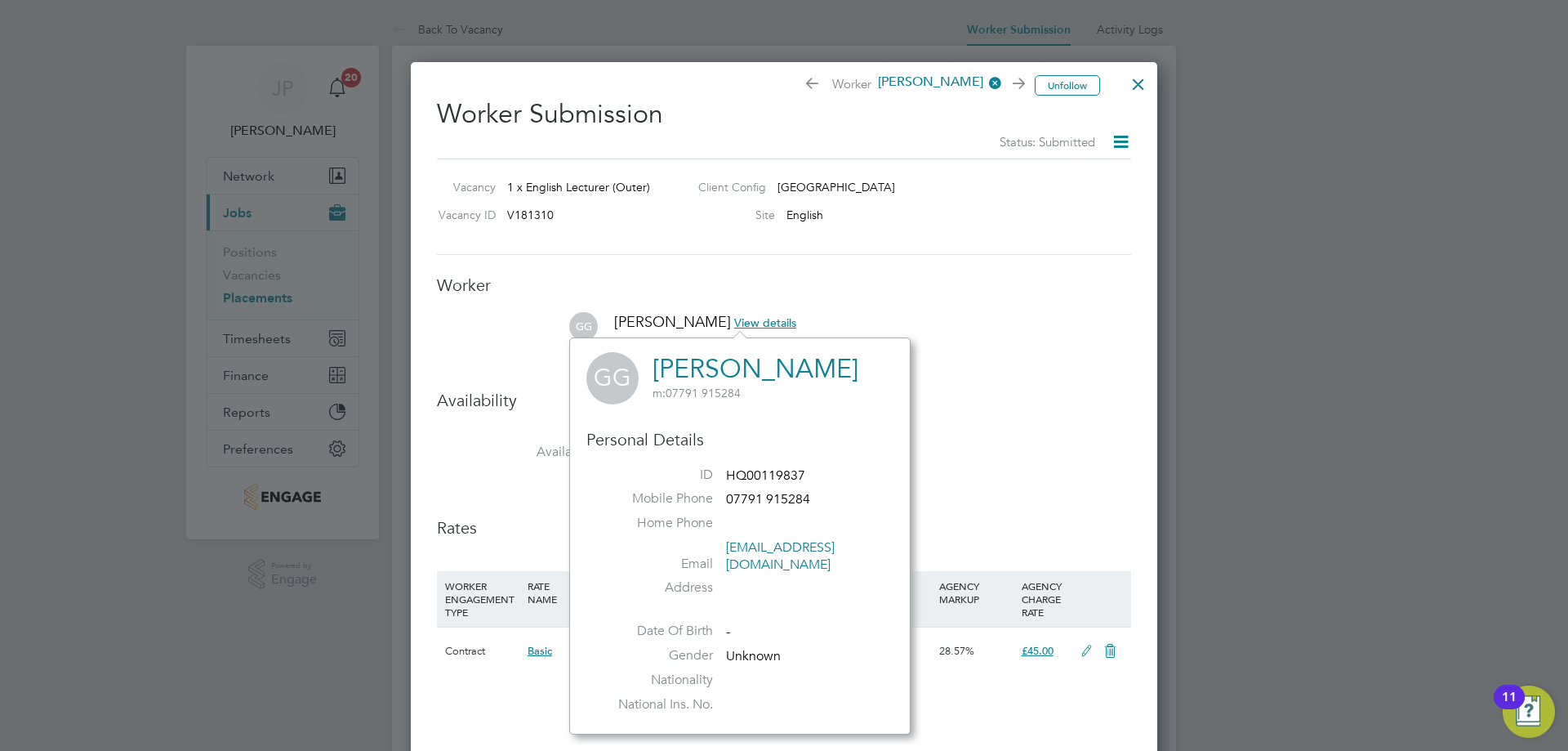
click at [744, 323] on span "View details" at bounding box center [764, 323] width 62 height 15
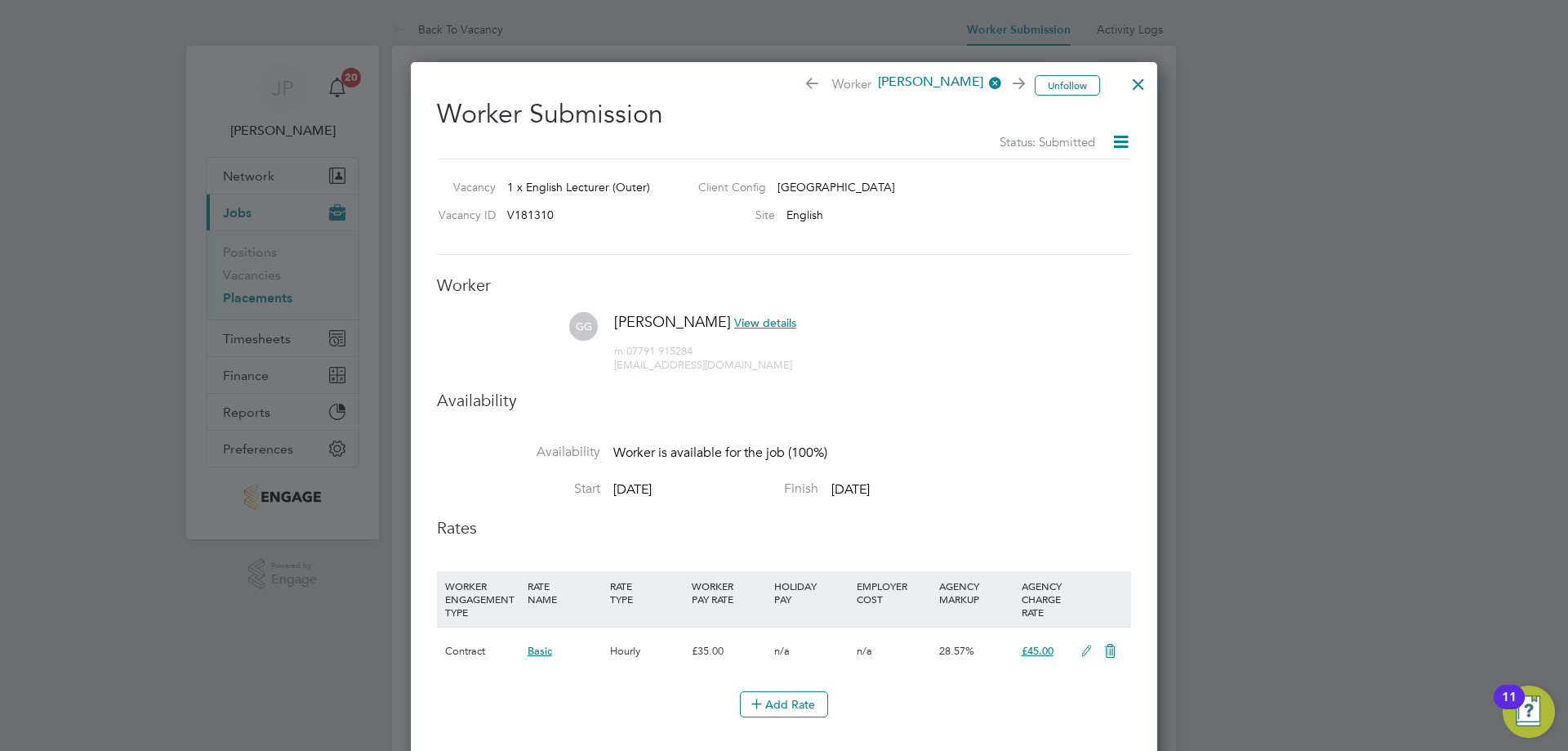
click at [744, 323] on span "View details" at bounding box center [764, 323] width 62 height 15
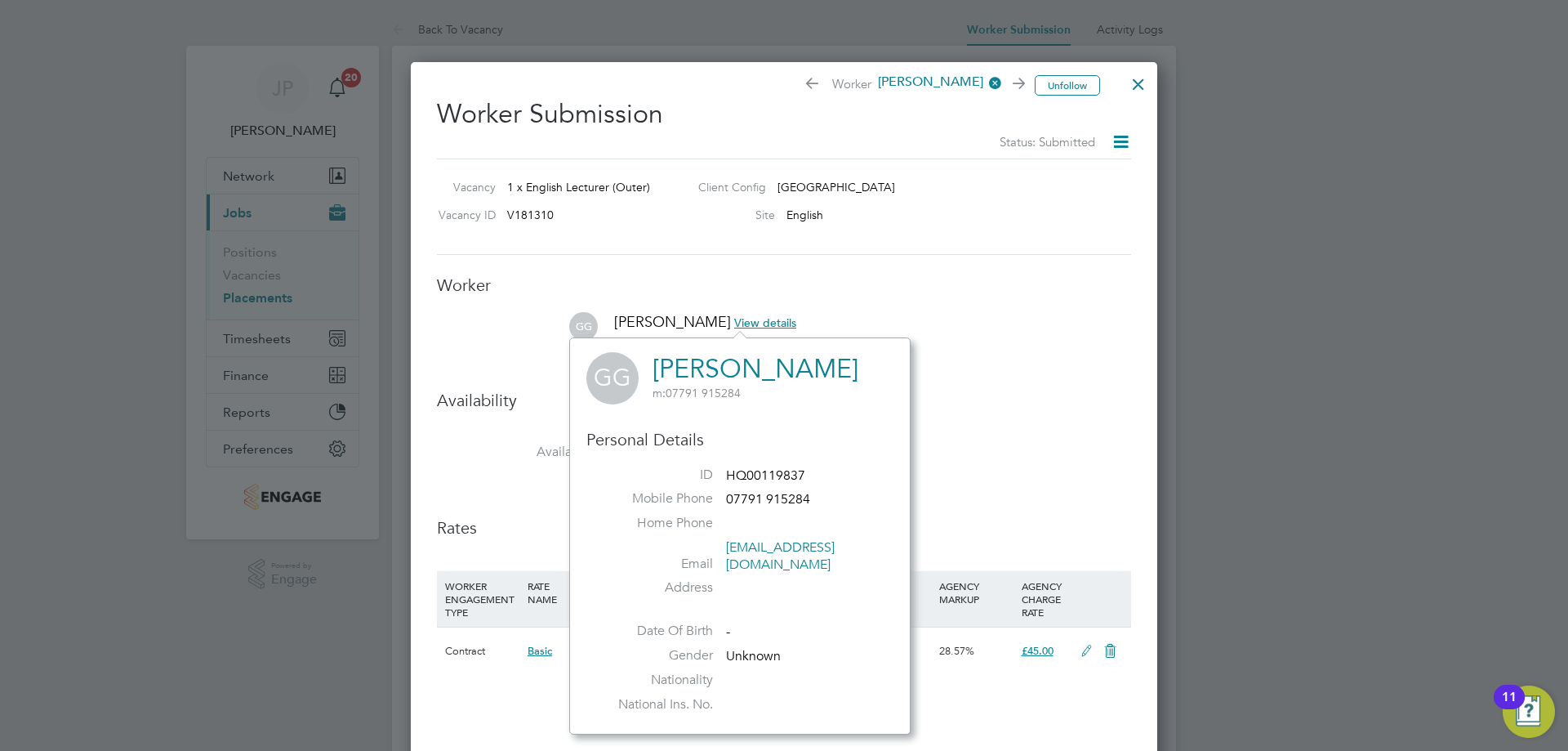
click at [942, 321] on li "GG Godfrey Godf View details m: 07791 915284 greengodfrey7@gmail.com" at bounding box center [784, 351] width 694 height 78
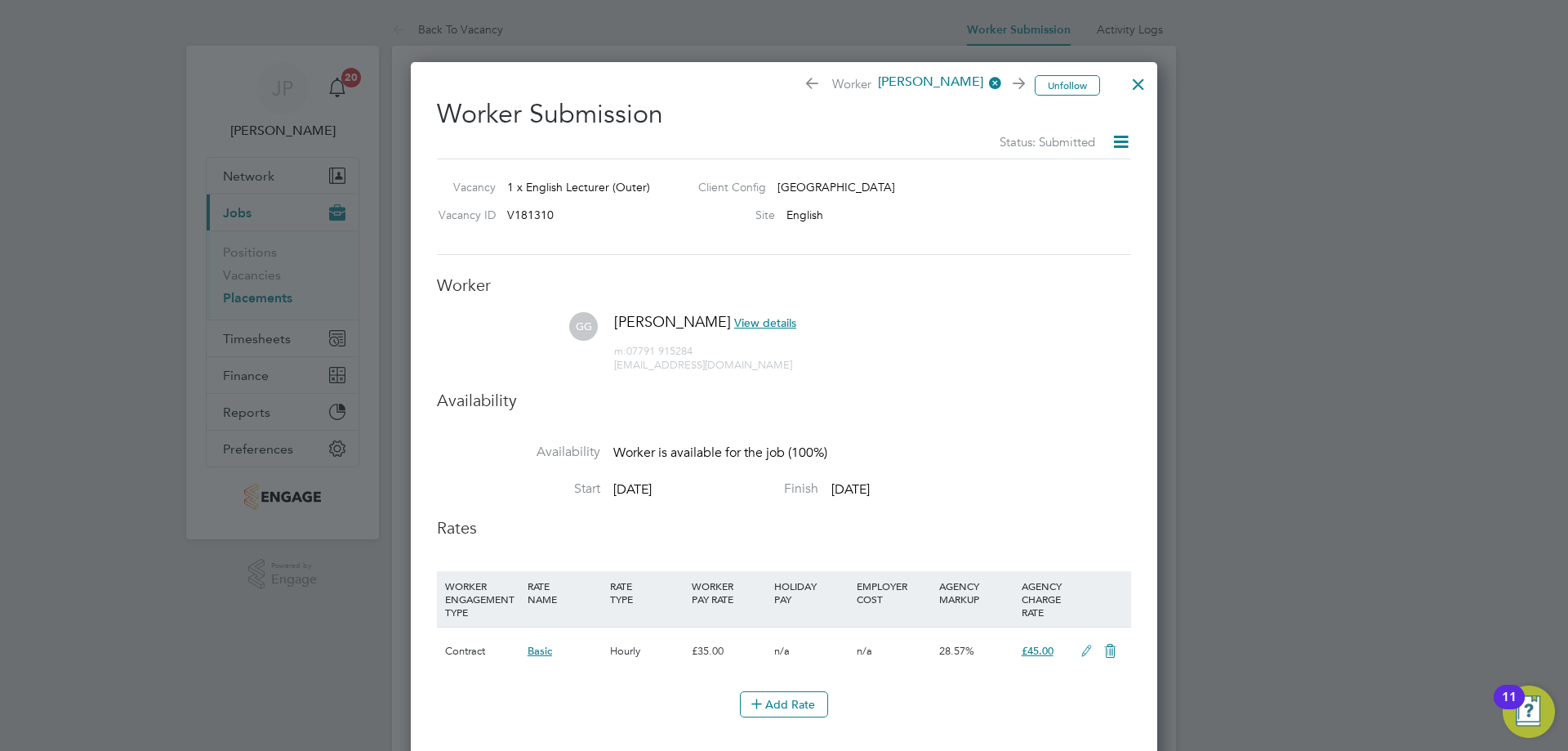
click at [944, 80] on span "Godfrey Godf" at bounding box center [937, 82] width 131 height 18
click at [975, 300] on ul "Worker GG Godfrey Godf View details m: 07791 915284 greengodfrey7@gmail.com Ava…" at bounding box center [784, 594] width 694 height 640
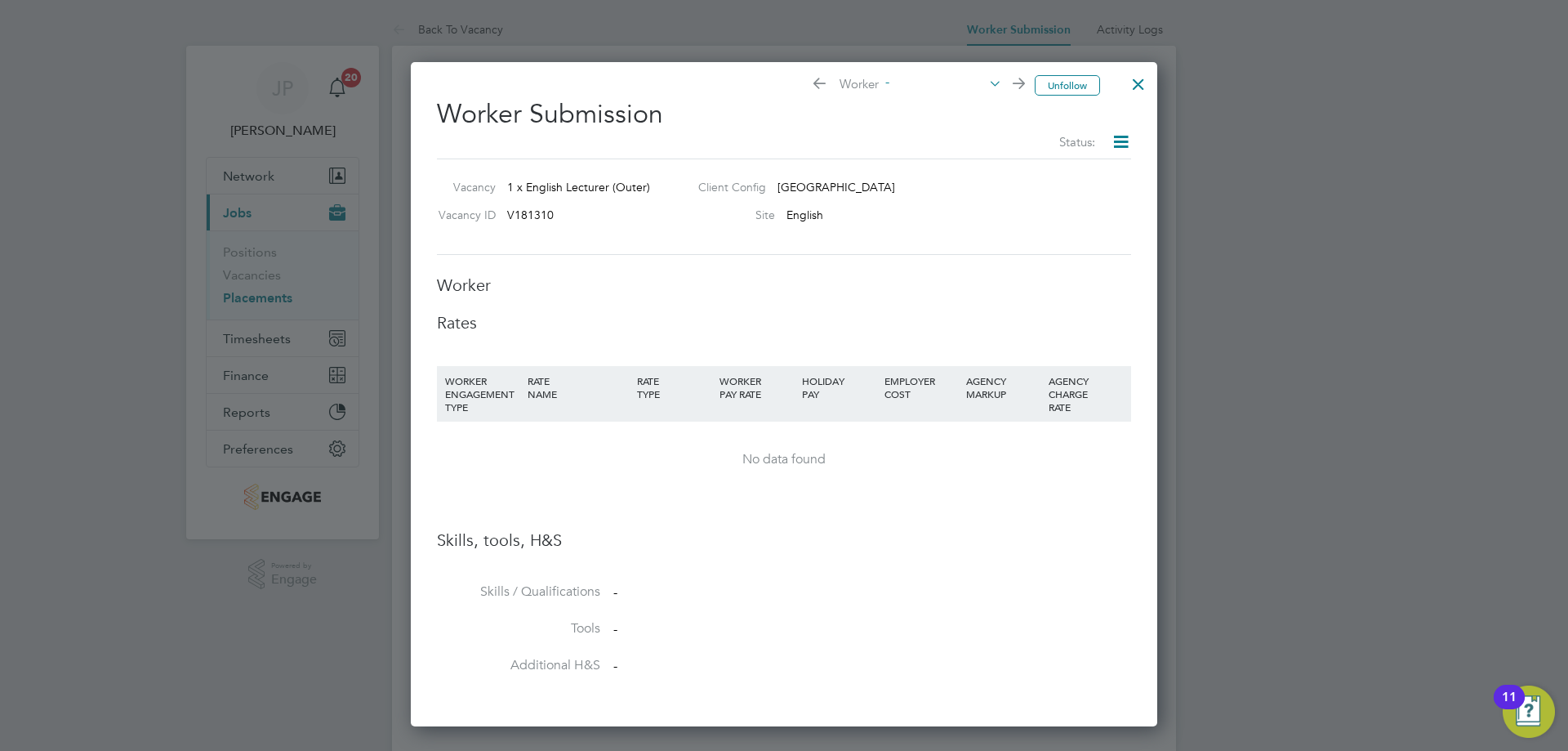
scroll to position [665, 747]
click at [1135, 92] on div at bounding box center [1138, 80] width 29 height 29
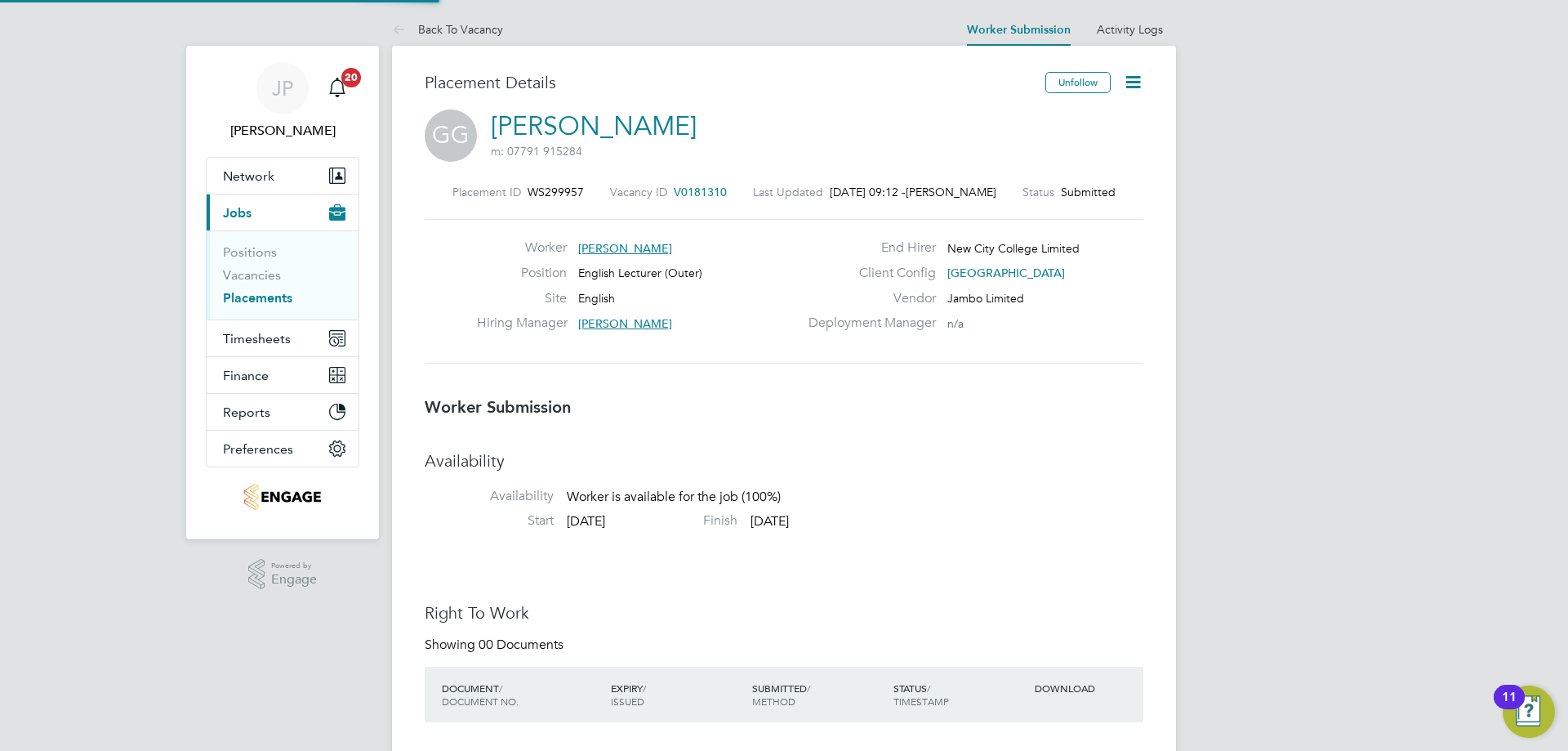
scroll to position [48, 115]
click at [626, 128] on link "Godfrey Godf" at bounding box center [593, 126] width 206 height 32
click at [262, 274] on link "Vacancies" at bounding box center [251, 275] width 58 height 15
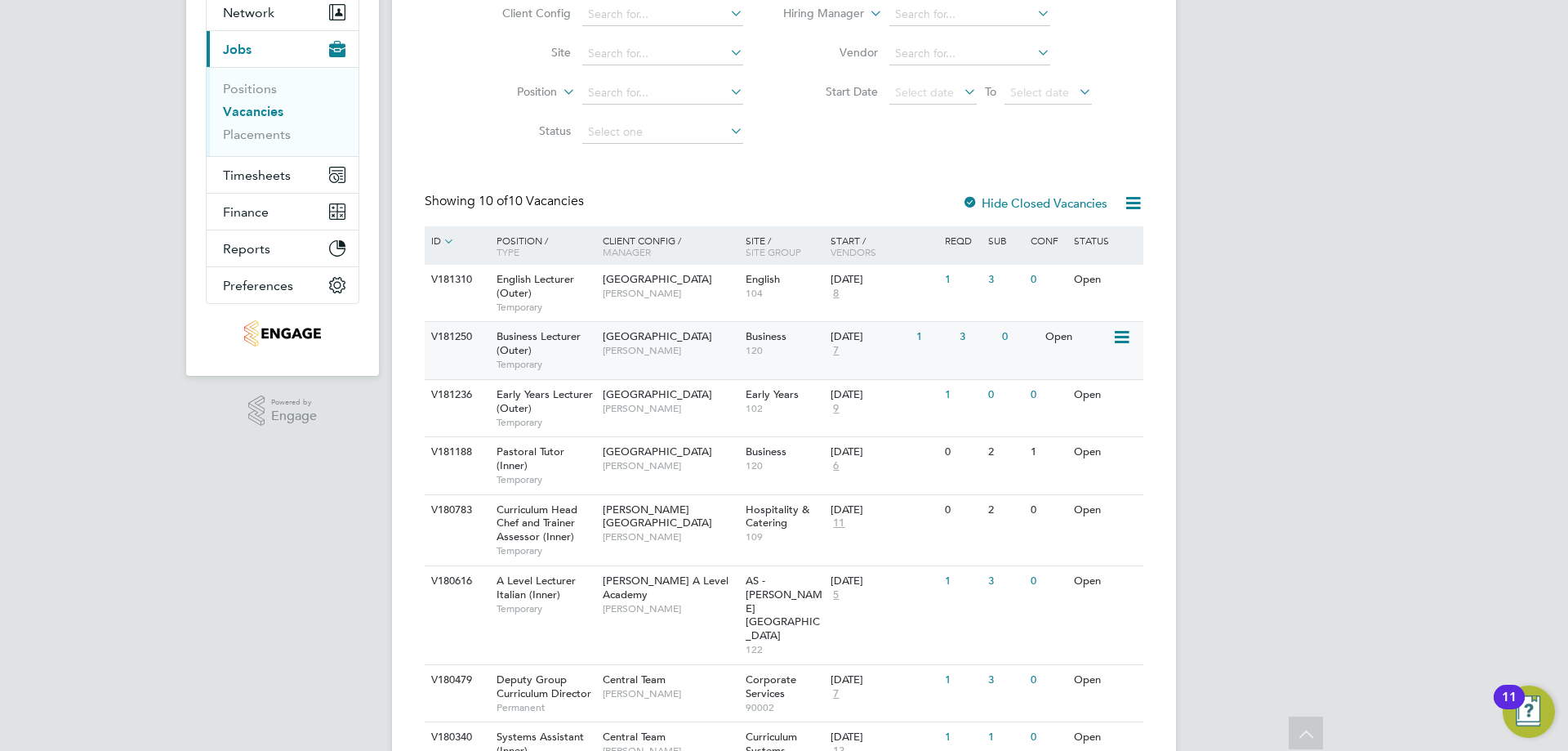
scroll to position [312, 0]
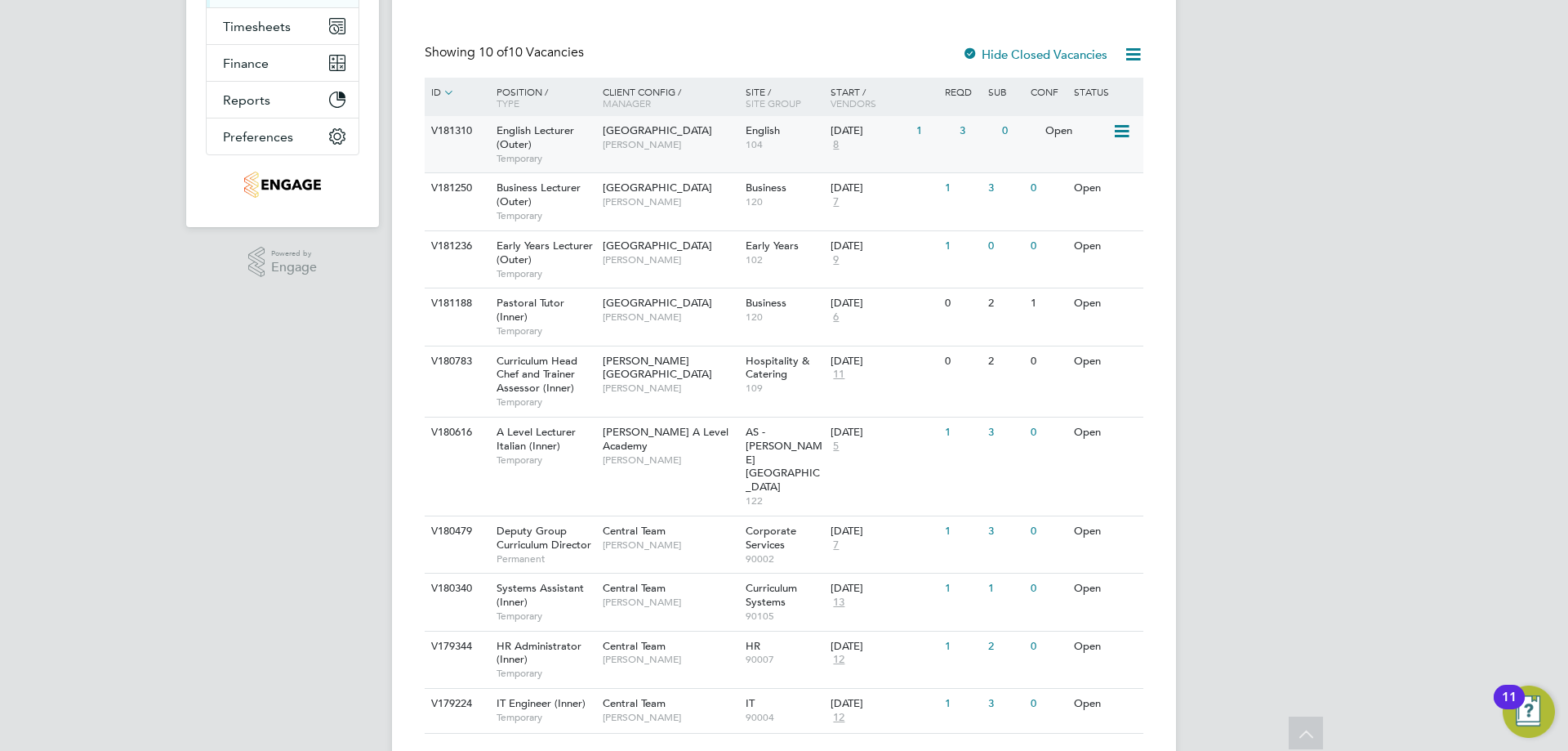
click at [927, 144] on div "1" at bounding box center [933, 131] width 43 height 30
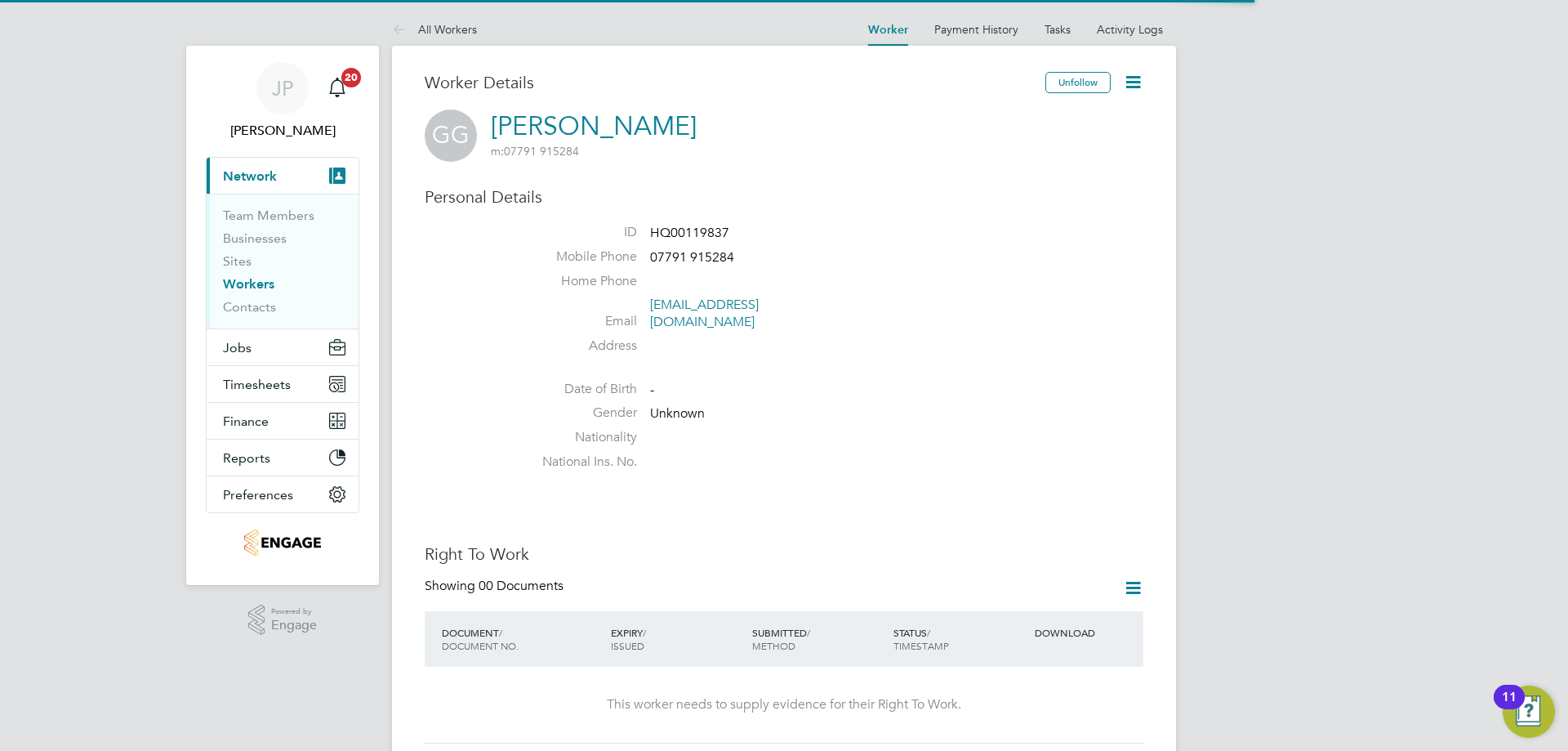
click at [565, 128] on link "[PERSON_NAME]" at bounding box center [593, 126] width 206 height 32
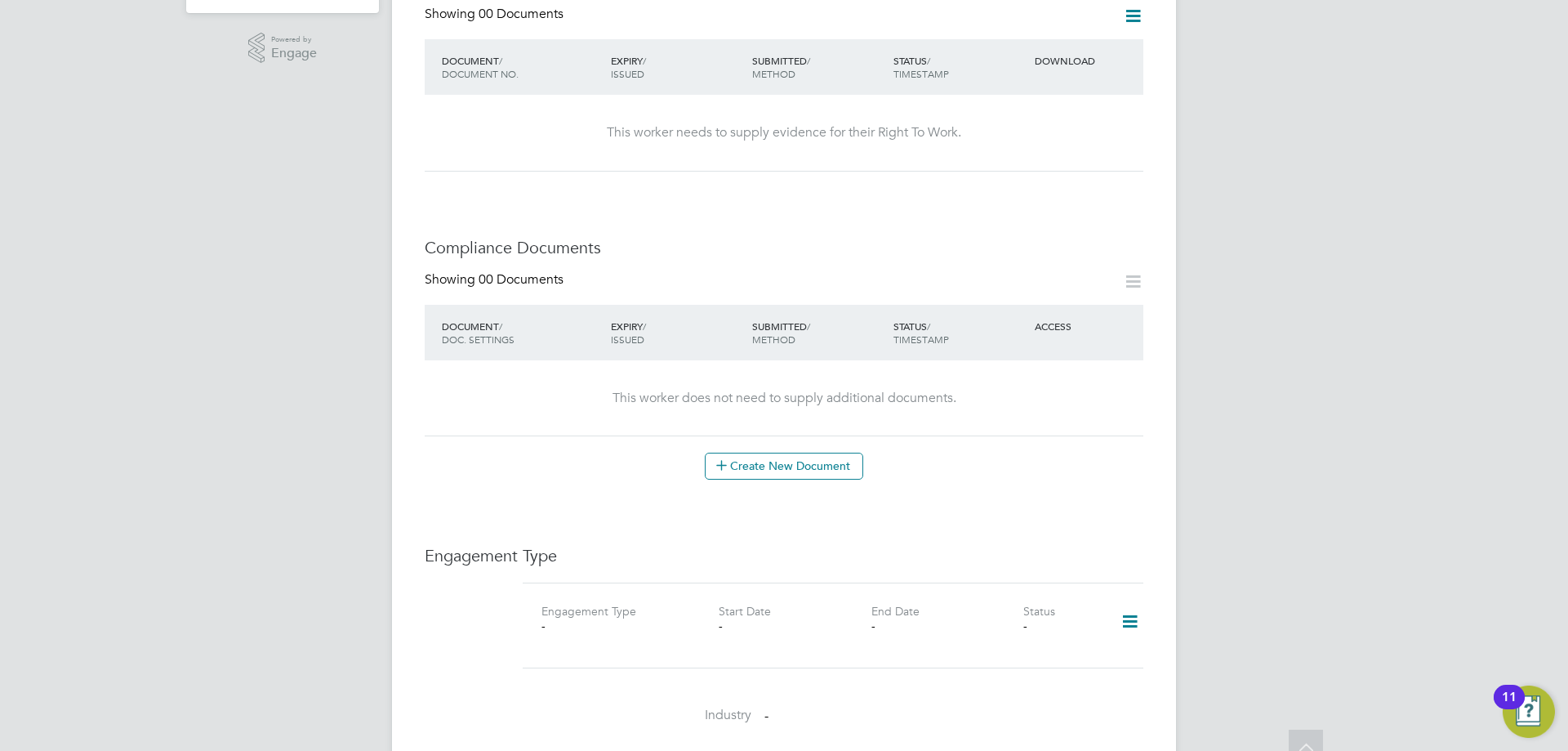
scroll to position [1271, 0]
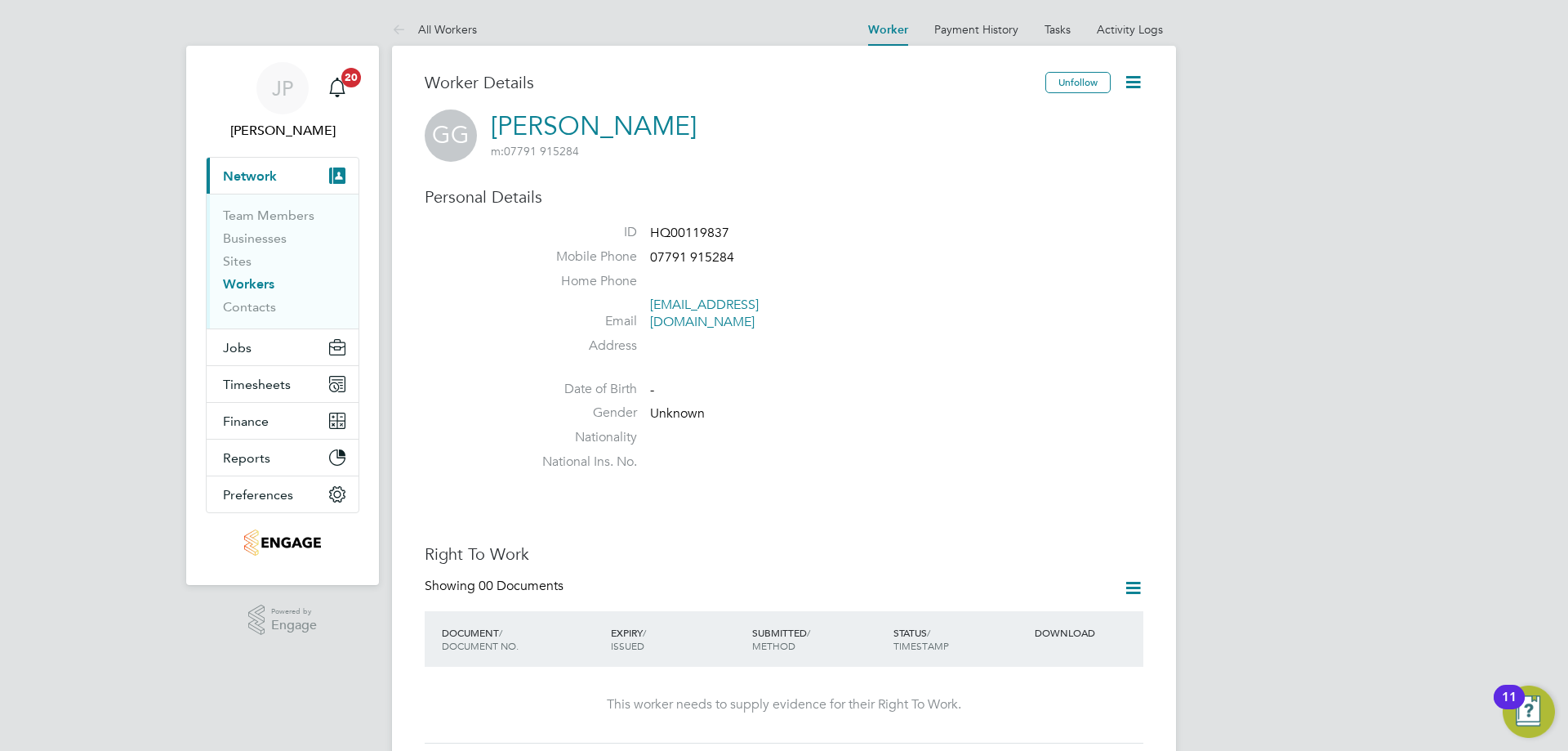
click at [1135, 91] on icon at bounding box center [1133, 82] width 21 height 21
click at [981, 193] on li "Edit Personal Details e" at bounding box center [1040, 191] width 204 height 23
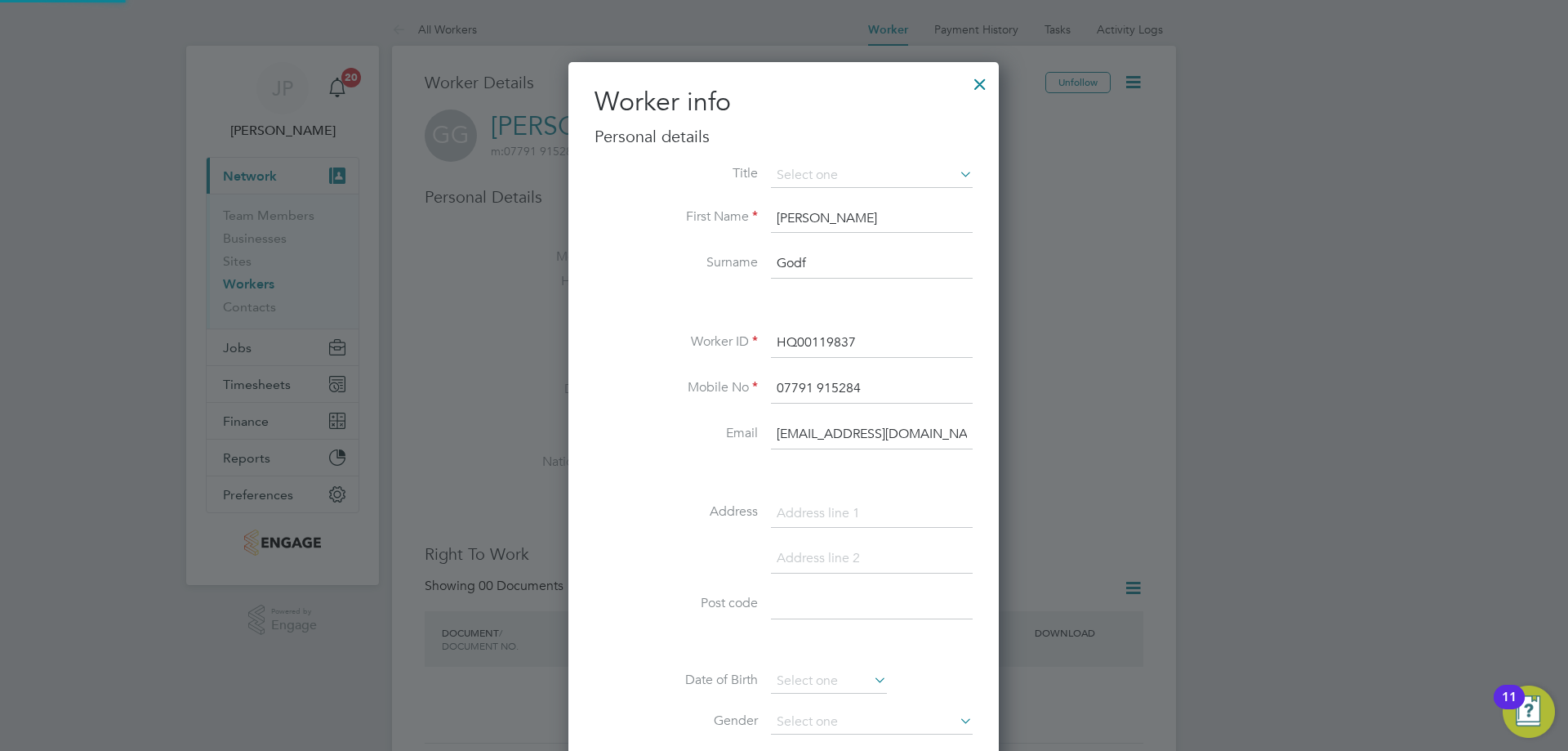
scroll to position [923, 432]
click at [861, 304] on li at bounding box center [783, 303] width 378 height 17
click at [820, 262] on input "Godf" at bounding box center [871, 264] width 202 height 29
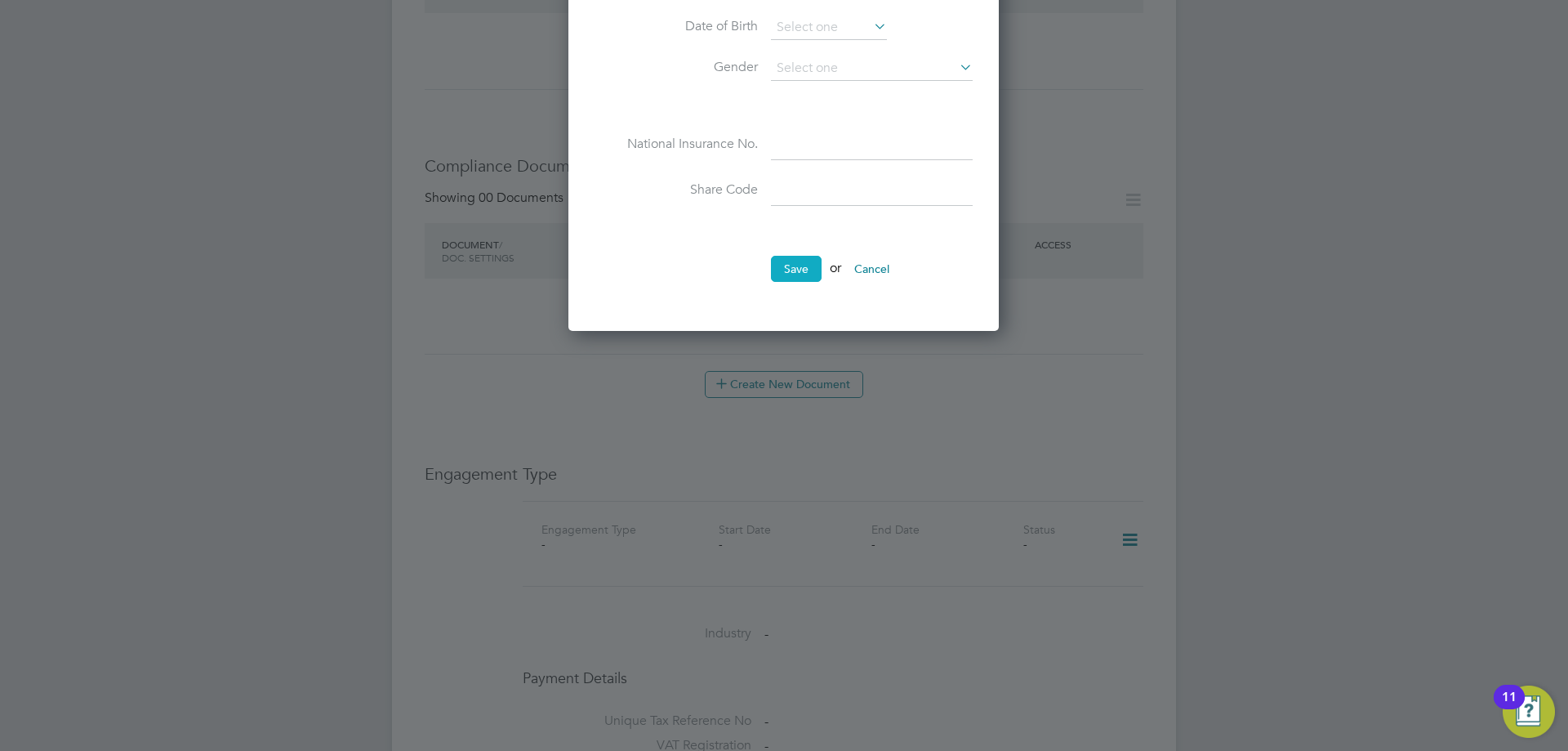
type input "Green"
click at [797, 256] on button "Save" at bounding box center [795, 269] width 50 height 27
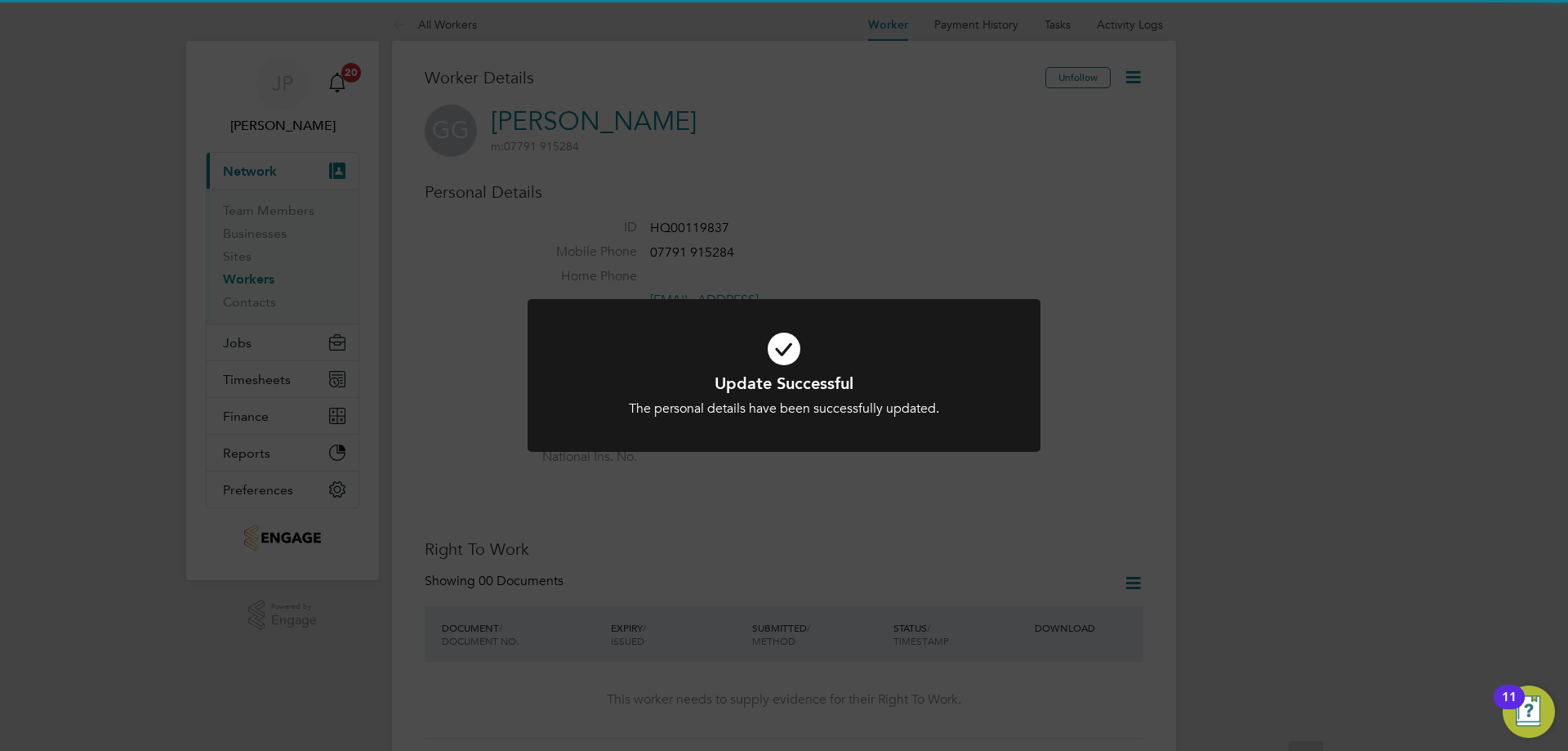
scroll to position [0, 0]
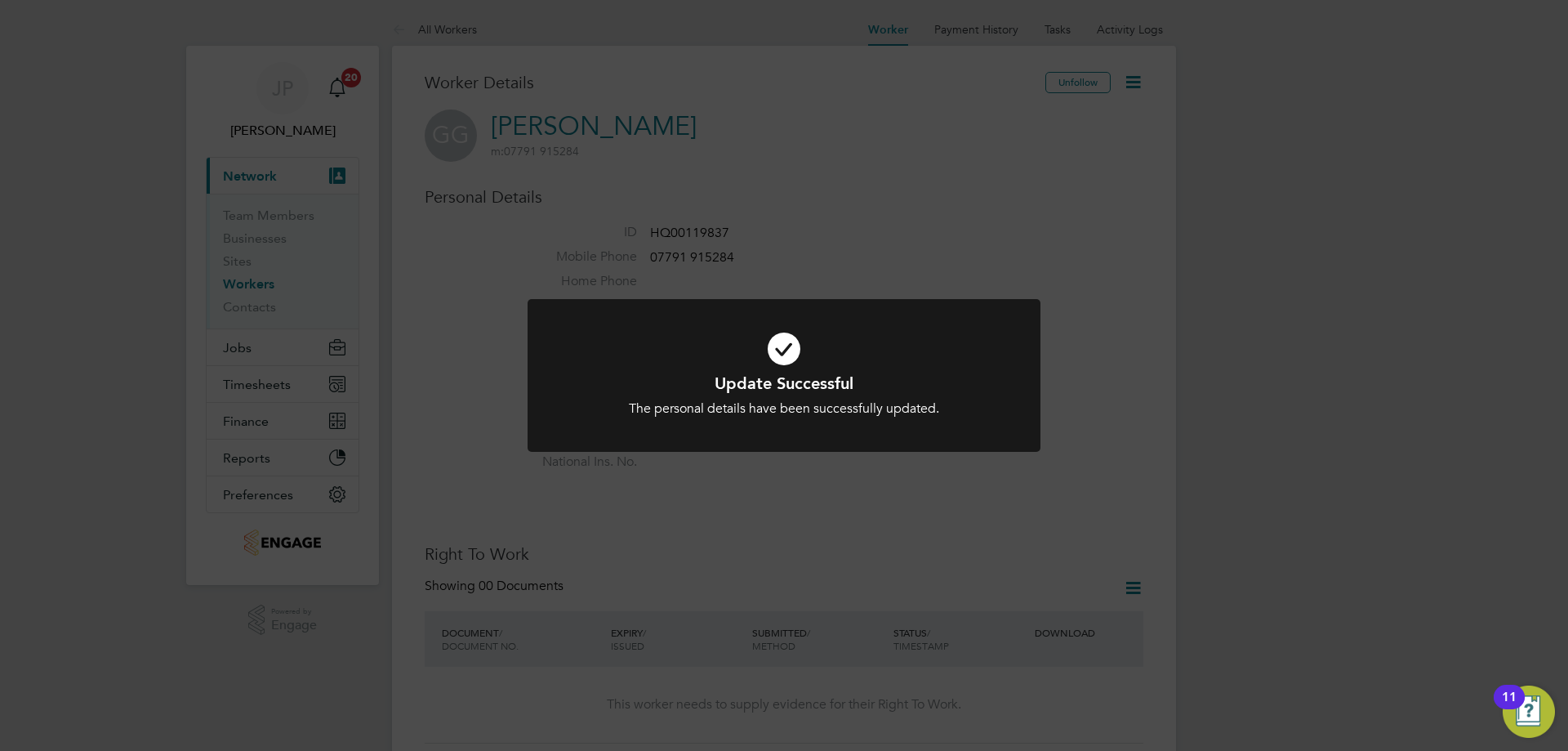
click at [1049, 316] on div "Update Successful The personal details have been successfully updated. Cancel O…" at bounding box center [784, 376] width 1568 height 751
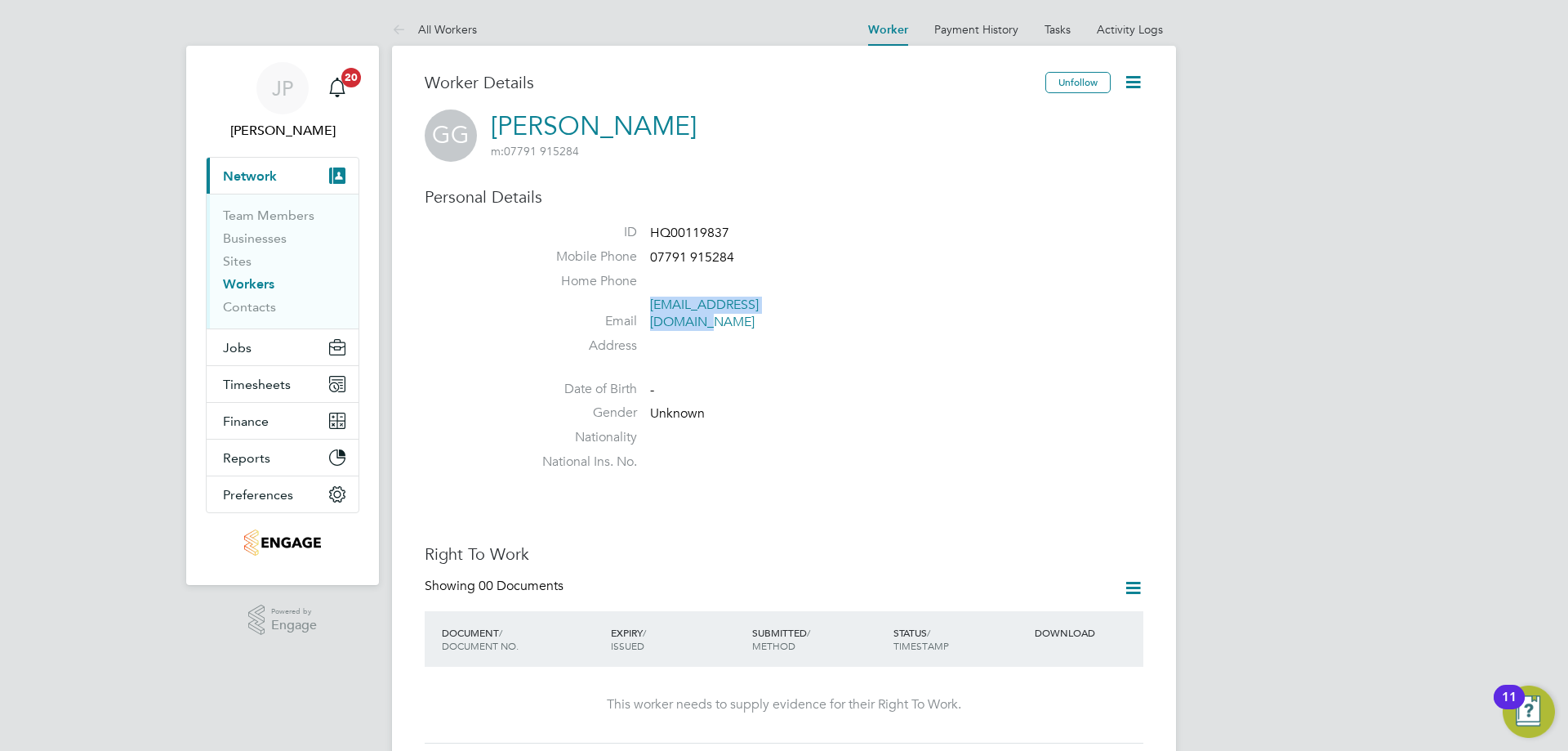
drag, startPoint x: 817, startPoint y: 308, endPoint x: 654, endPoint y: 307, distance: 163.0
click at [654, 307] on li "Email greengodfrey7@gmail.com" at bounding box center [832, 317] width 621 height 40
copy link "greengodfrey7@gmail.com"
click at [1046, 338] on li "Address" at bounding box center [832, 350] width 621 height 25
click at [449, 25] on link "All Workers" at bounding box center [434, 29] width 85 height 15
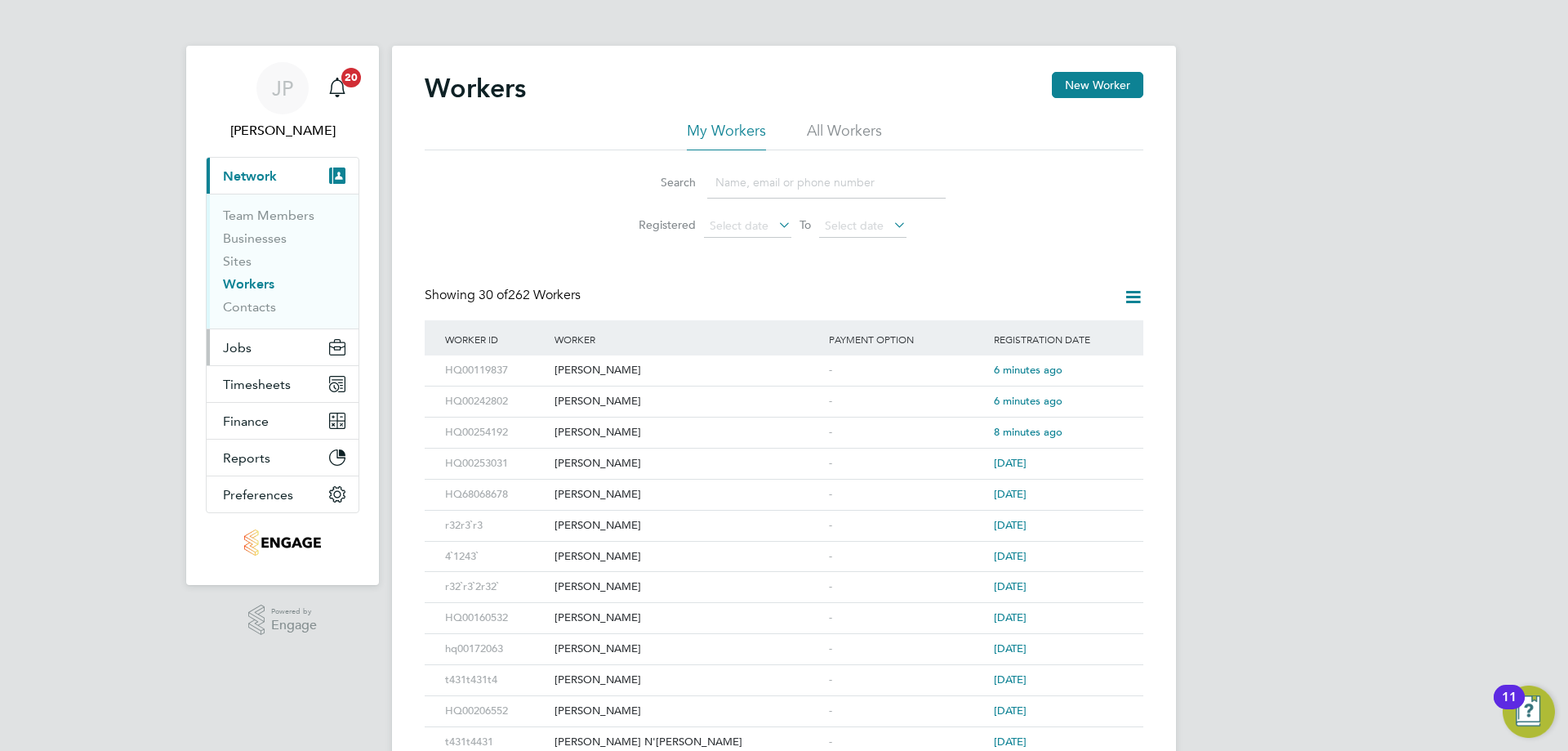
click at [259, 351] on button "Jobs" at bounding box center [283, 347] width 152 height 36
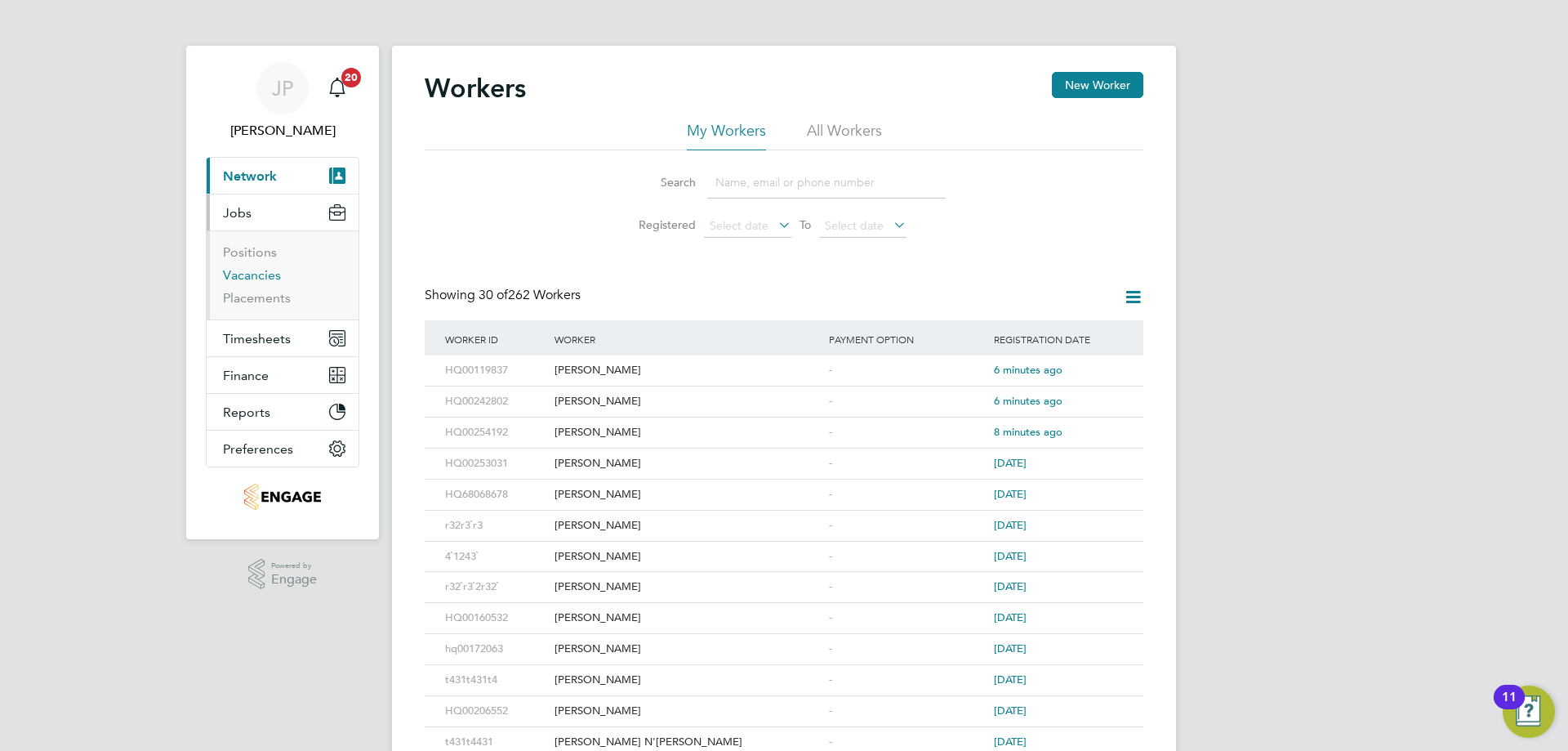
click at [253, 270] on link "Vacancies" at bounding box center [251, 275] width 58 height 15
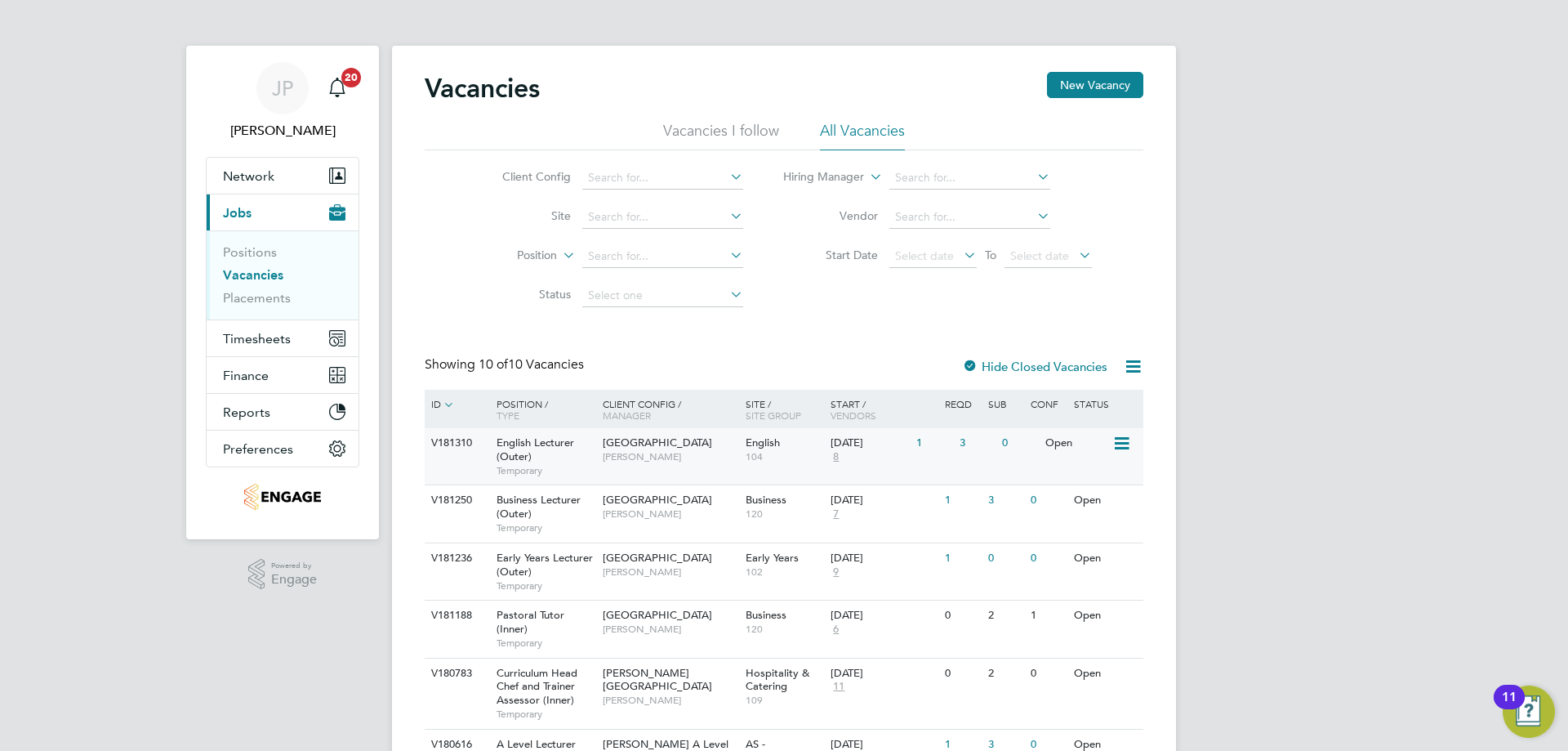
click at [660, 451] on span "[PERSON_NAME]" at bounding box center [670, 457] width 135 height 13
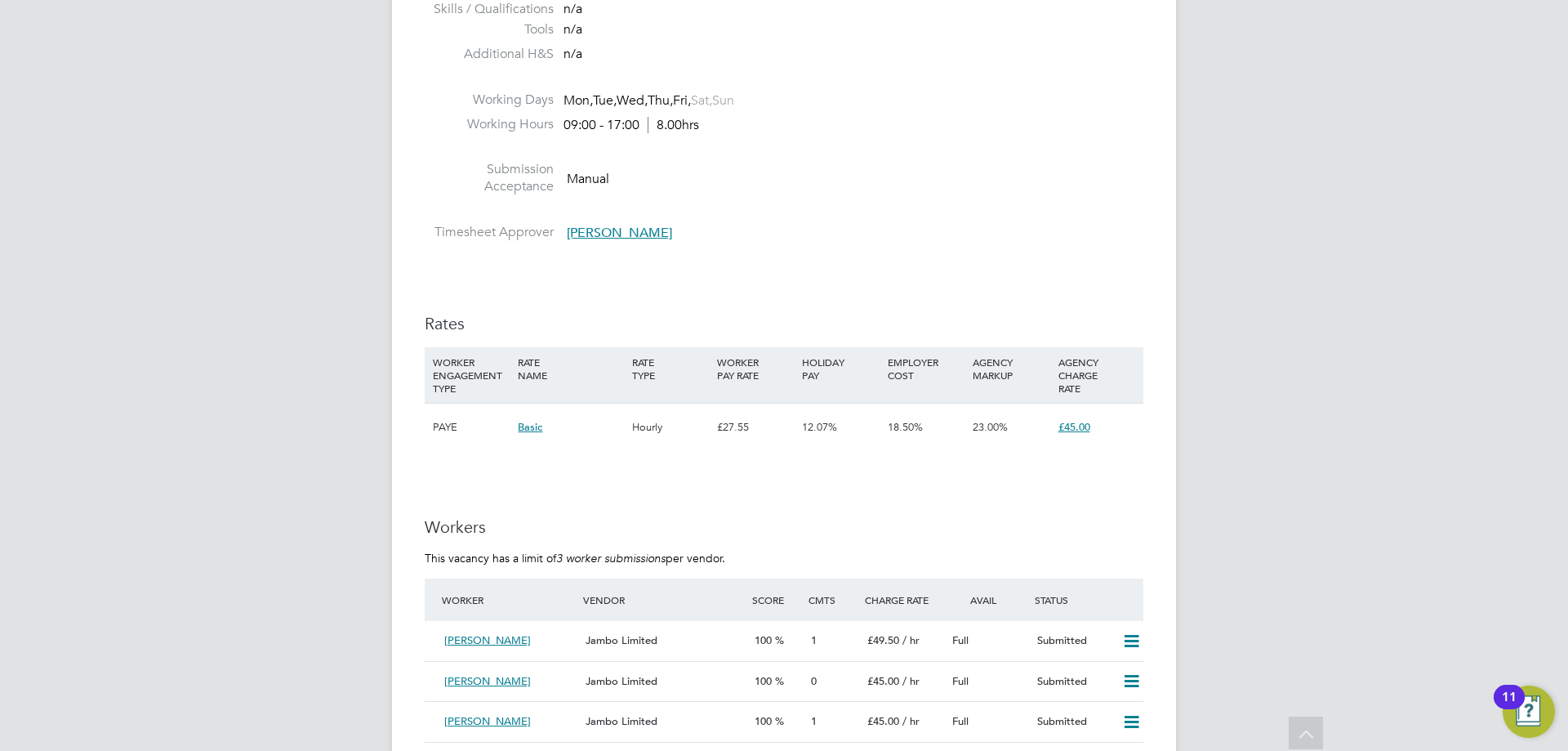
scroll to position [2042, 0]
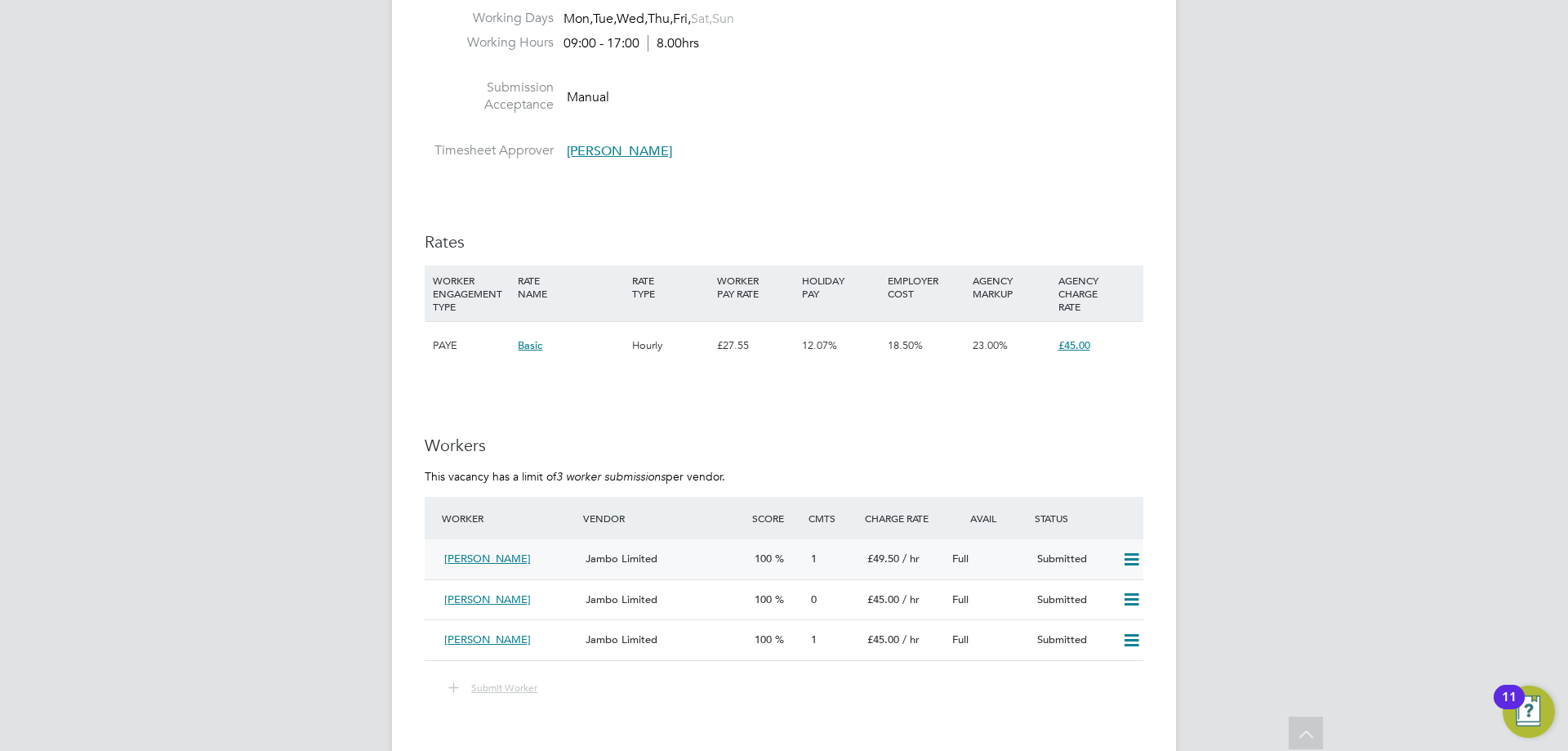
click at [541, 545] on div "[PERSON_NAME]" at bounding box center [508, 559] width 141 height 27
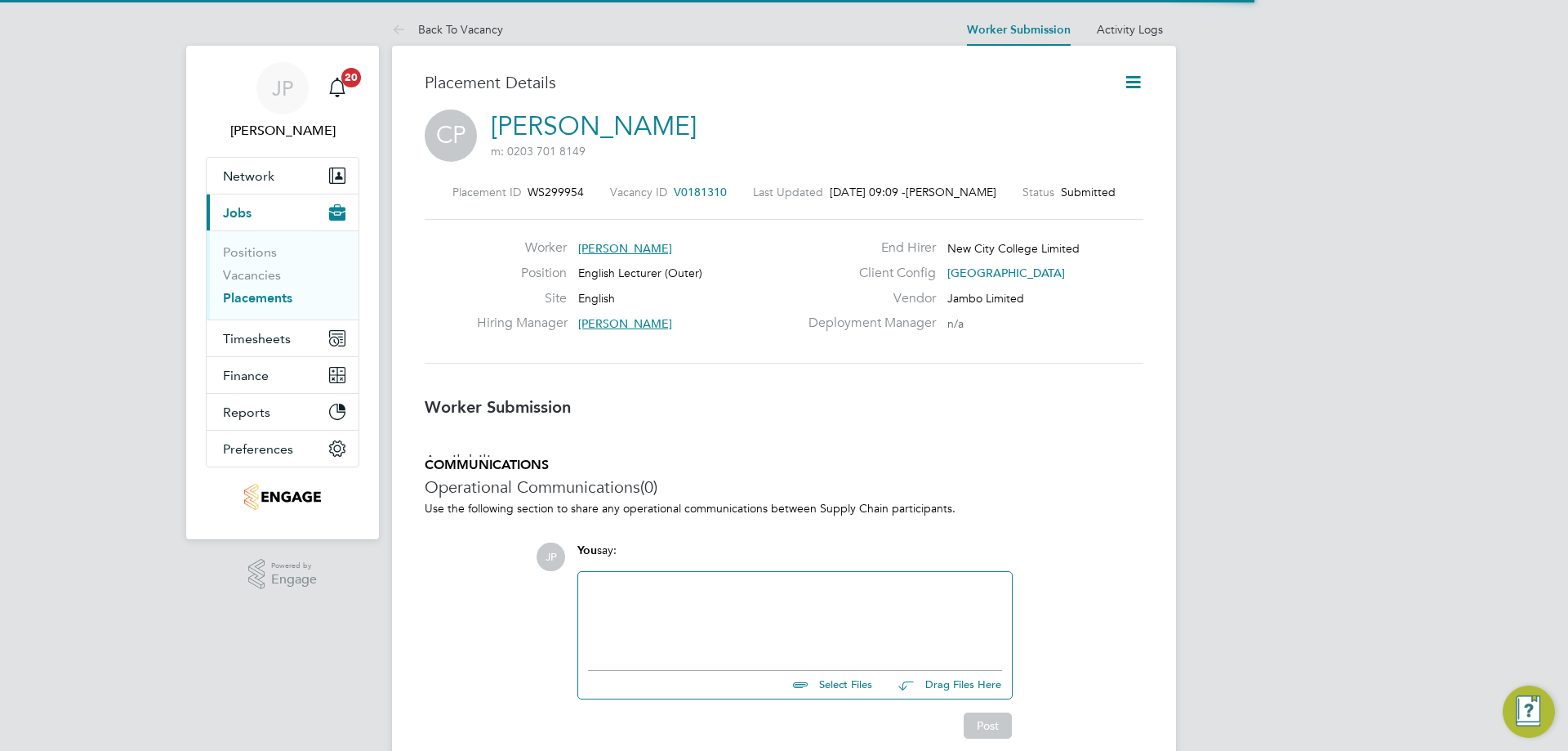
scroll to position [9, 9]
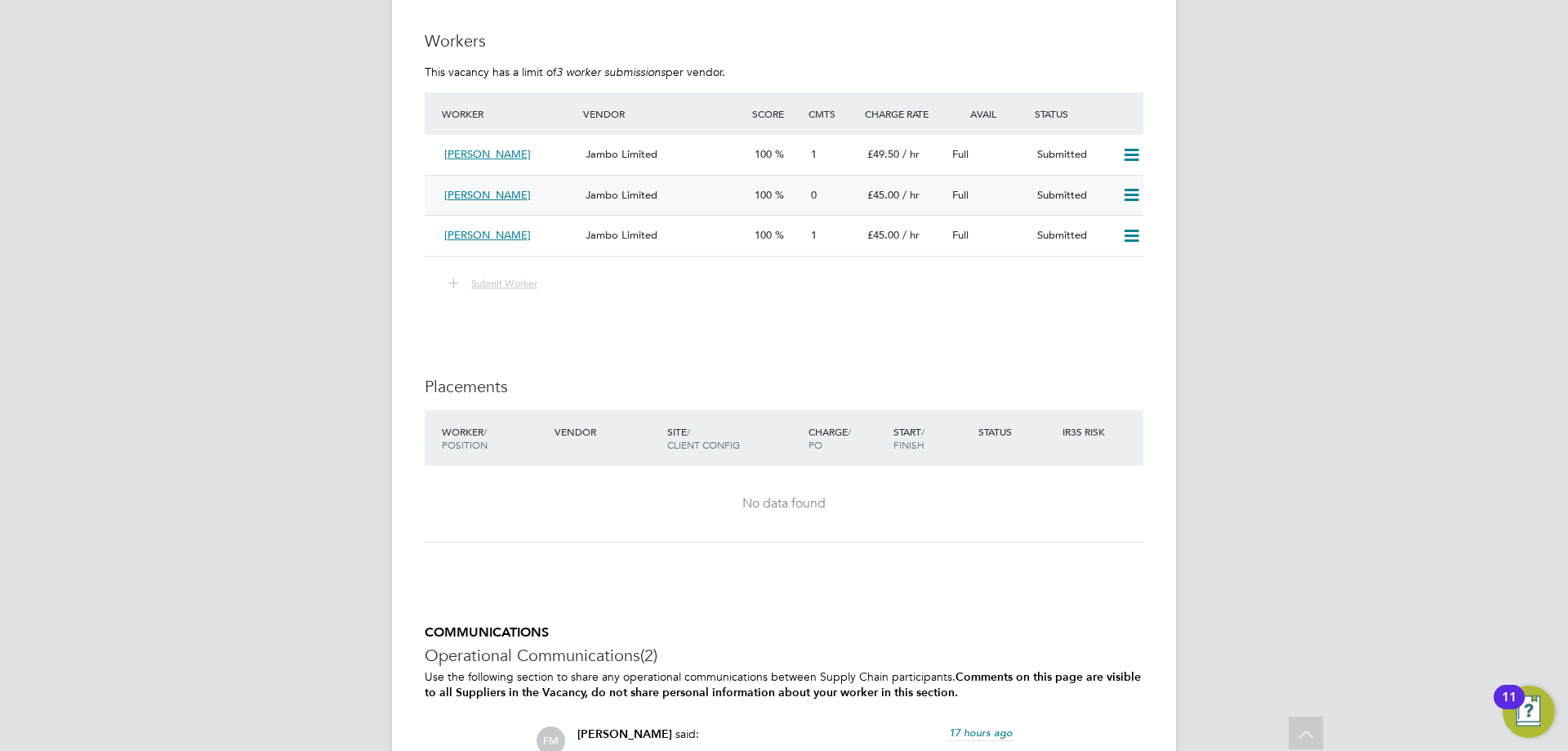
scroll to position [2365, 0]
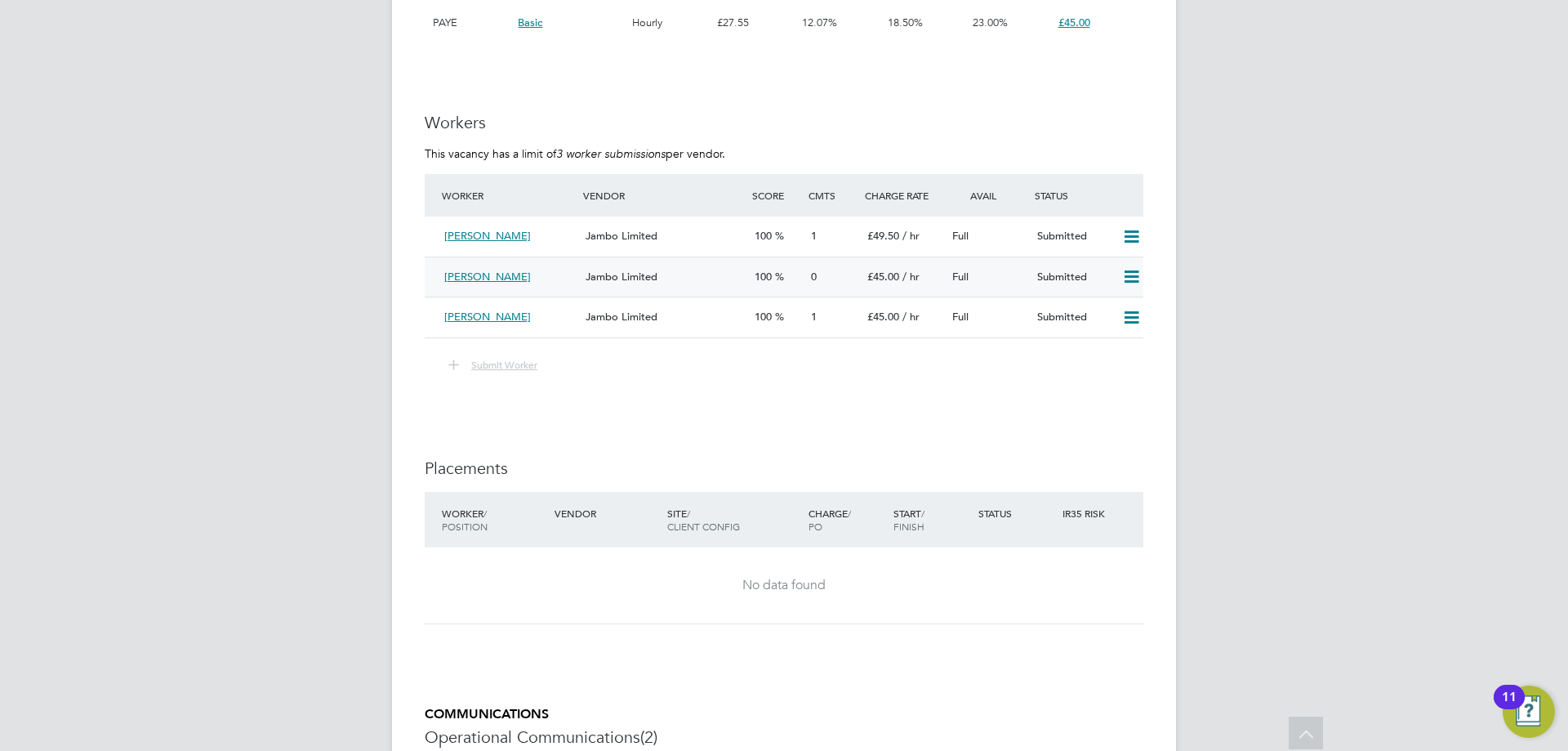
click at [563, 273] on div "[PERSON_NAME]" at bounding box center [508, 277] width 141 height 27
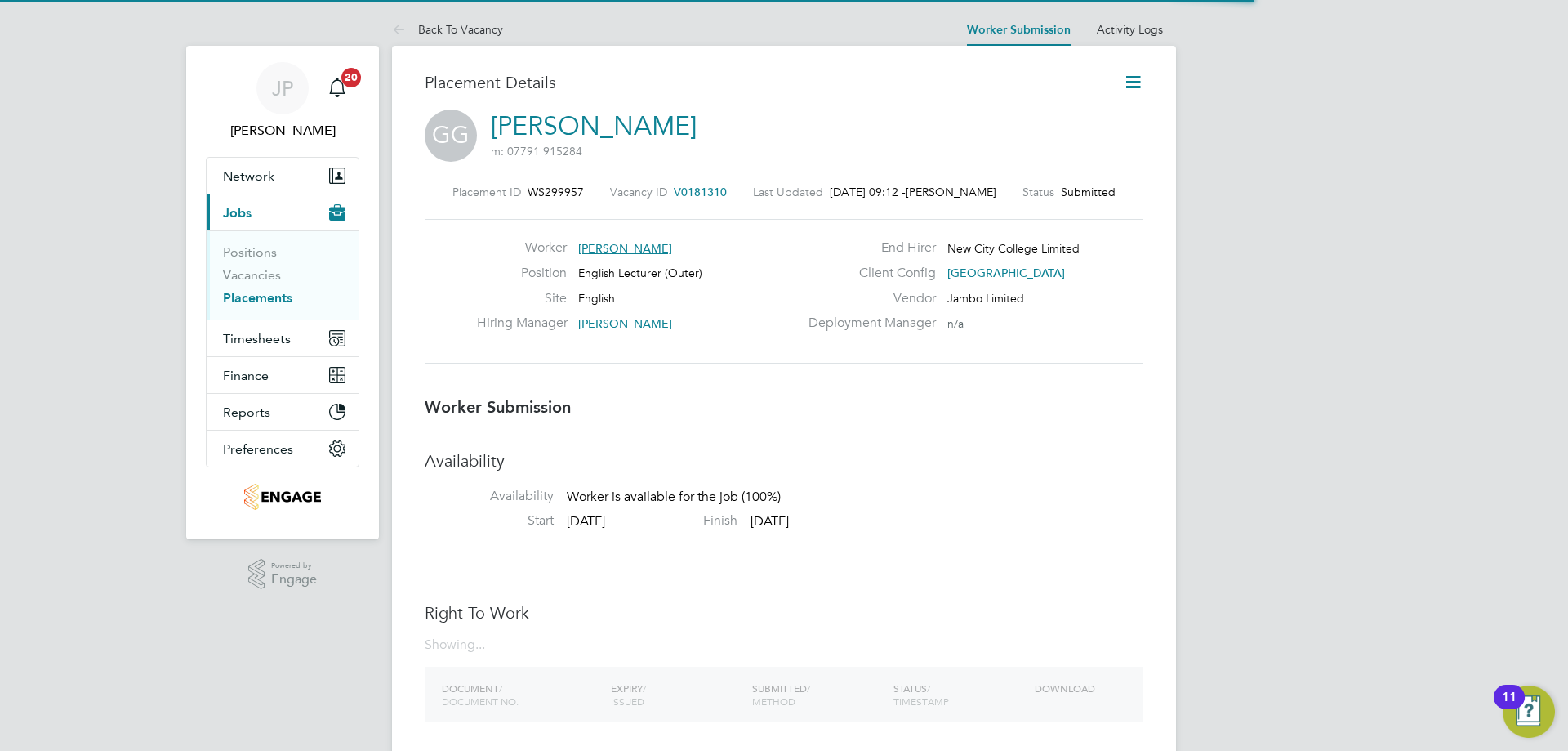
scroll to position [15, 256]
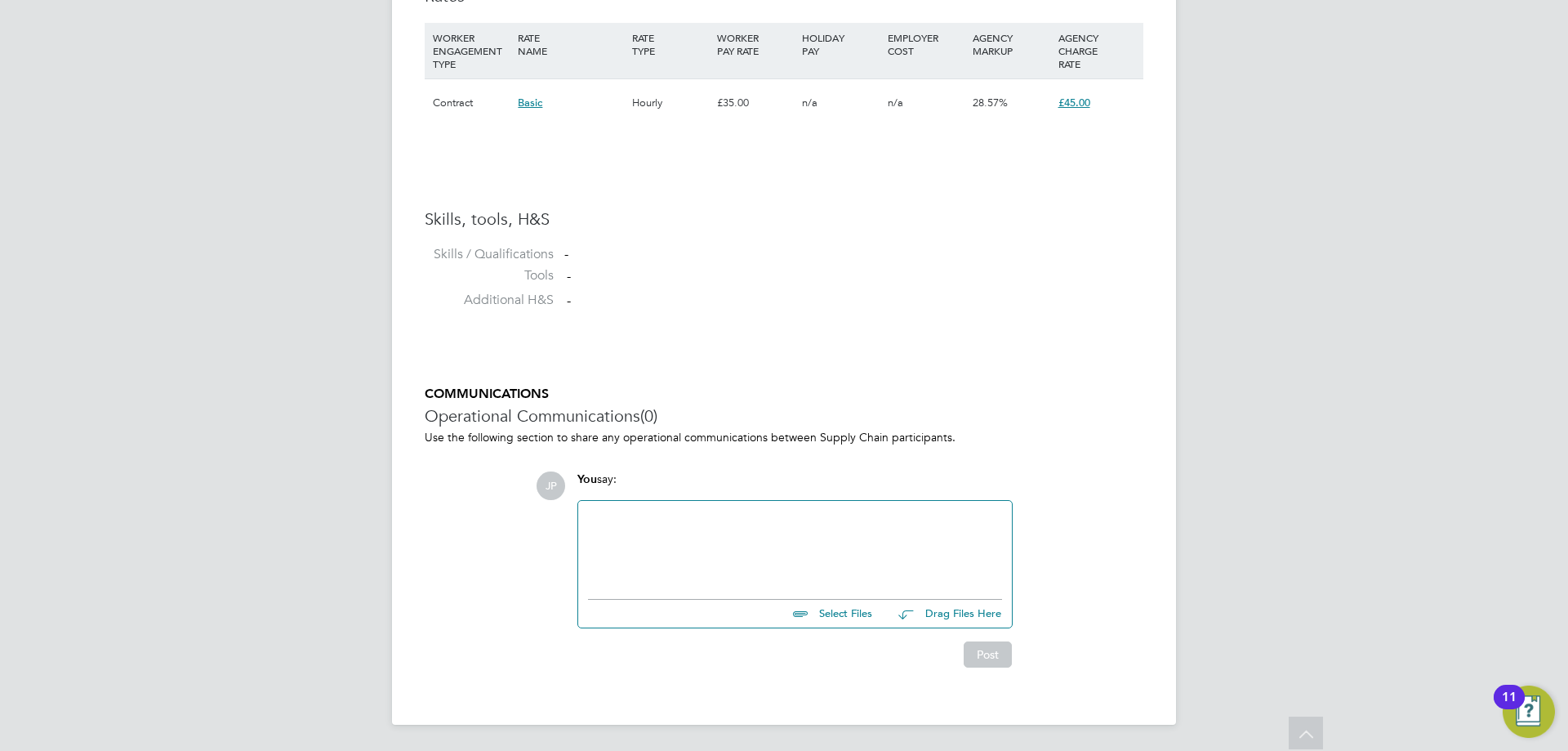
click at [858, 622] on div "Select Files Drag Files Here" at bounding box center [794, 609] width 414 height 37
click at [844, 609] on input "file" at bounding box center [880, 611] width 245 height 23
type input "C:\fakepath\Godfrey HQ00119837.docx"
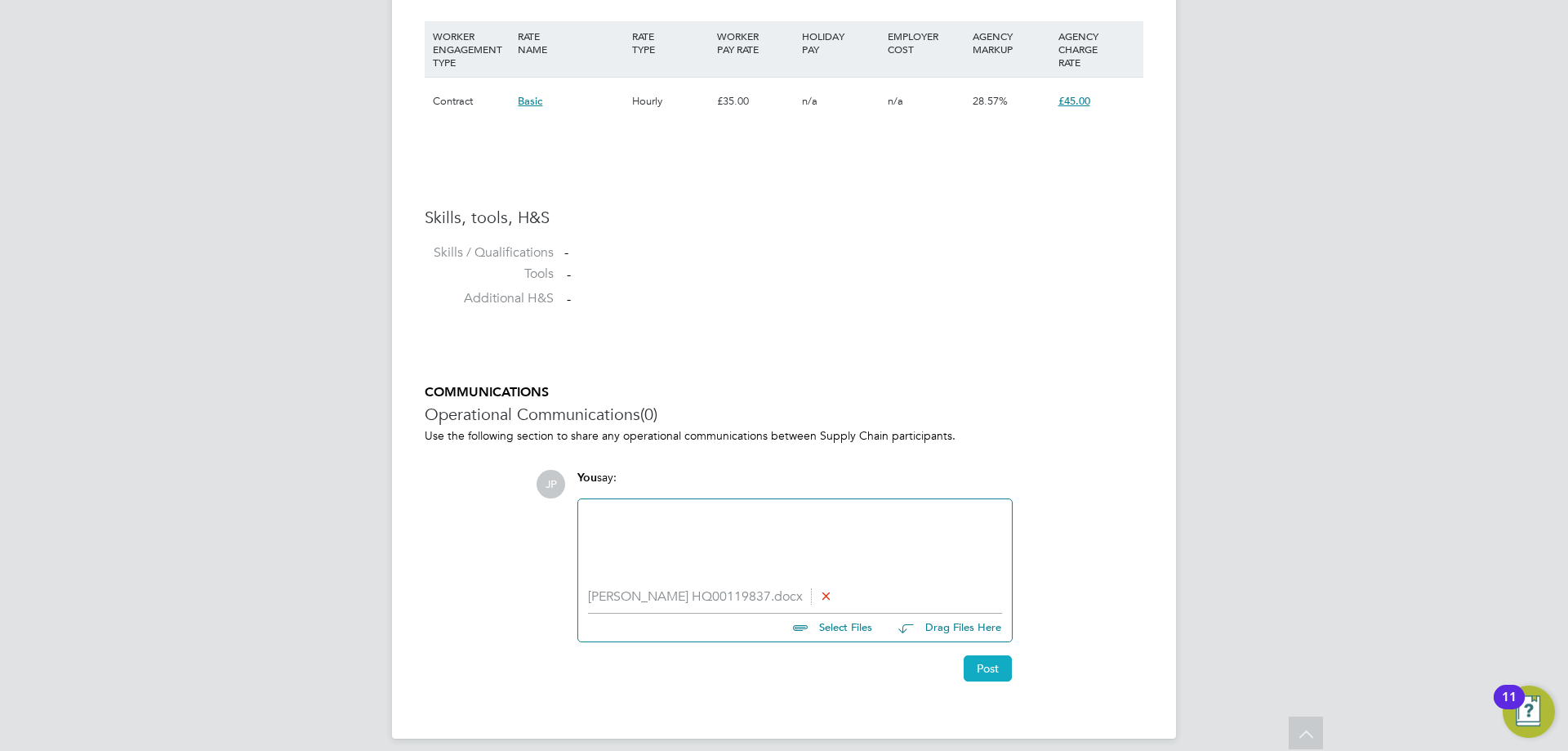
click at [1000, 676] on button "Post" at bounding box center [987, 669] width 48 height 27
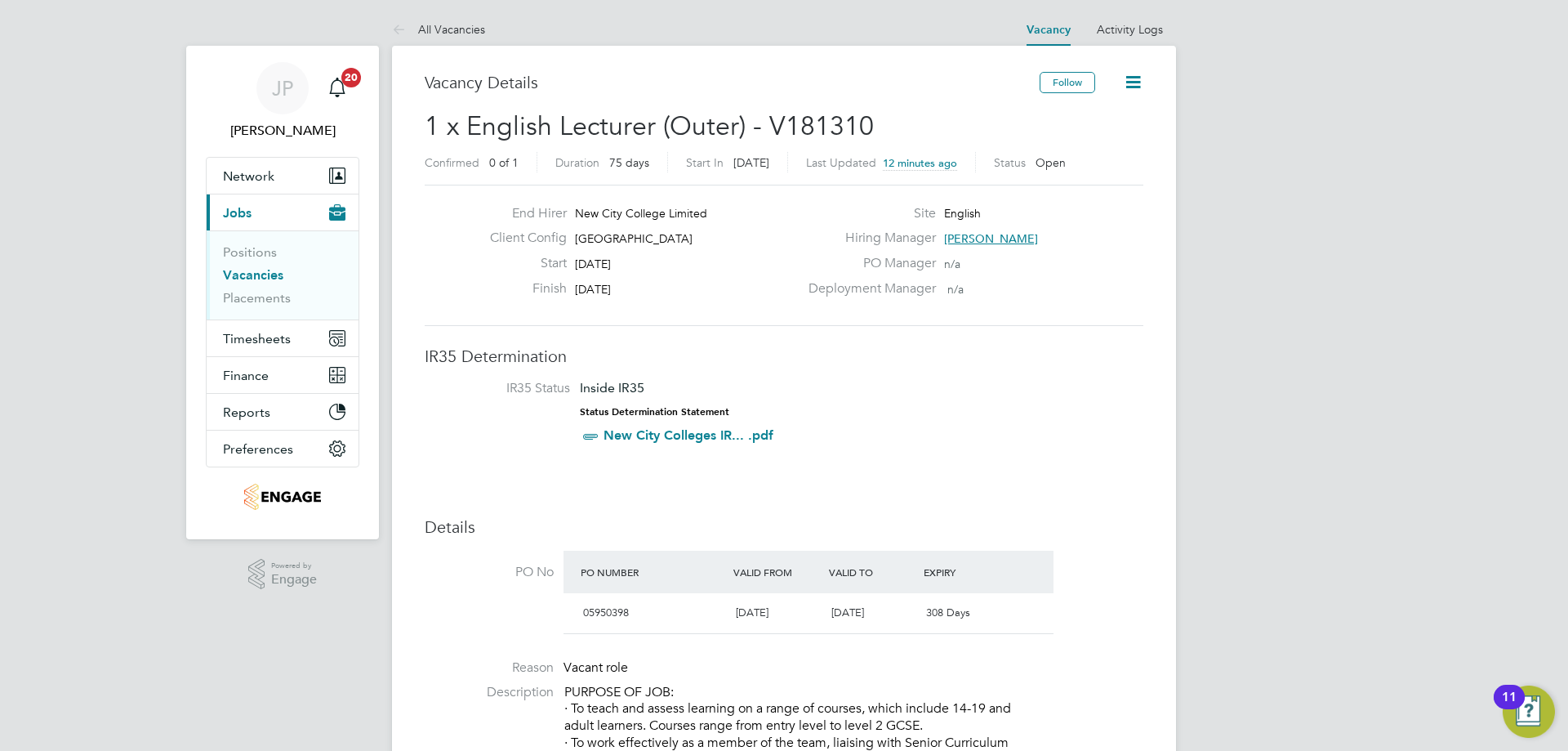
click at [962, 235] on span "[PERSON_NAME]" at bounding box center [991, 239] width 94 height 15
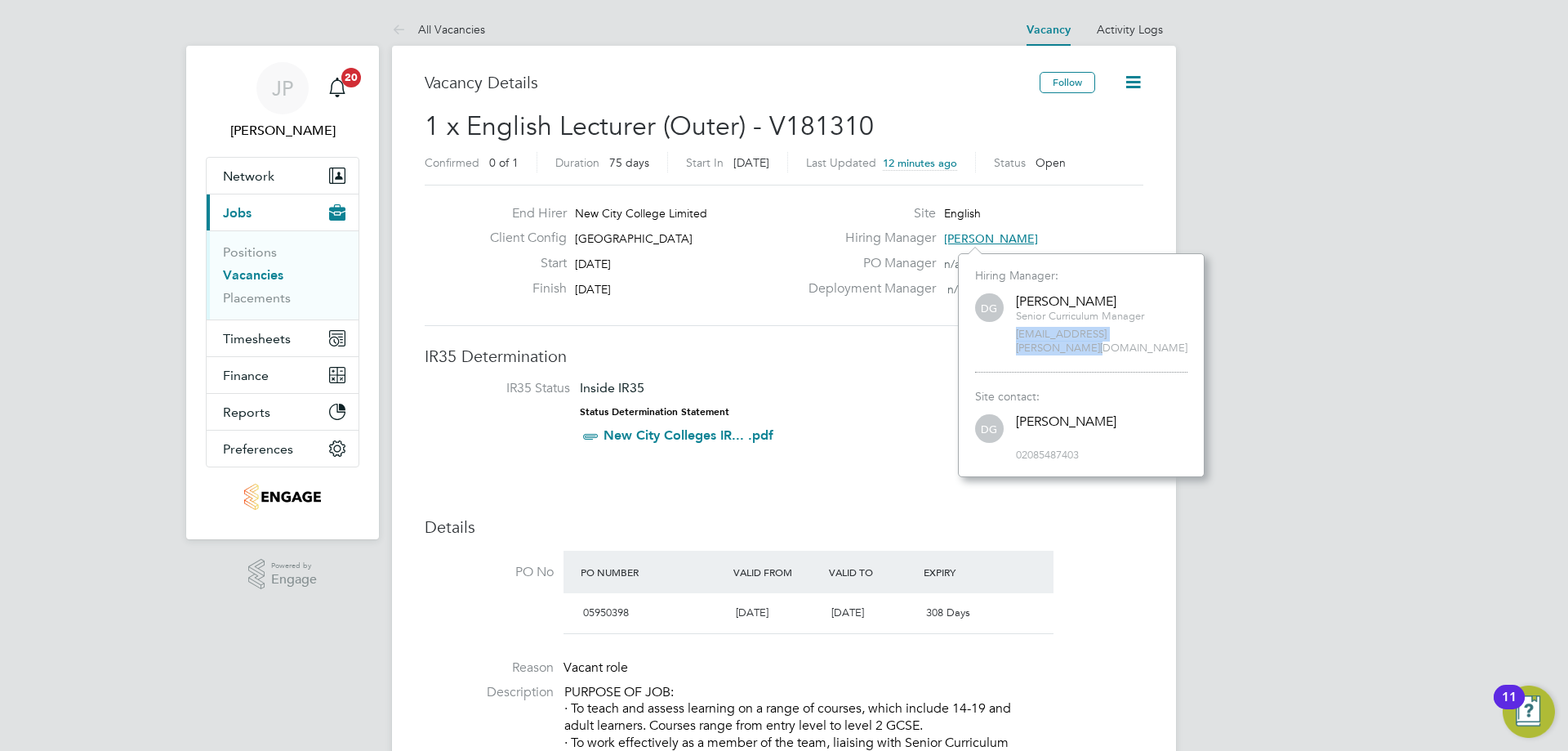
drag, startPoint x: 1170, startPoint y: 335, endPoint x: 1013, endPoint y: 337, distance: 157.0
click at [1013, 337] on div "DG Daria Gregory Senior Curriculum Manager daria.gregory@ncclondon.ac.uk" at bounding box center [1082, 323] width 212 height 64
copy span "daria.gregory@ncclondon.ac.uk"
click at [720, 239] on div "Client Config Redbridge Campus" at bounding box center [637, 242] width 321 height 26
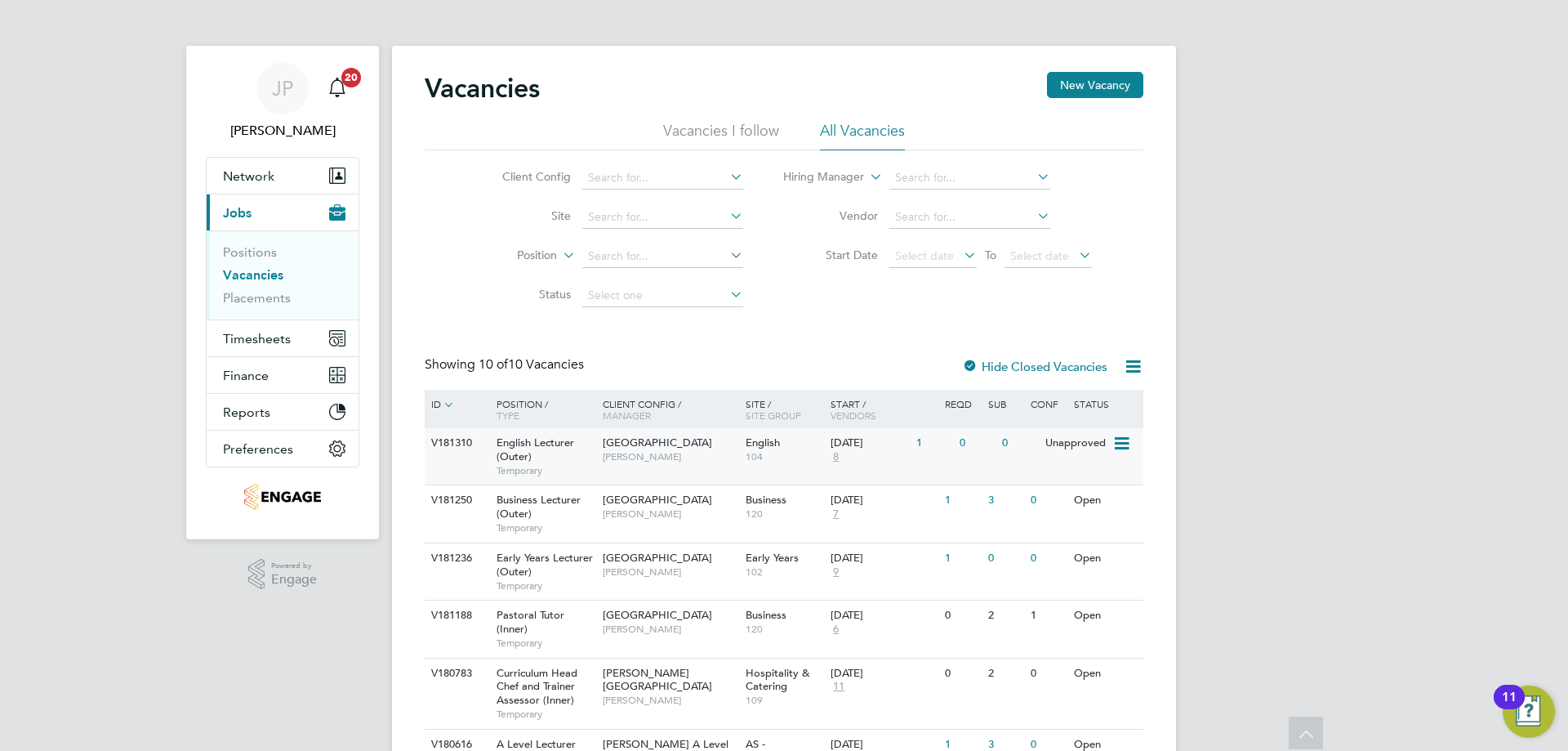
scroll to position [163, 0]
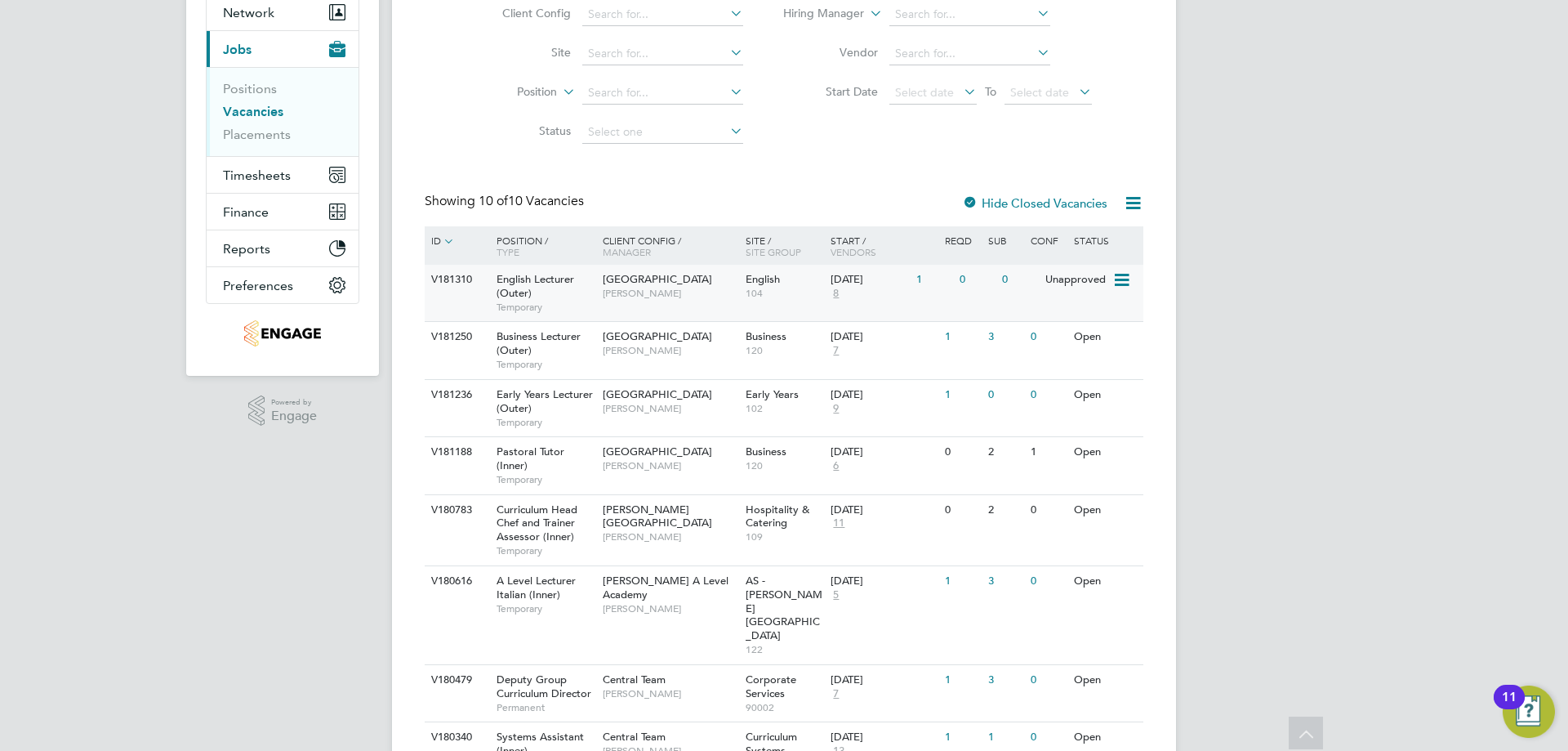
click at [708, 288] on span "[PERSON_NAME]" at bounding box center [670, 293] width 135 height 13
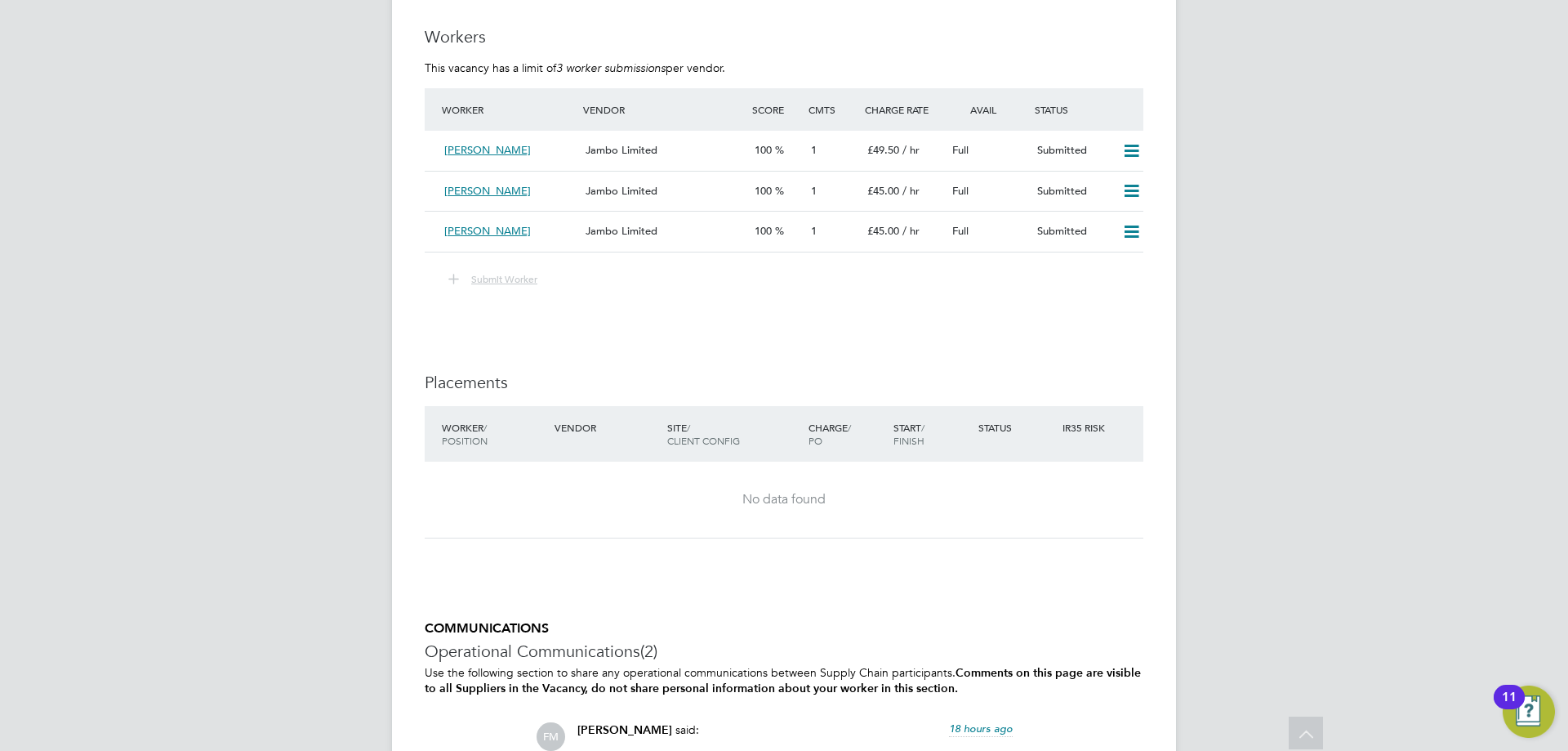
scroll to position [2287, 0]
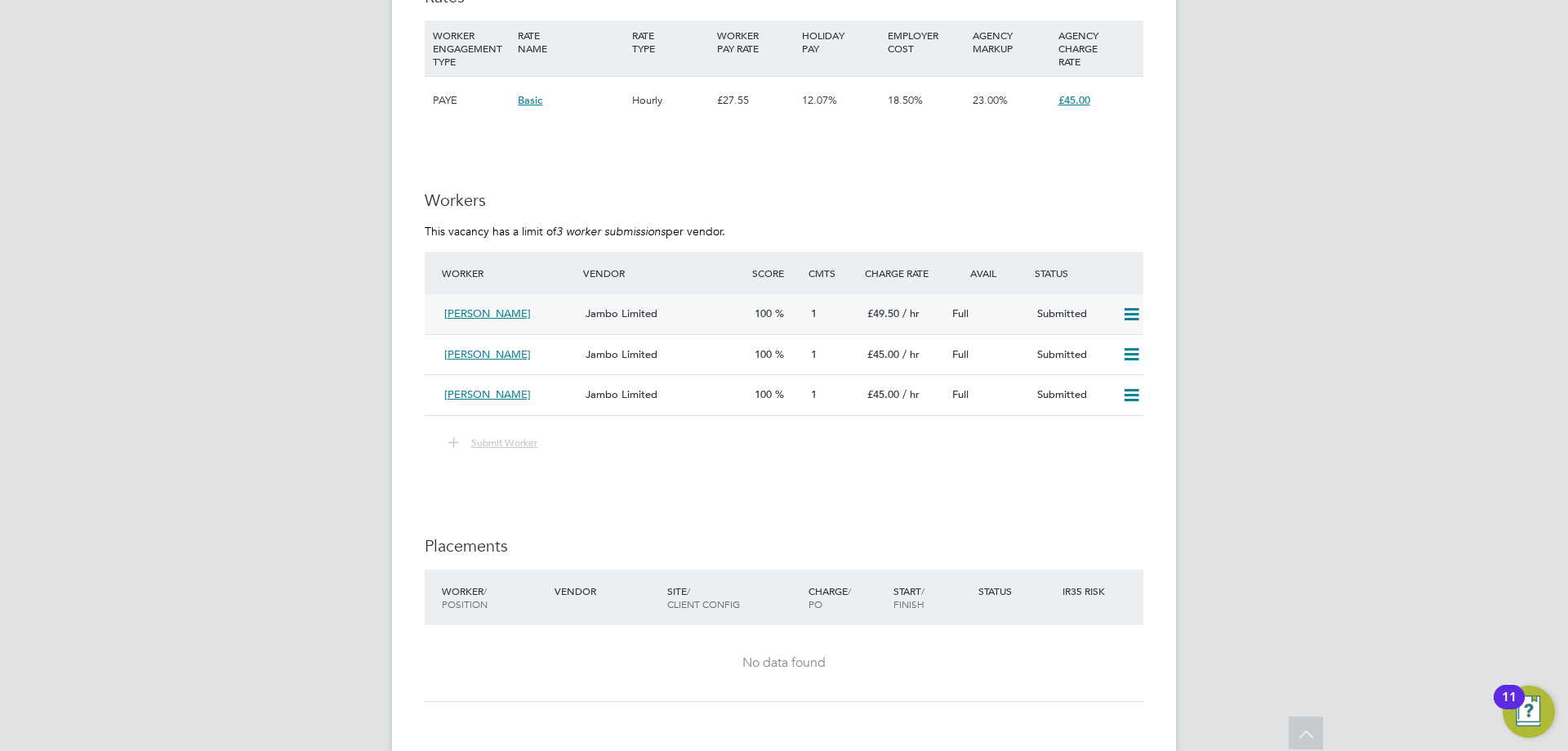
click at [665, 323] on div "Jambo Limited" at bounding box center [664, 314] width 169 height 27
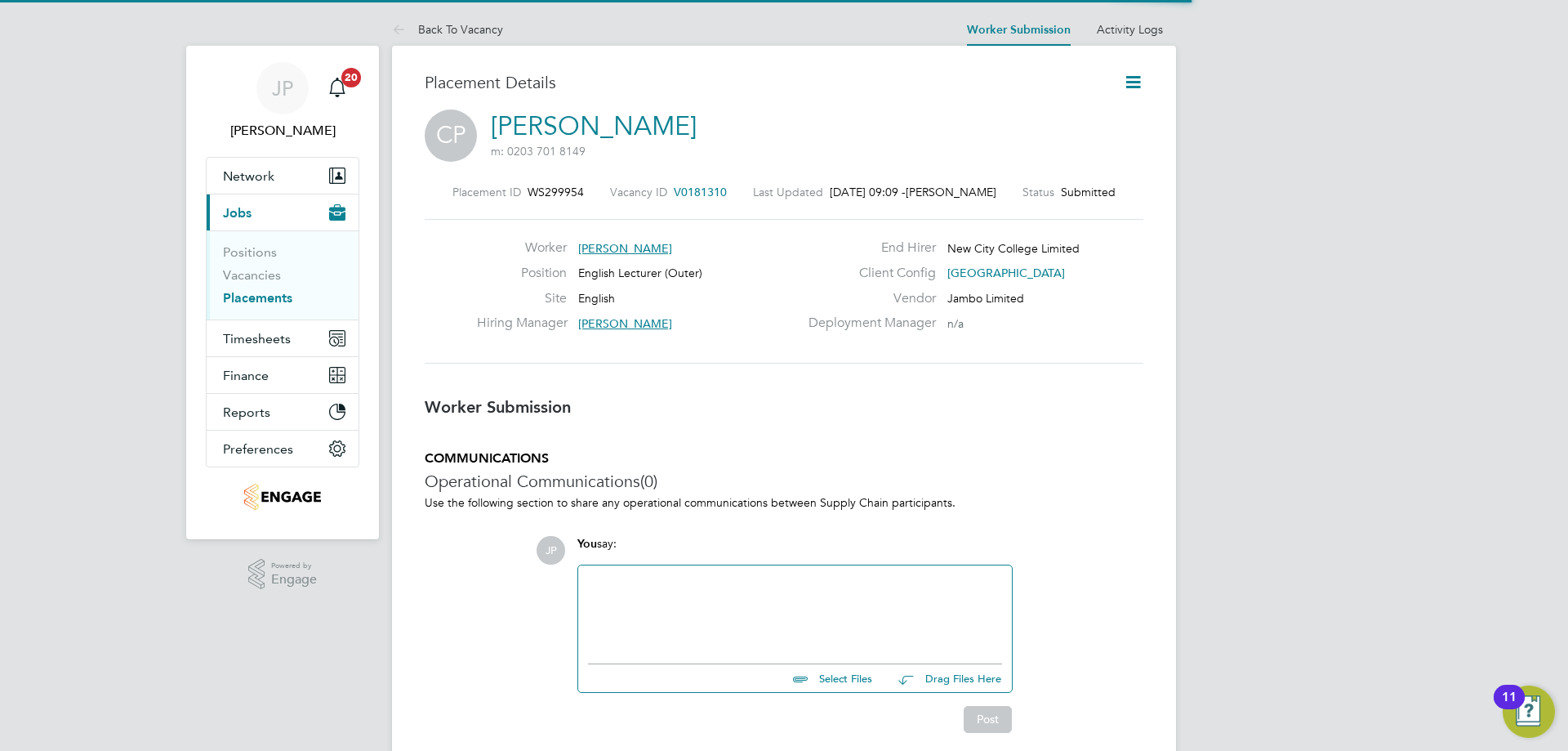
scroll to position [9, 9]
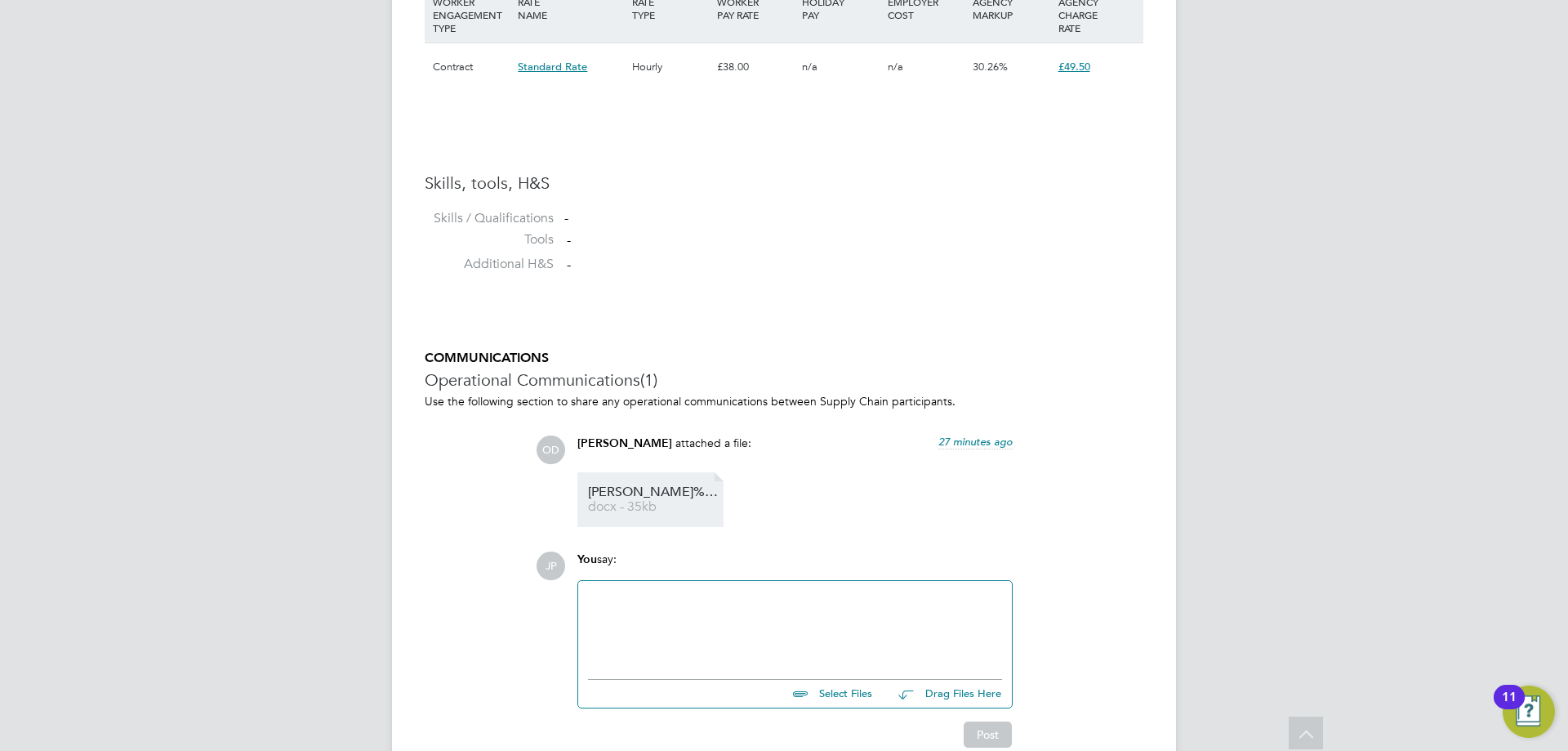
click at [690, 501] on link "[PERSON_NAME]%20240447 docx - 35kb" at bounding box center [653, 500] width 131 height 27
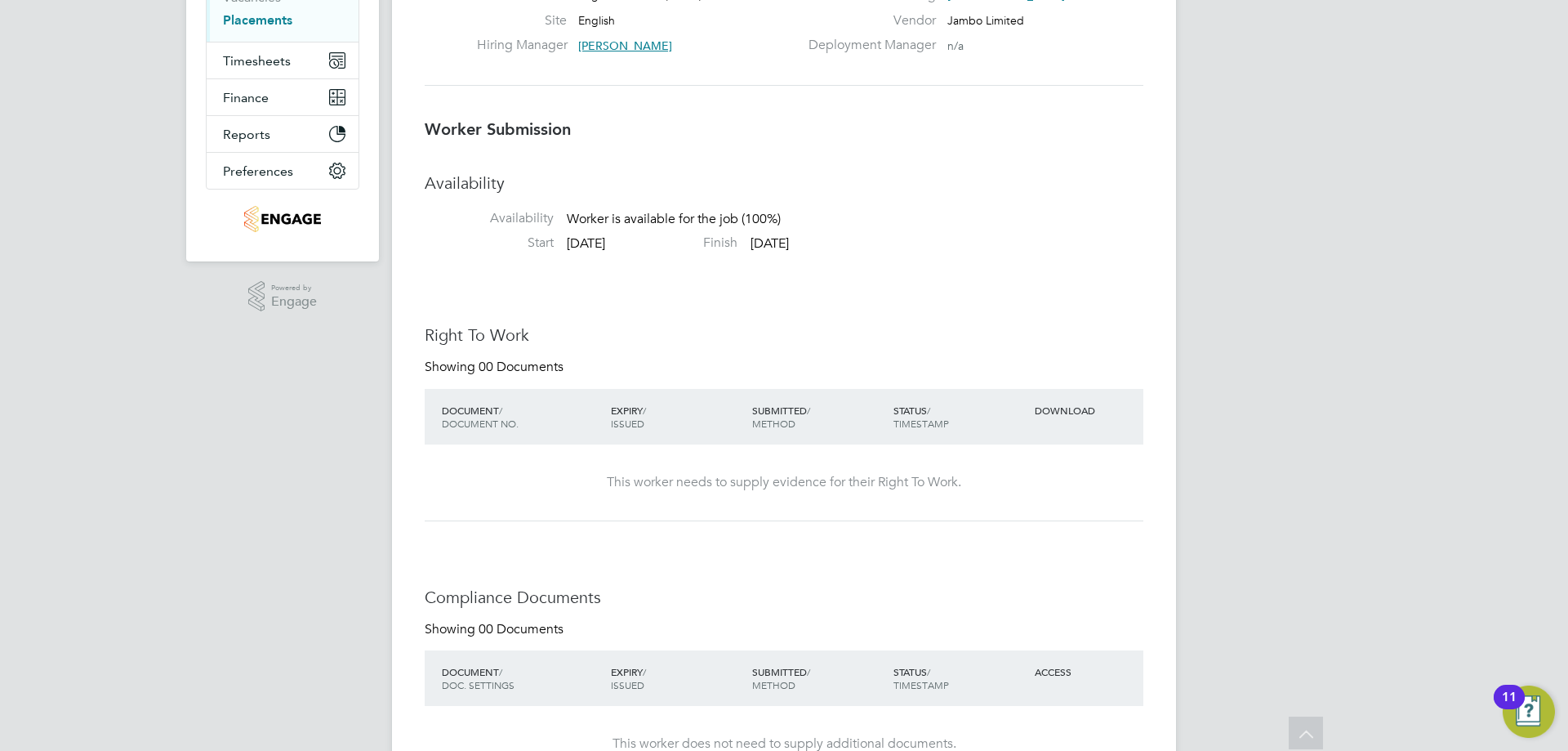
scroll to position [0, 0]
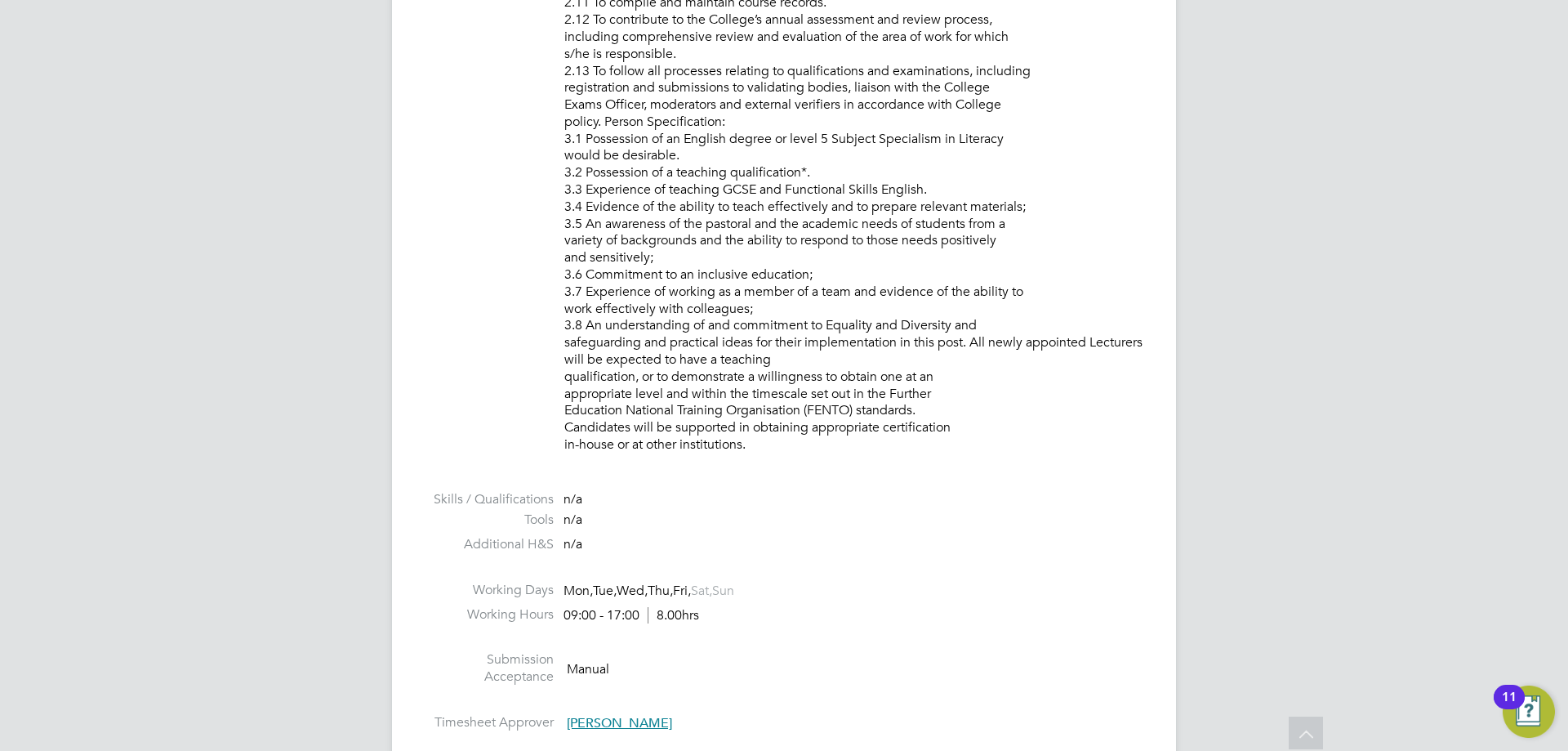
scroll to position [2287, 0]
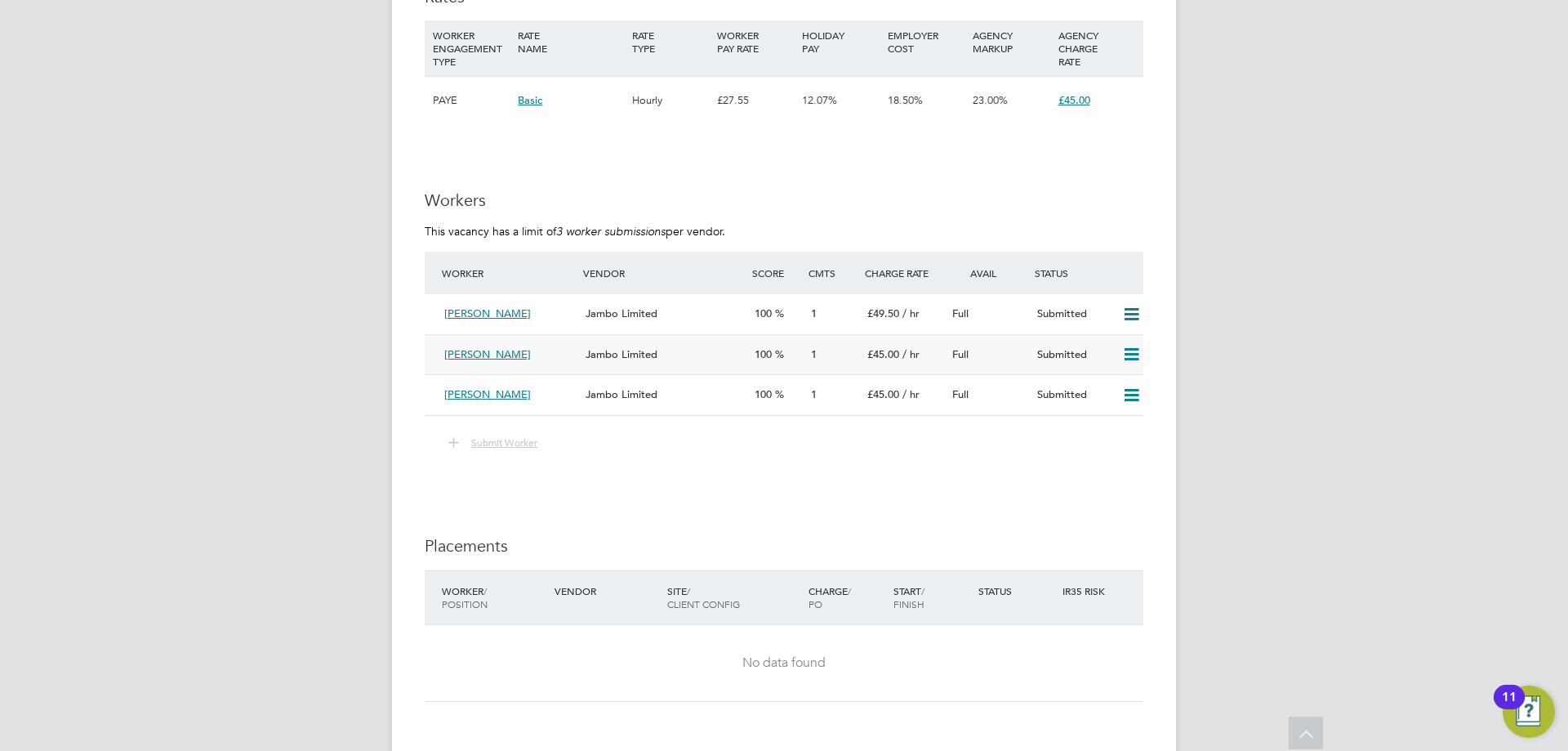
click at [607, 348] on span "Jambo Limited" at bounding box center [622, 354] width 72 height 14
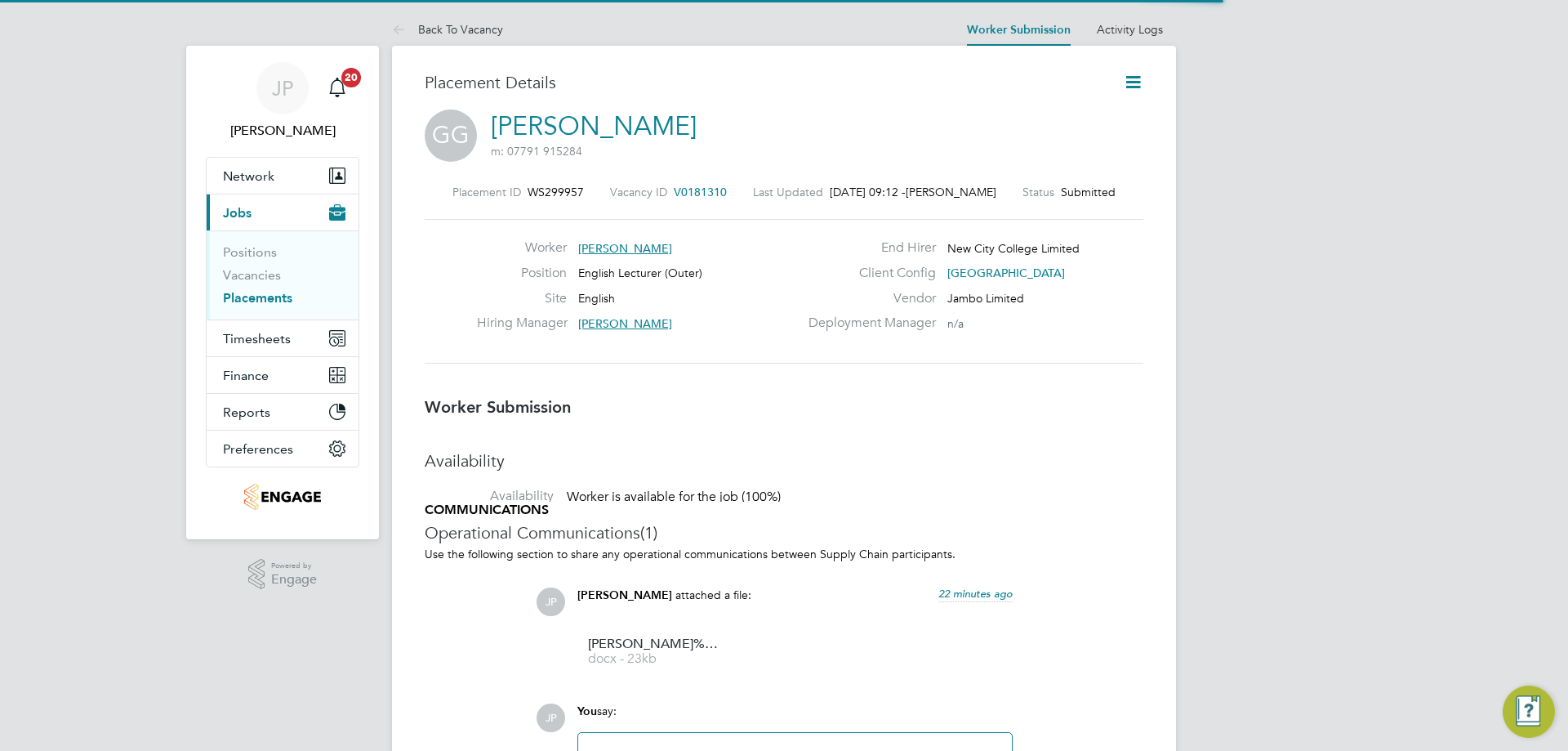
scroll to position [15, 256]
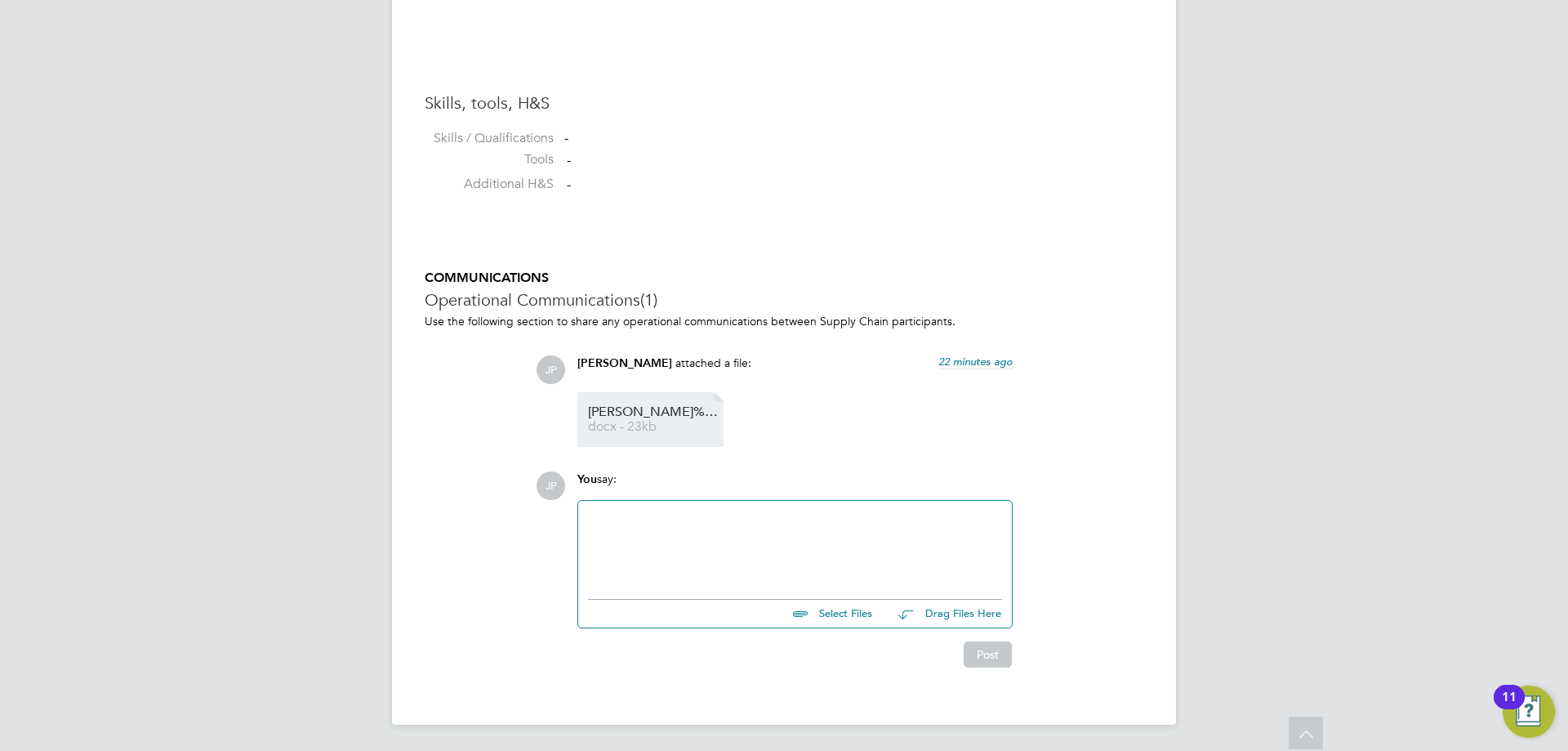
click at [684, 424] on span "docx - 23kb" at bounding box center [653, 427] width 131 height 12
drag, startPoint x: 657, startPoint y: 382, endPoint x: 657, endPoint y: 424, distance: 42.0
drag, startPoint x: 657, startPoint y: 424, endPoint x: 469, endPoint y: 428, distance: 188.0
click at [469, 428] on div "COMMUNICATIONS Operational Communications (1) Use the following section to shar…" at bounding box center [784, 468] width 719 height 398
drag, startPoint x: 823, startPoint y: 433, endPoint x: 663, endPoint y: 375, distance: 170.2
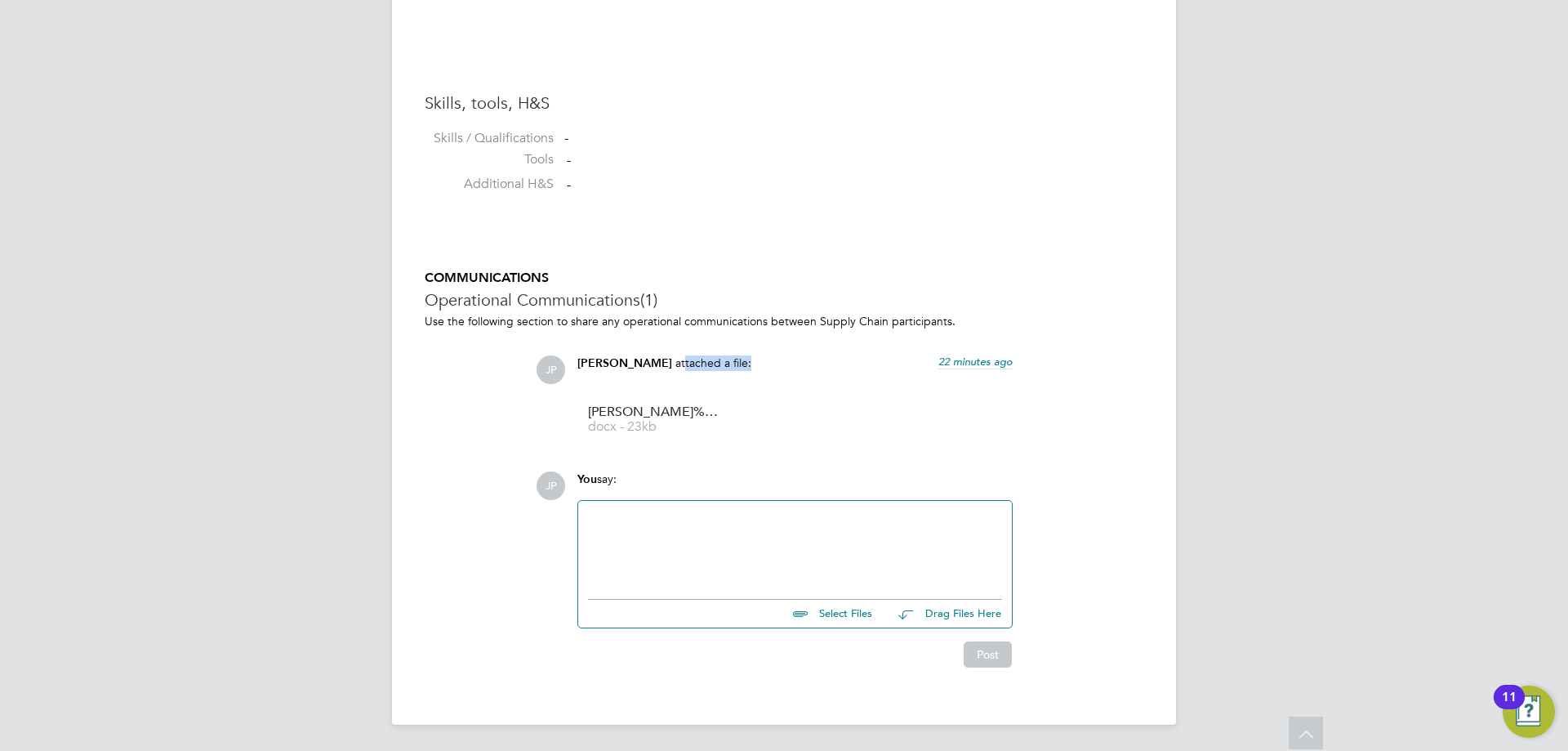
click at [663, 375] on div "[PERSON_NAME] attached a file: 22 minutes ago [PERSON_NAME]%20HQ00119837 docx -…" at bounding box center [794, 401] width 451 height 91
click at [779, 382] on div "[PERSON_NAME] attached a file: 22 minutes ago" at bounding box center [794, 370] width 435 height 28
click at [708, 340] on div "COMMUNICATIONS Operational Communications (1) Use the following section to shar…" at bounding box center [784, 468] width 719 height 398
click at [665, 418] on link "[PERSON_NAME]%20HQ00119837 docx - 23kb" at bounding box center [653, 419] width 131 height 27
click at [631, 429] on span "docx - 23kb" at bounding box center [653, 427] width 131 height 12
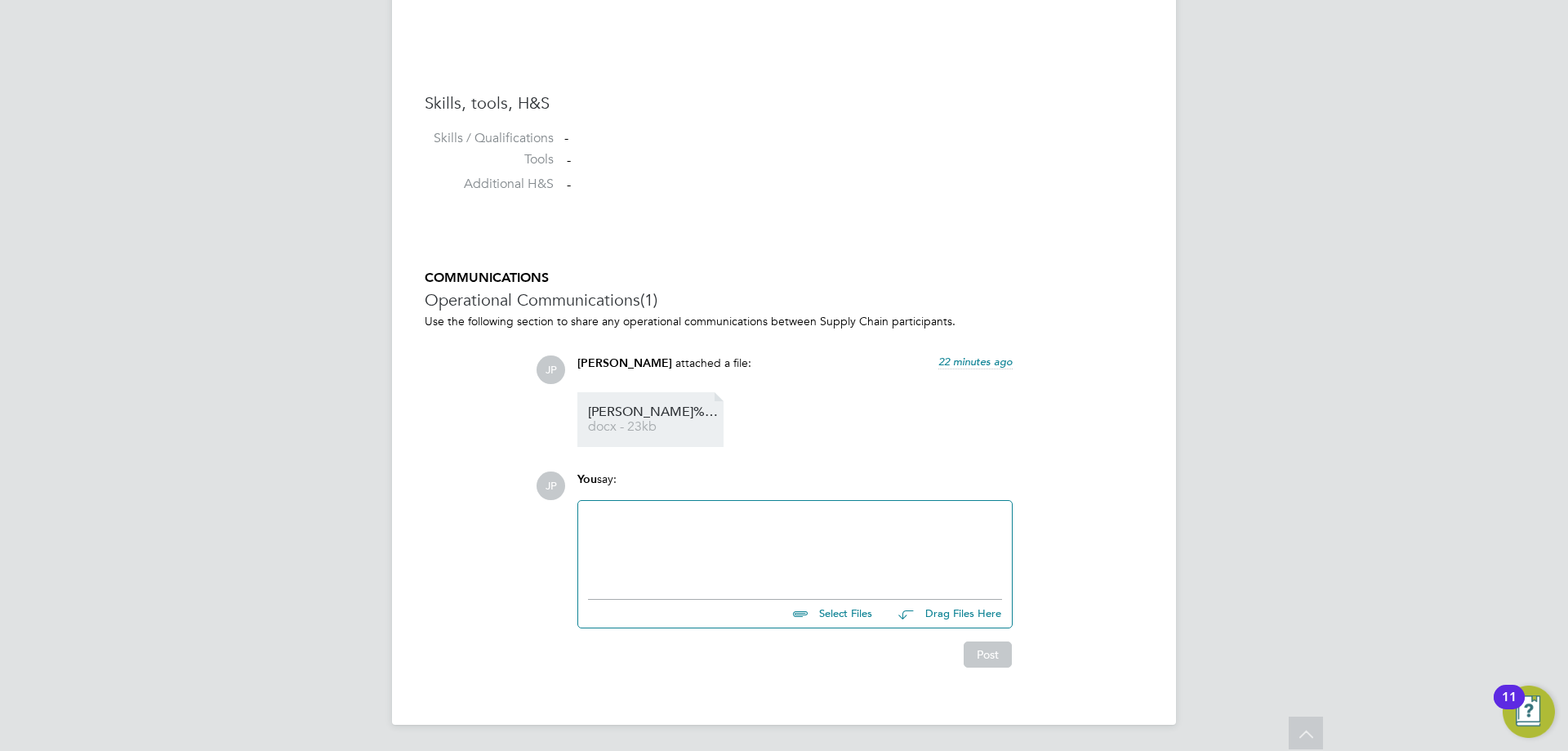
click at [640, 422] on span "docx - 23kb" at bounding box center [653, 427] width 131 height 12
click at [642, 421] on span "docx - 23kb" at bounding box center [653, 427] width 131 height 12
